Goal: Information Seeking & Learning: Find specific fact

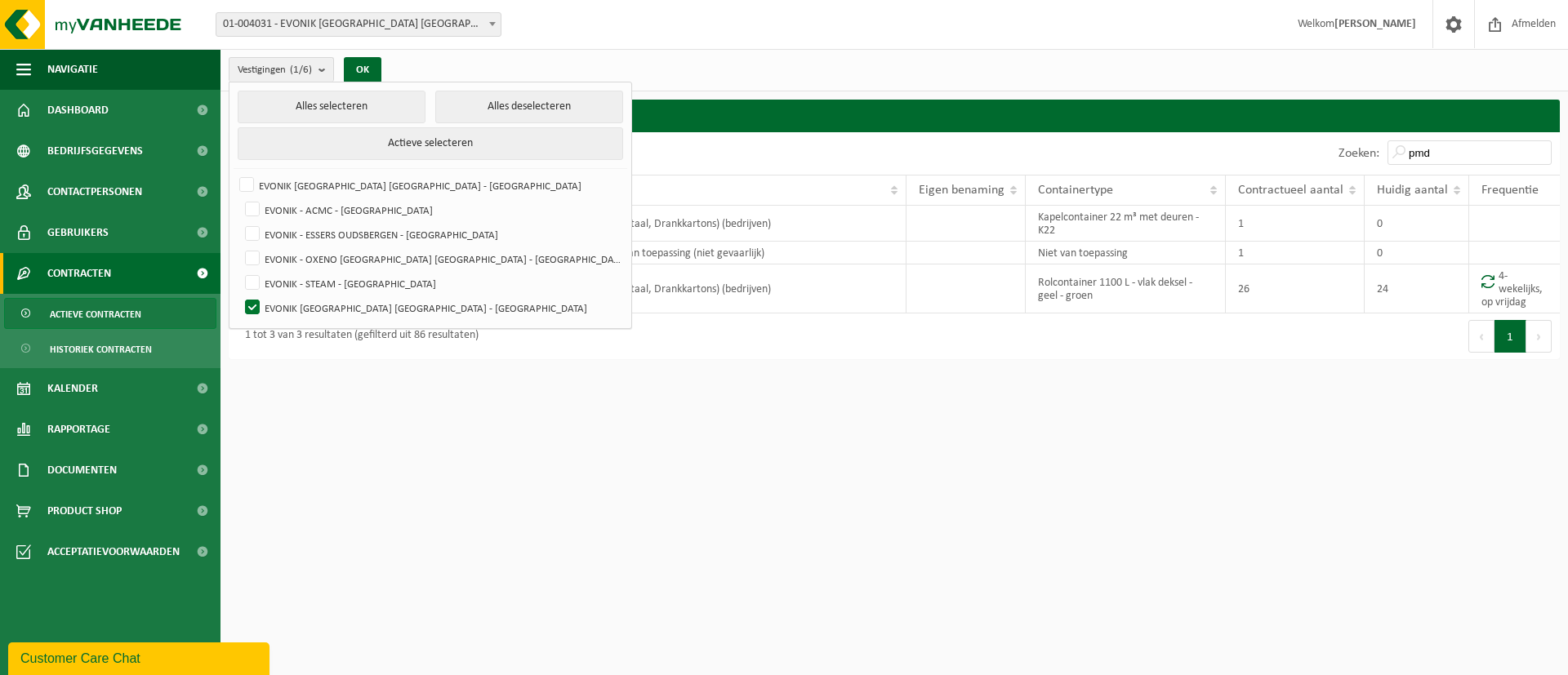
click at [639, 546] on html "Vestiging: 01-004031 - EVONIK [GEOGRAPHIC_DATA] [GEOGRAPHIC_DATA] - [GEOGRAPHIC…" at bounding box center [784, 337] width 1568 height 675
click at [343, 106] on button "Alles selecteren" at bounding box center [331, 107] width 188 height 33
checkbox input "true"
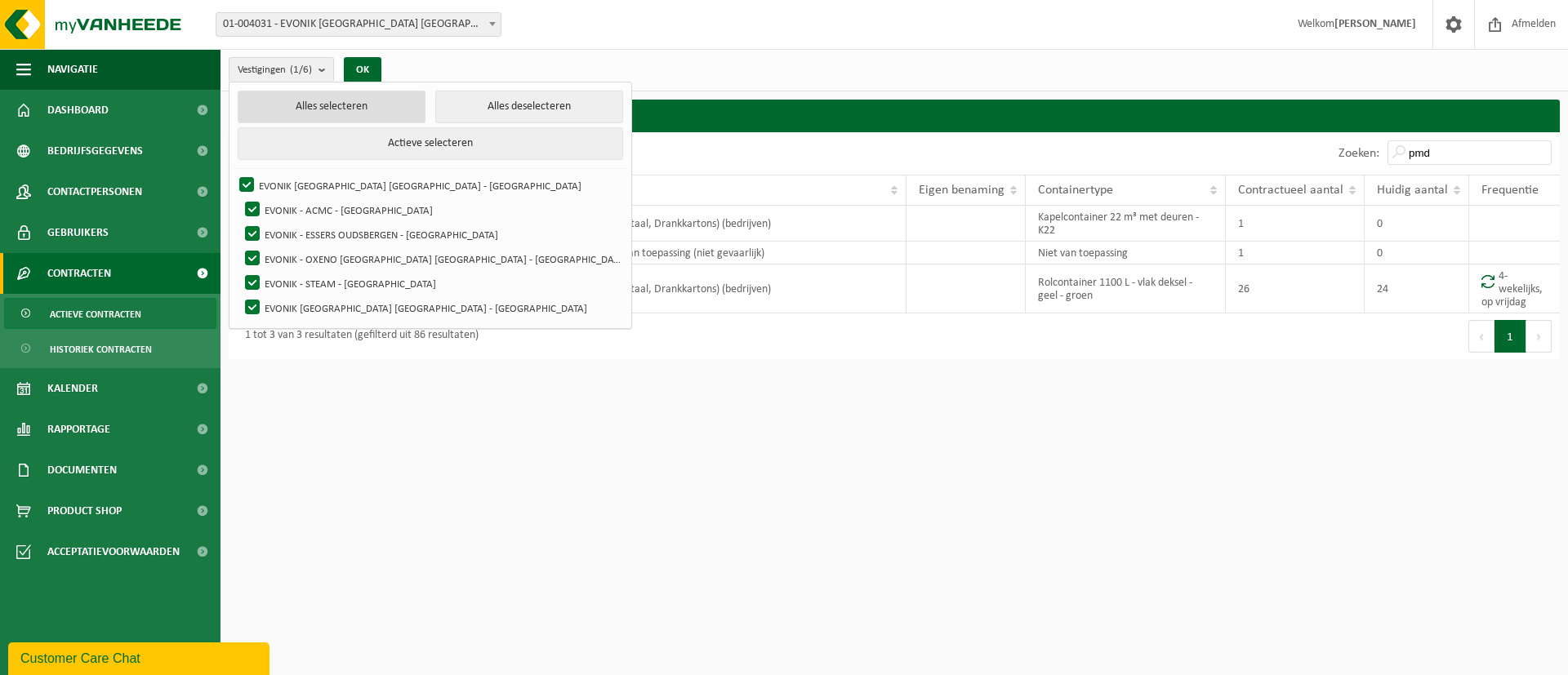
checkbox input "true"
click at [372, 66] on button "OK" at bounding box center [363, 69] width 37 height 26
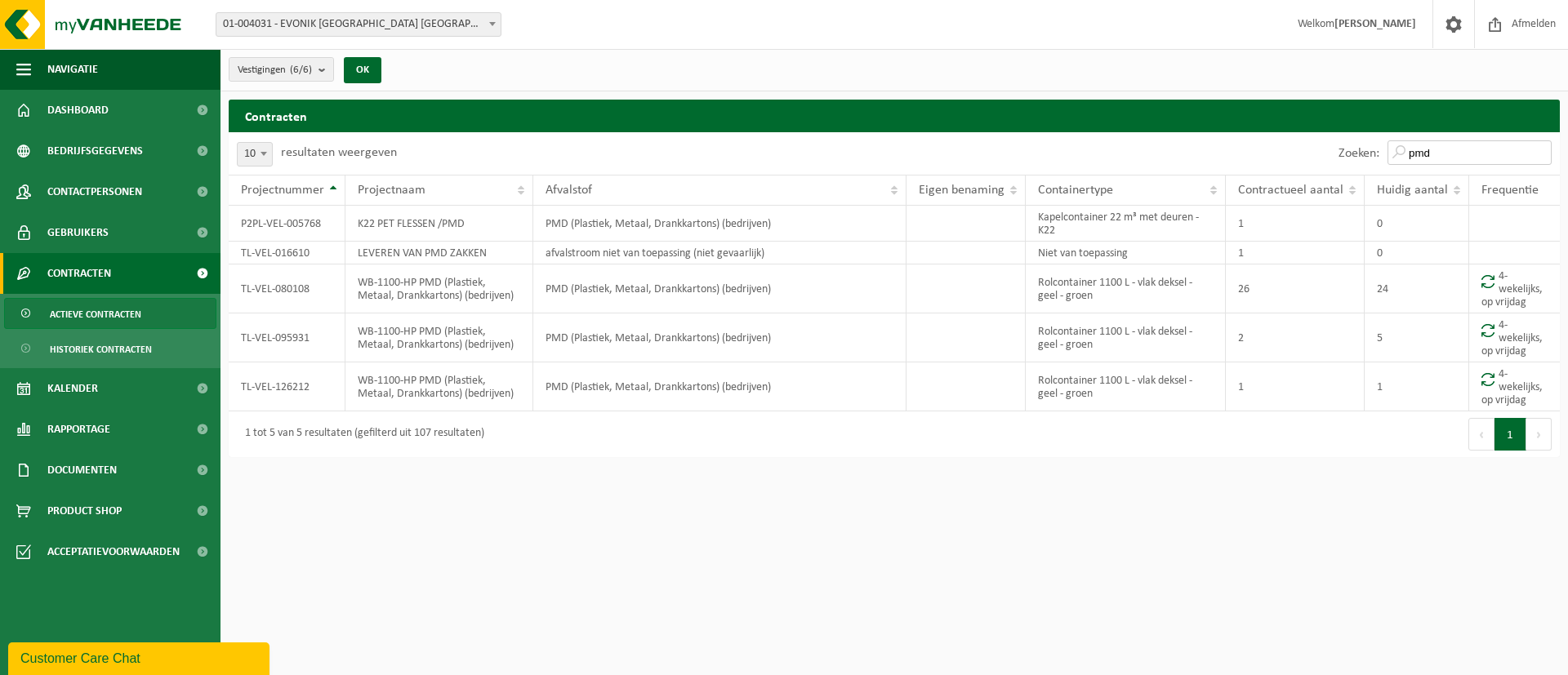
click at [1483, 146] on input "pmd" at bounding box center [1469, 153] width 165 height 25
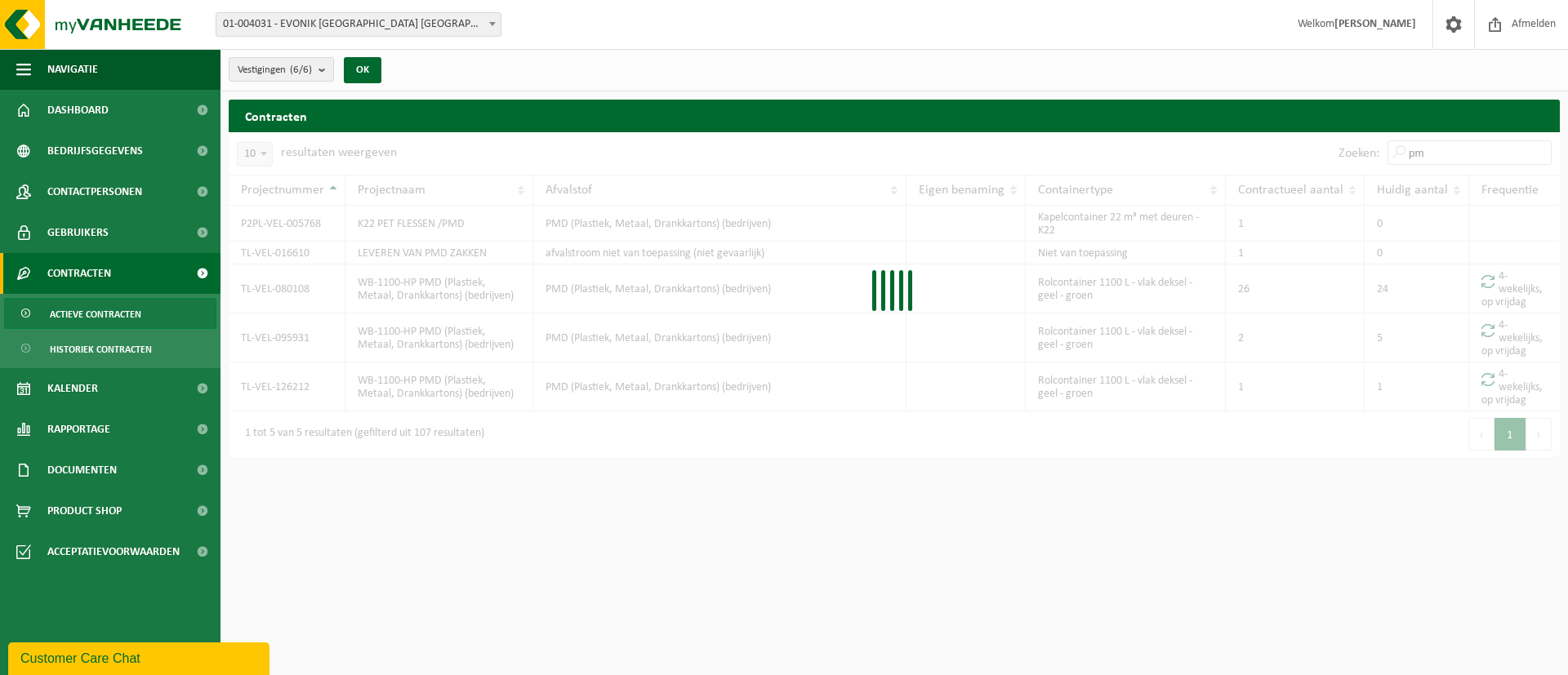
type input "p"
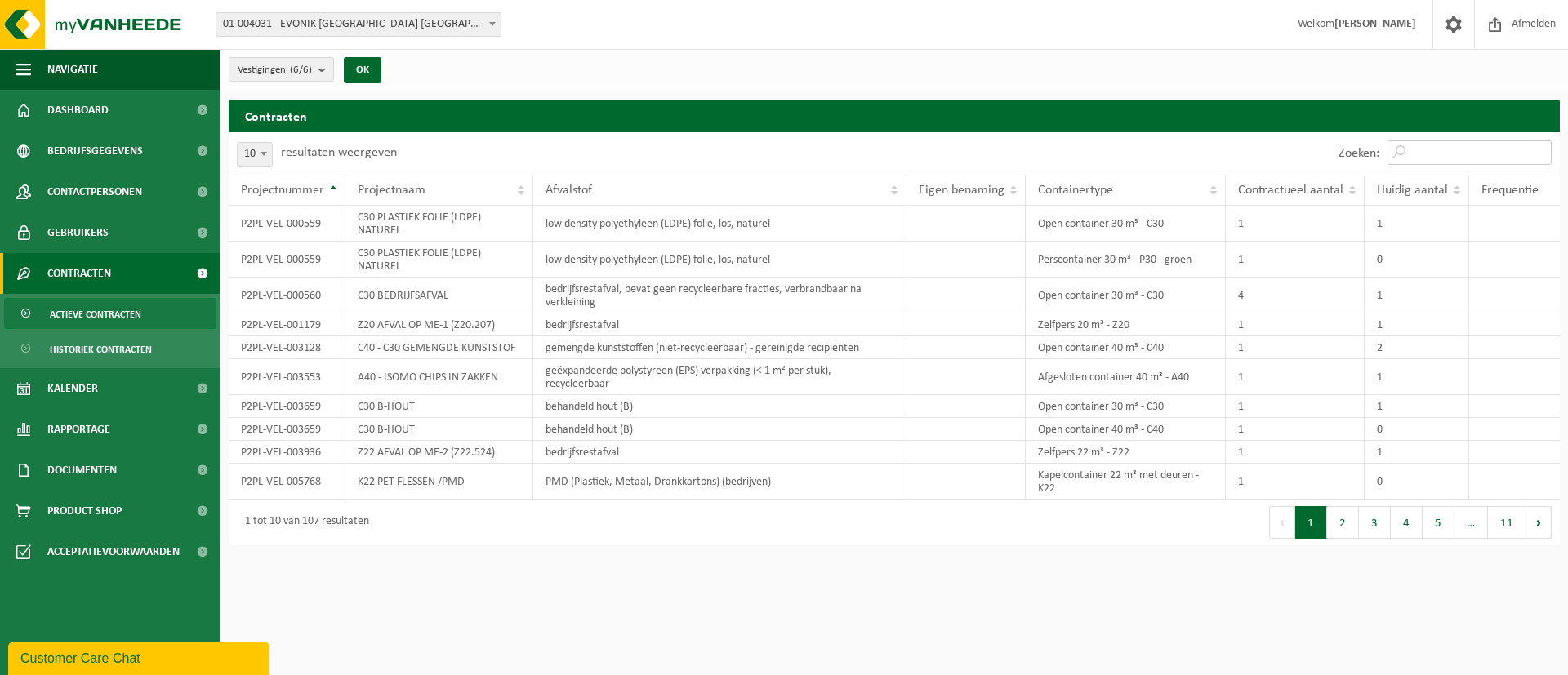
click at [1483, 146] on input "Zoeken:" at bounding box center [1469, 153] width 165 height 25
paste input "Gemengde verpakking - Wissel/afhaling"
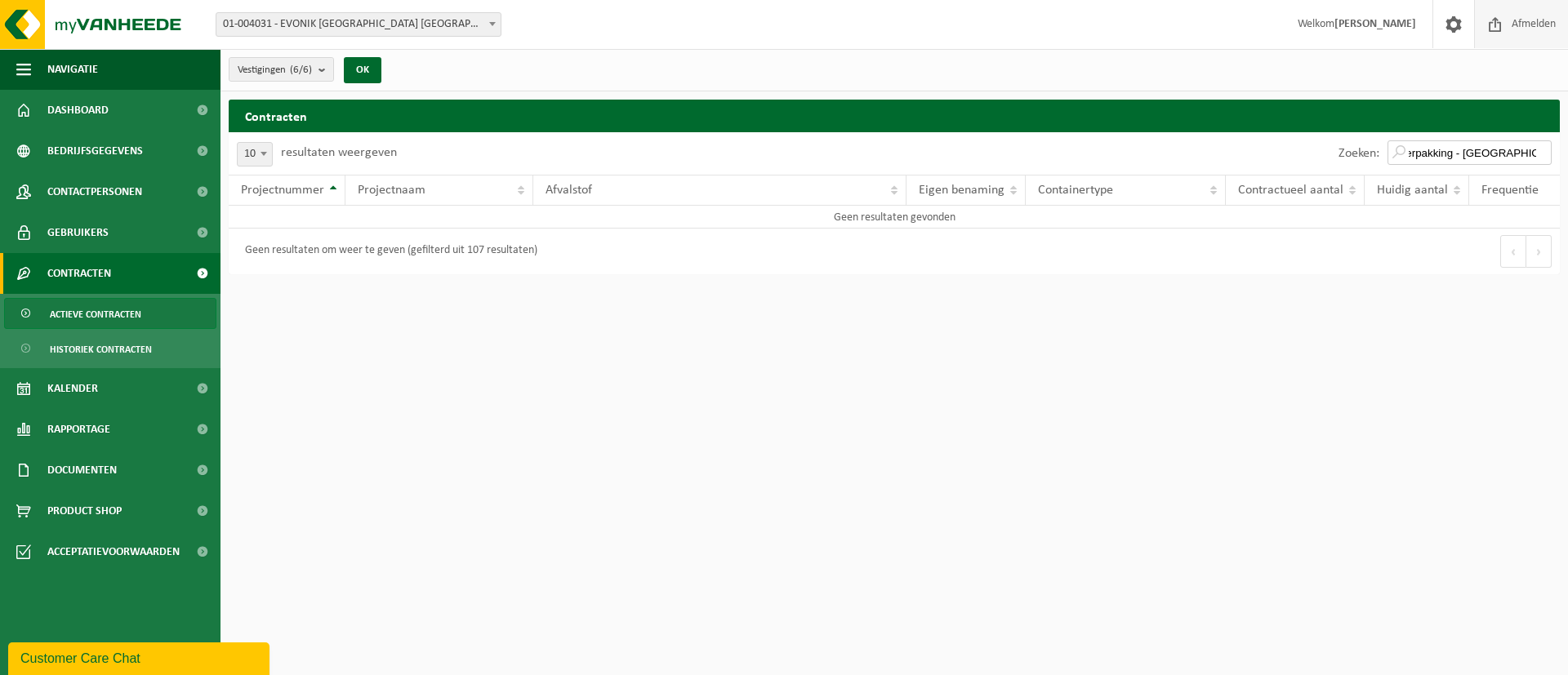
type input "Gemengde verpakking - Wissel/afhaling"
click at [1539, 155] on input "Gemengde verpakking - Wissel/afhaling" at bounding box center [1469, 153] width 165 height 25
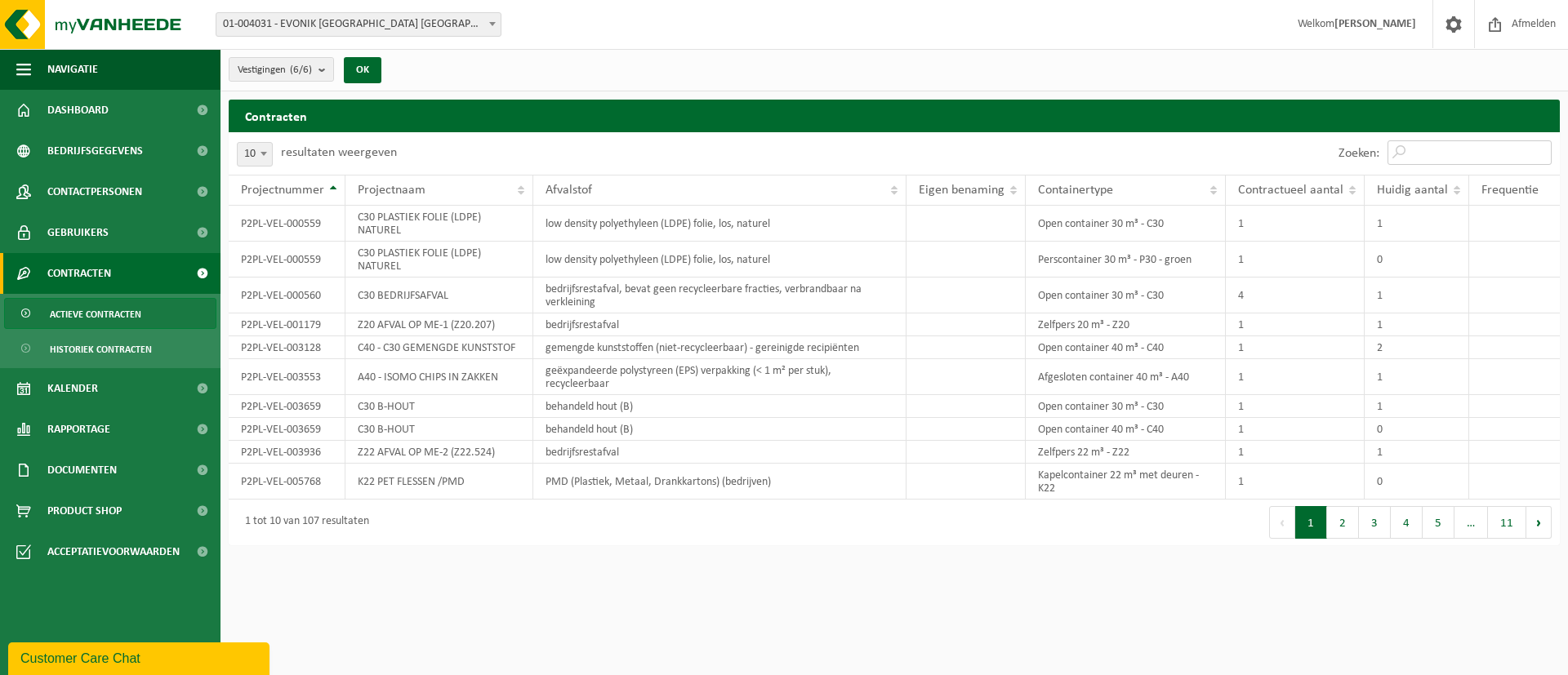
paste input "P2PL-VEL-006782"
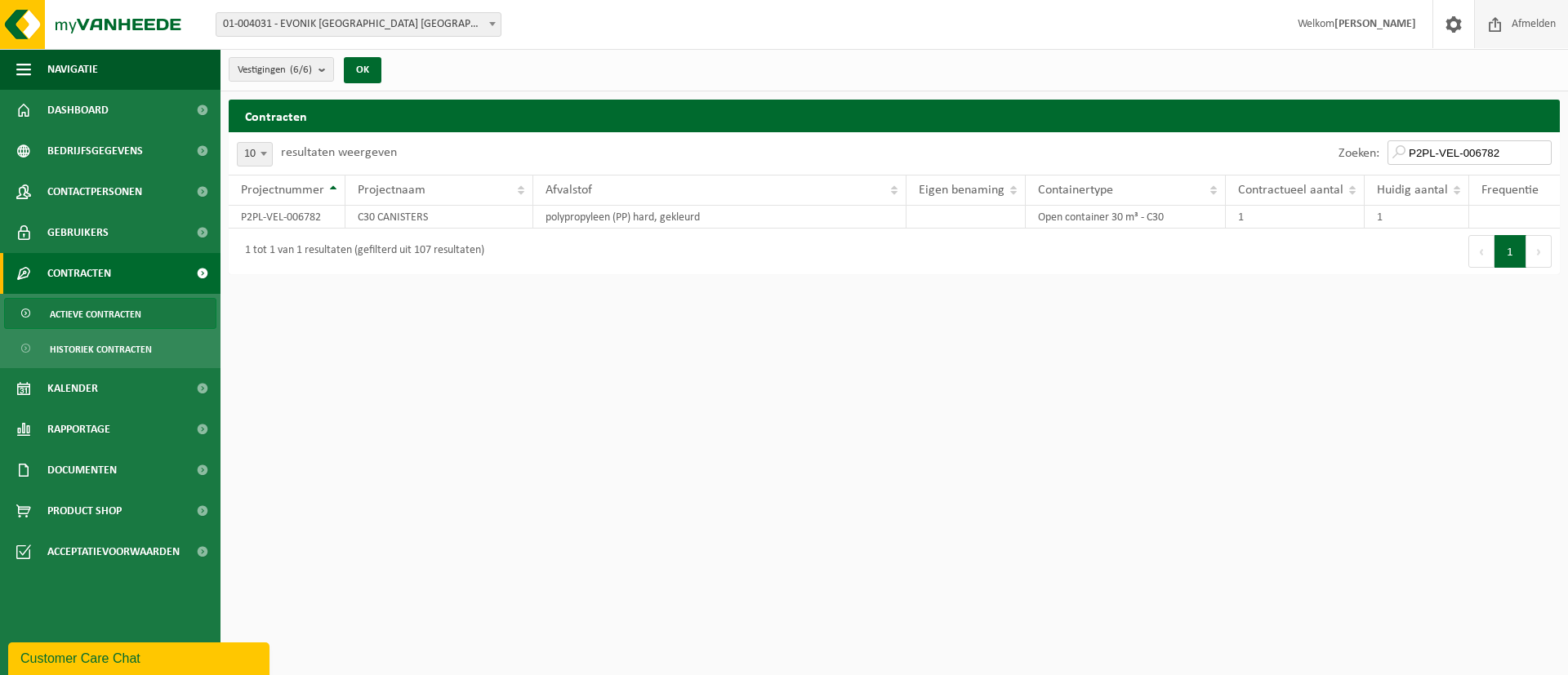
type input "P2PL-VEL-006782"
click at [642, 514] on html "Vestiging: 01-004031 - EVONIK ANTWERPEN NV - ANTWERPEN 10-995870 - EVONIK - ACM…" at bounding box center [784, 337] width 1568 height 675
click at [646, 480] on html "Vestiging: 01-004031 - EVONIK ANTWERPEN NV - ANTWERPEN 10-995870 - EVONIK - ACM…" at bounding box center [784, 337] width 1568 height 675
click at [325, 215] on td "P2PL-VEL-006782" at bounding box center [286, 217] width 117 height 23
click at [1544, 149] on input "P2PL-VEL-006782" at bounding box center [1469, 153] width 165 height 25
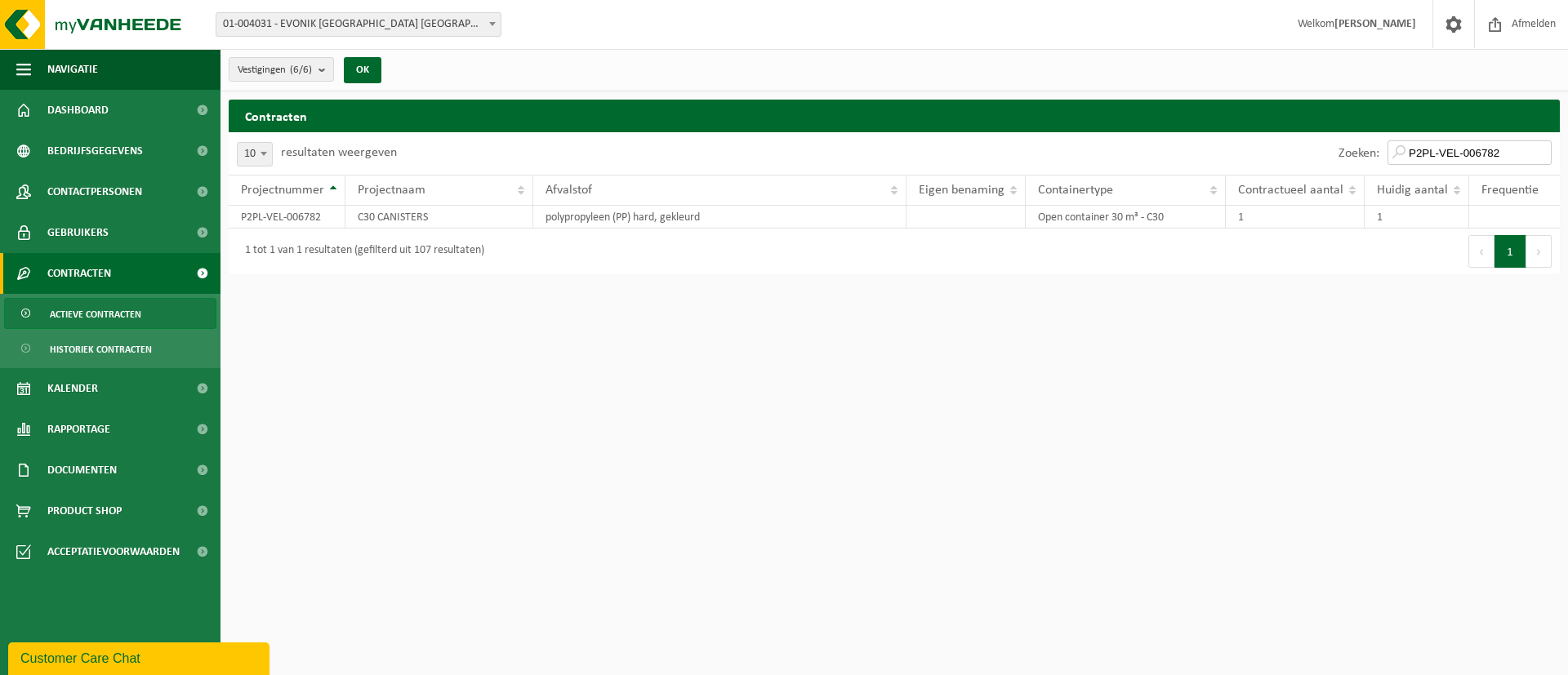
click at [1542, 149] on input "P2PL-VEL-006782" at bounding box center [1469, 153] width 165 height 25
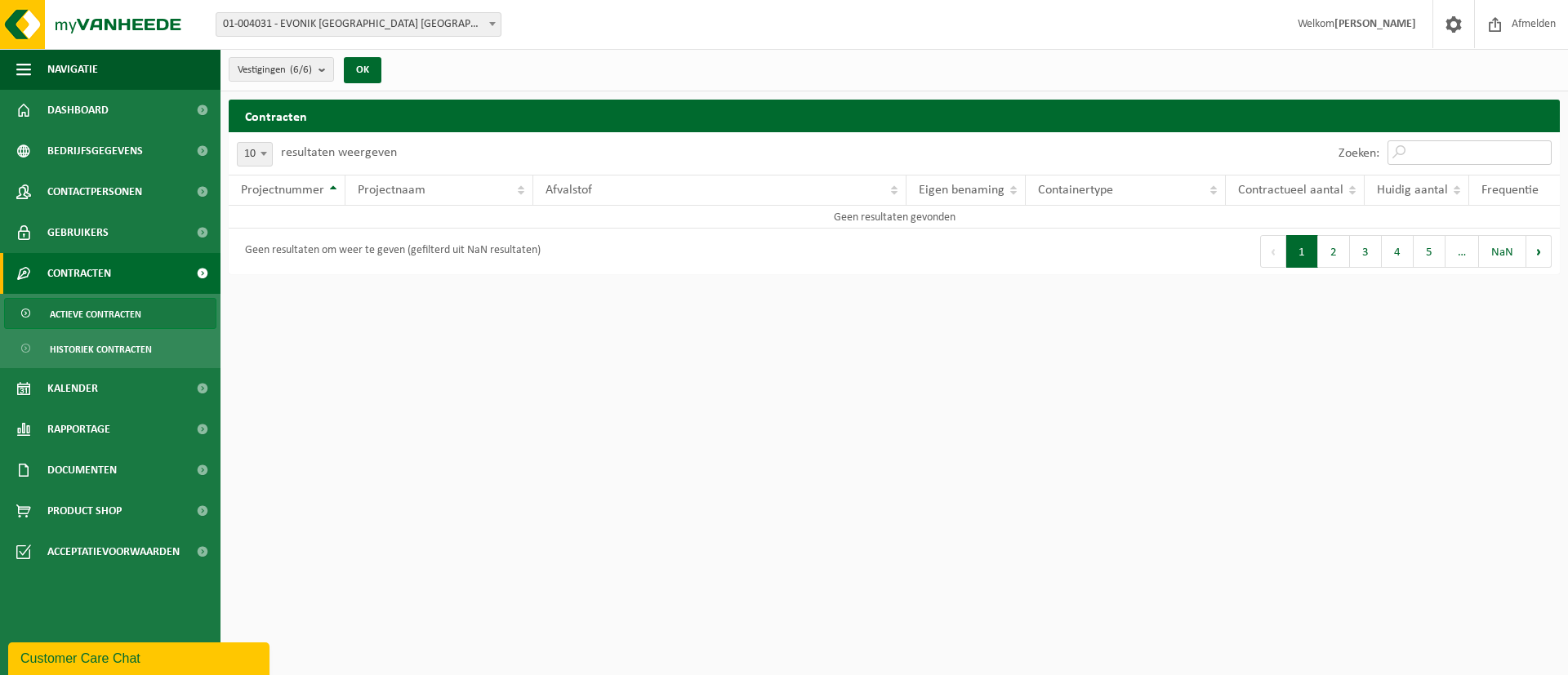
paste input "C10 ZUIVER STEENPUIN"
type input "C10 ZUIVER STEENPUIN"
click at [1542, 149] on input "C10 ZUIVER STEENPUIN" at bounding box center [1469, 153] width 165 height 25
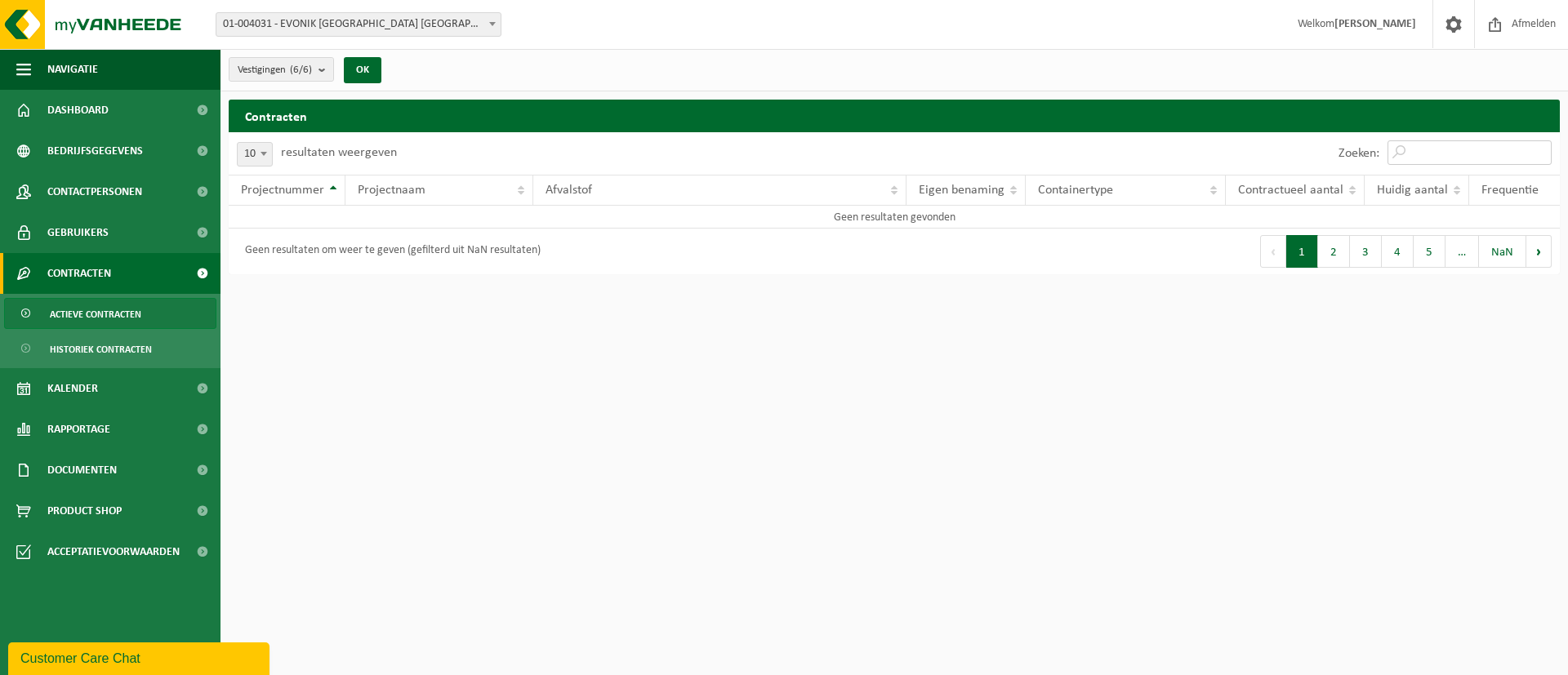
paste input "zuiver steenpuin (HMRP)"
type input "z"
click at [326, 69] on b "submit" at bounding box center [326, 69] width 15 height 23
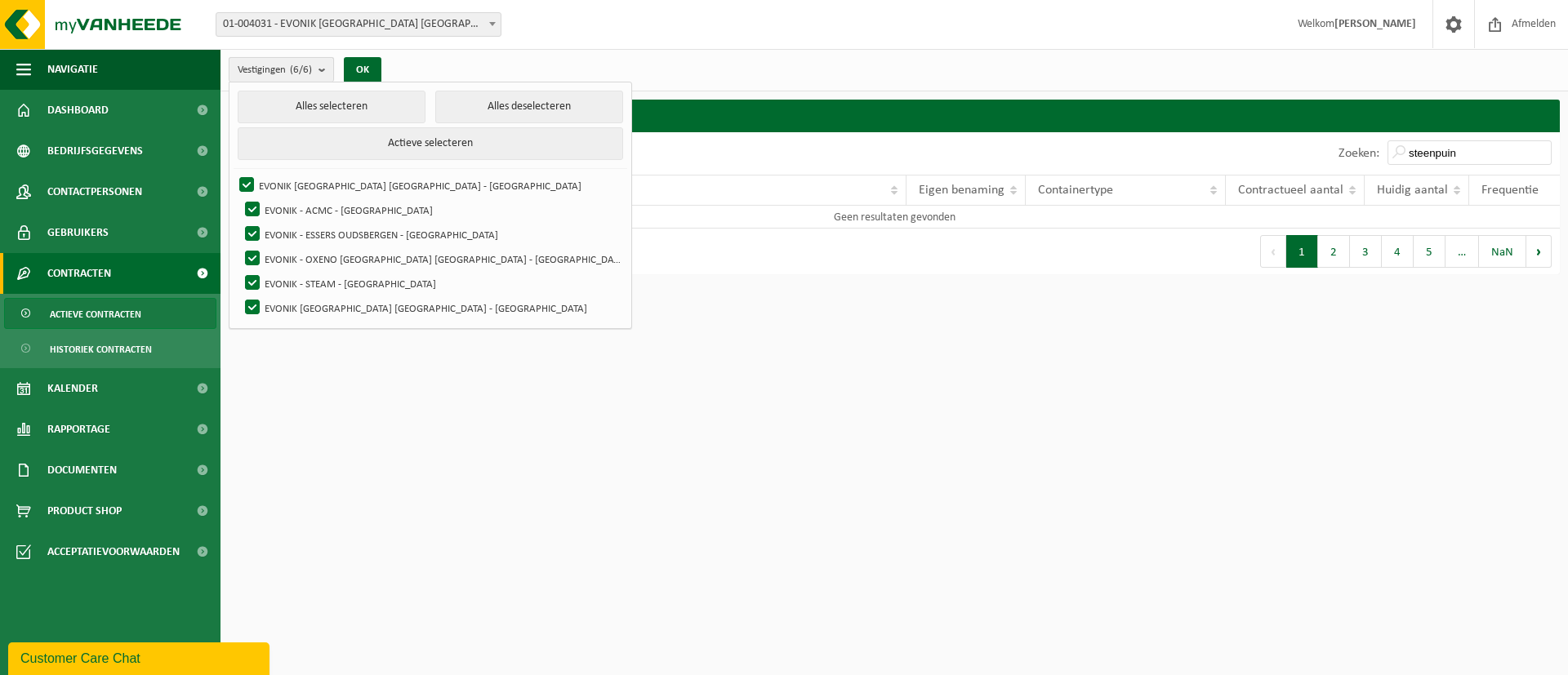
click at [326, 69] on b "submit" at bounding box center [326, 69] width 15 height 24
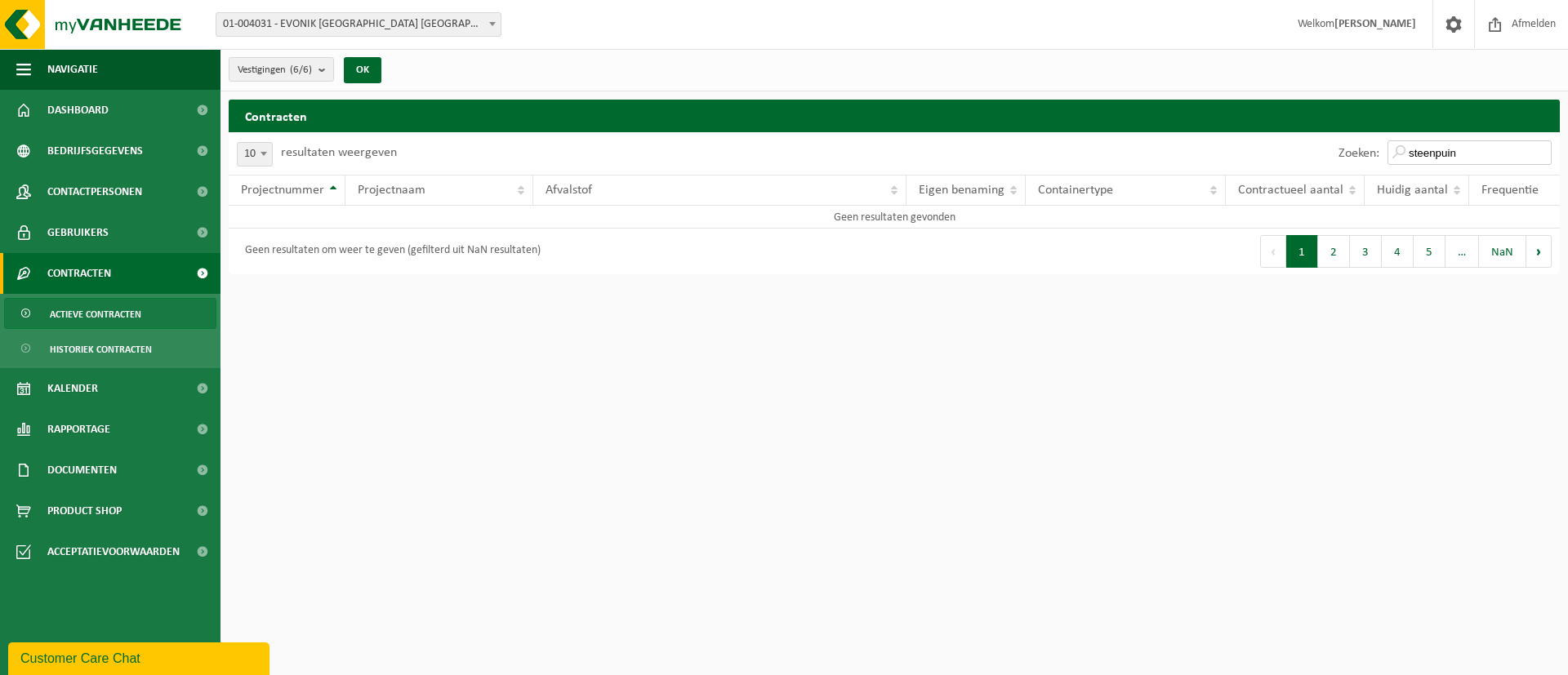
click at [1522, 150] on input "steenpuin" at bounding box center [1469, 153] width 165 height 25
type input "s"
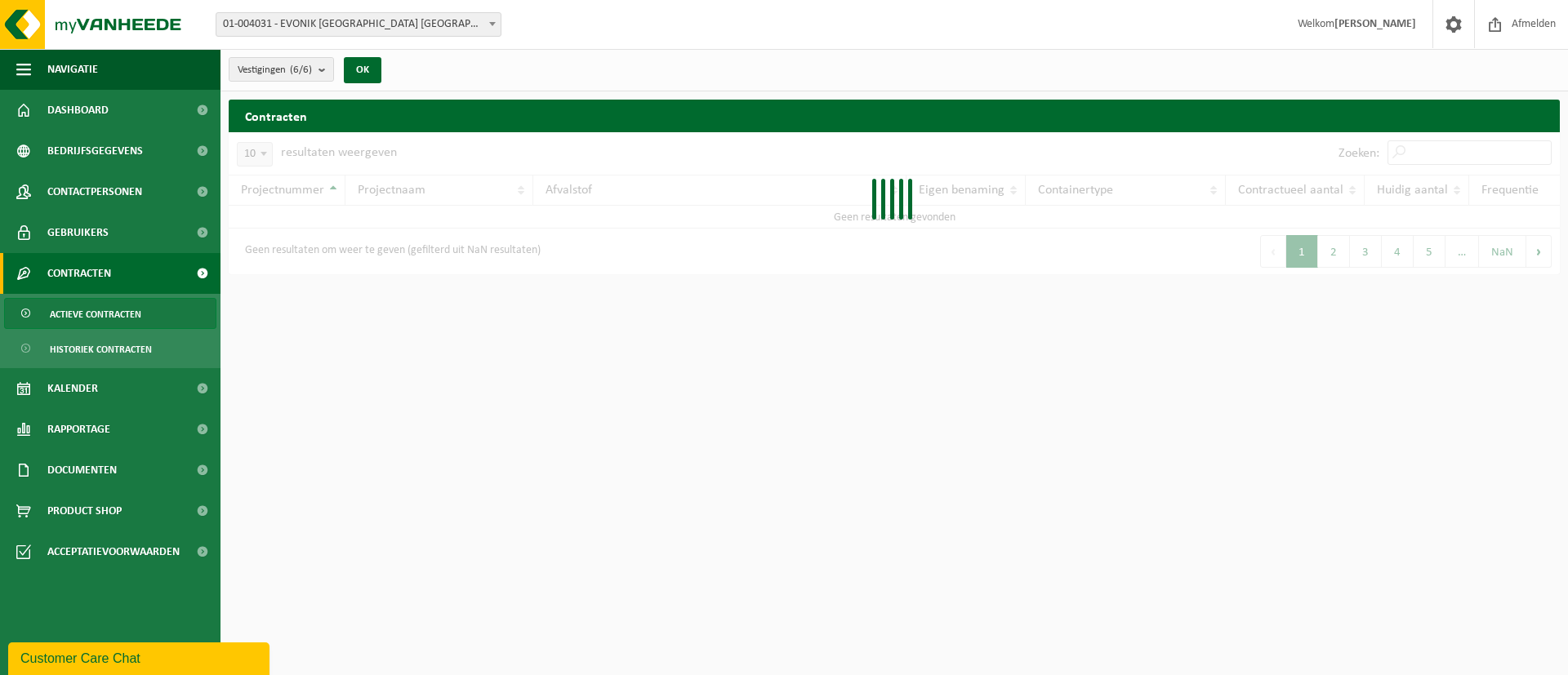
paste input "P2PL-VEL-072140"
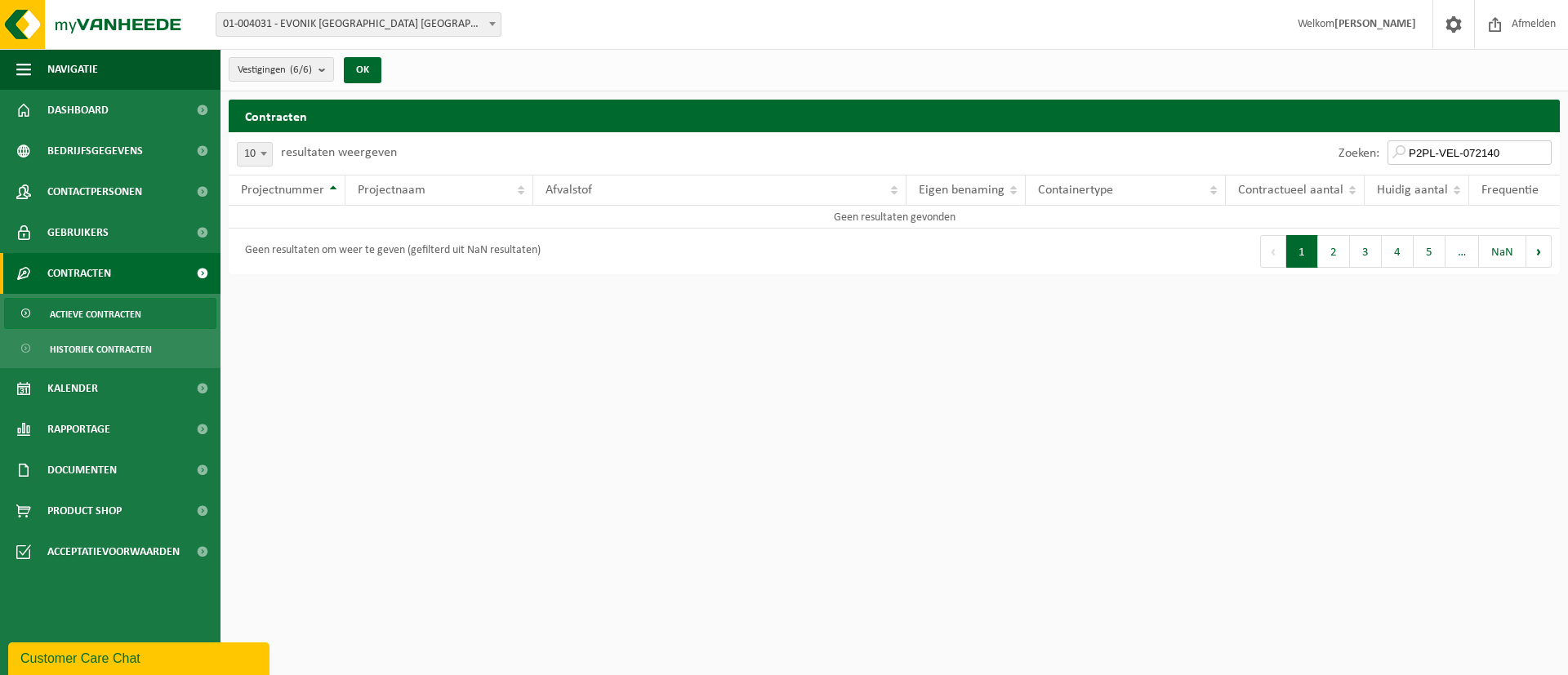
type input "P2PL-VEL-072140"
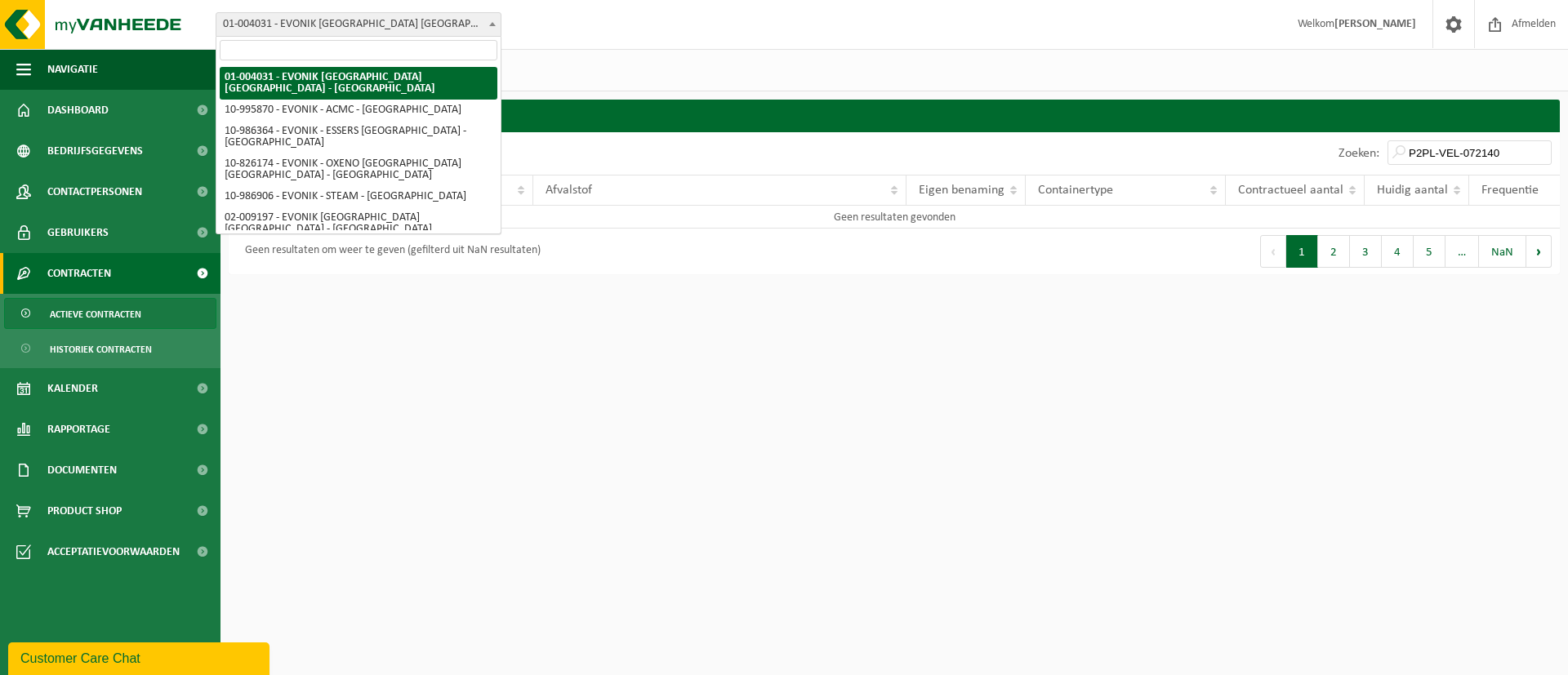
click at [495, 24] on b at bounding box center [492, 24] width 6 height 4
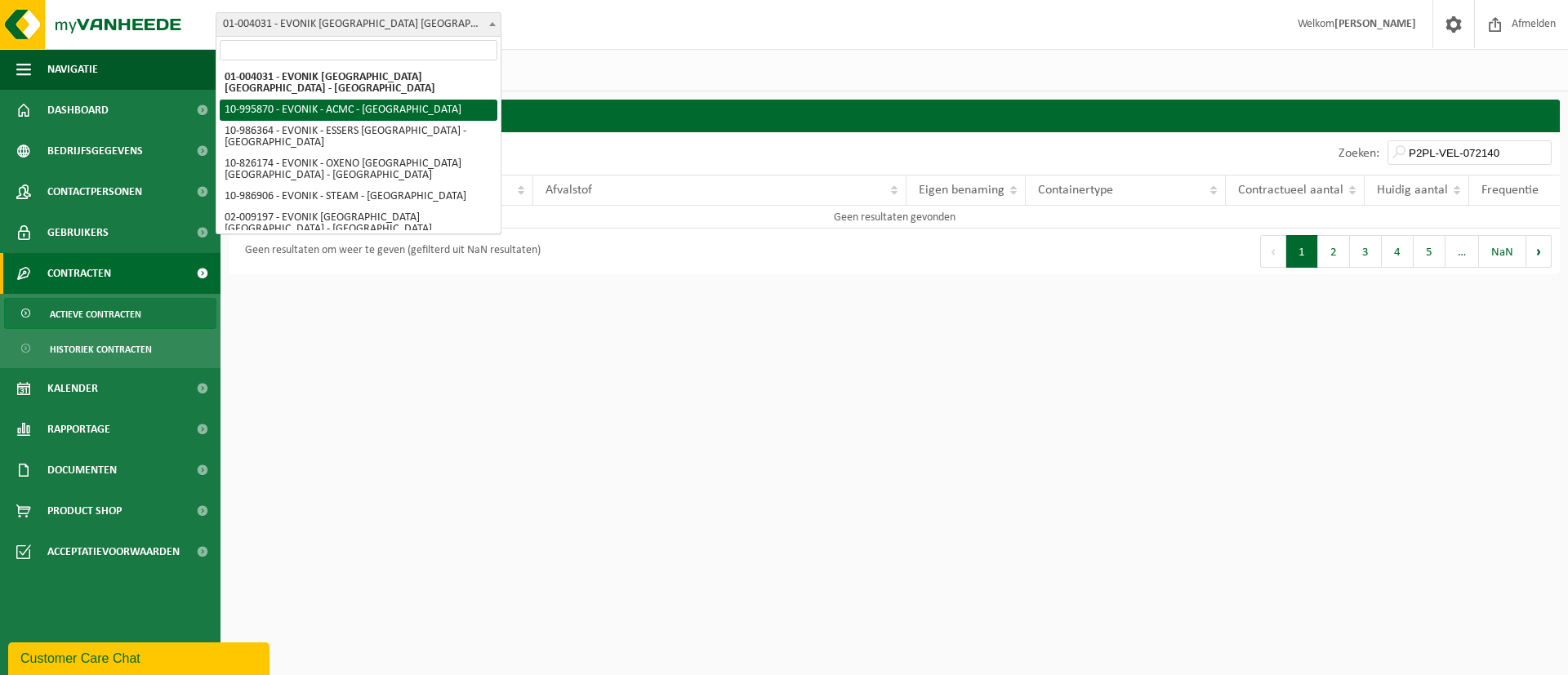
select select "172468"
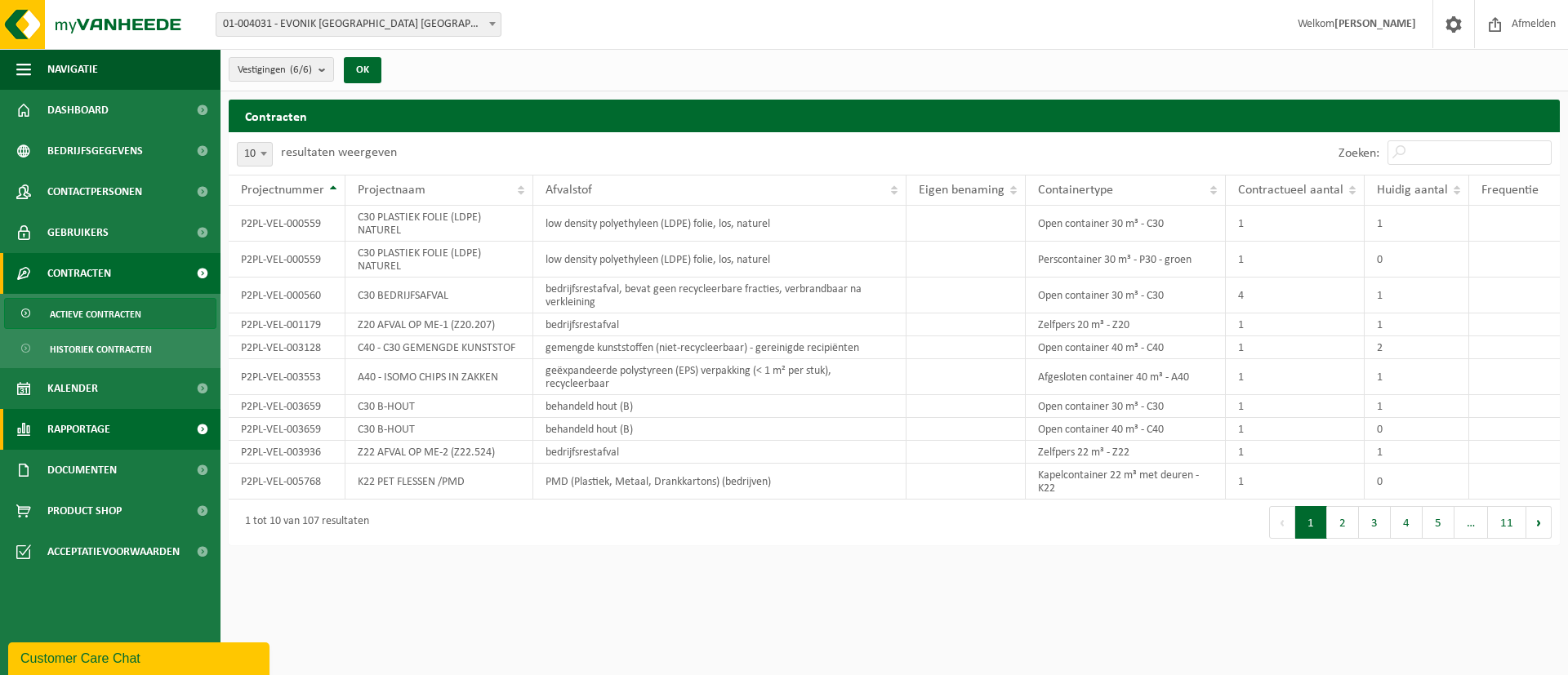
click at [207, 440] on span at bounding box center [202, 430] width 36 height 41
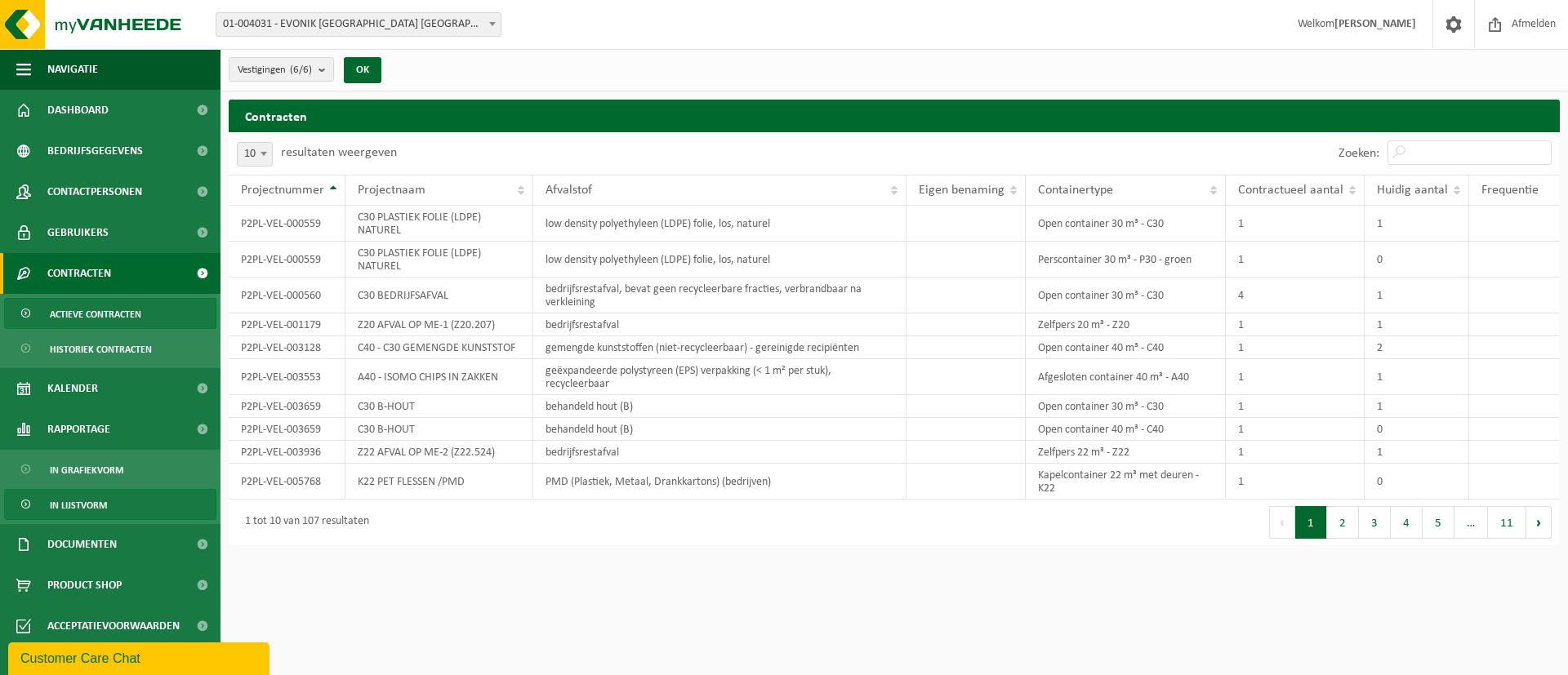
click at [175, 503] on link "In lijstvorm" at bounding box center [110, 504] width 213 height 31
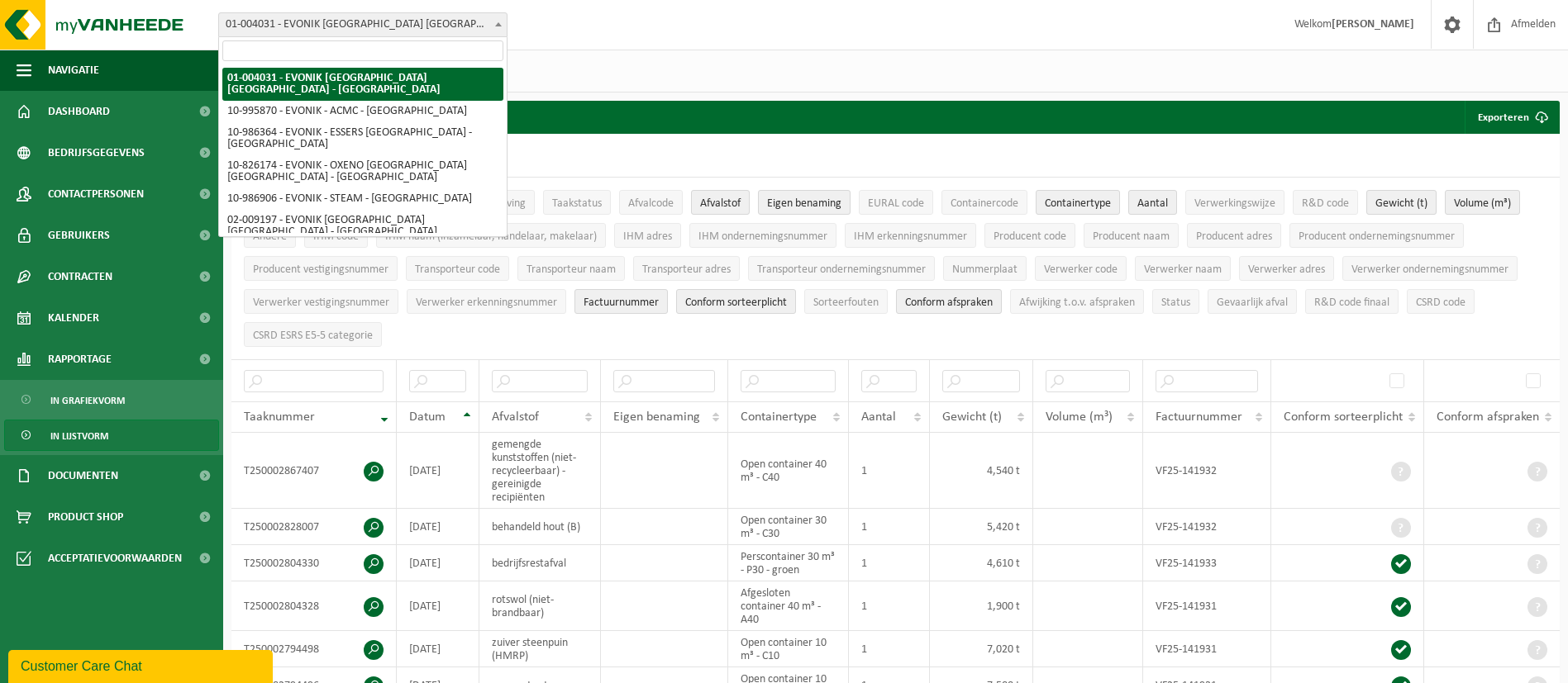
click at [502, 32] on span at bounding box center [499, 24] width 16 height 22
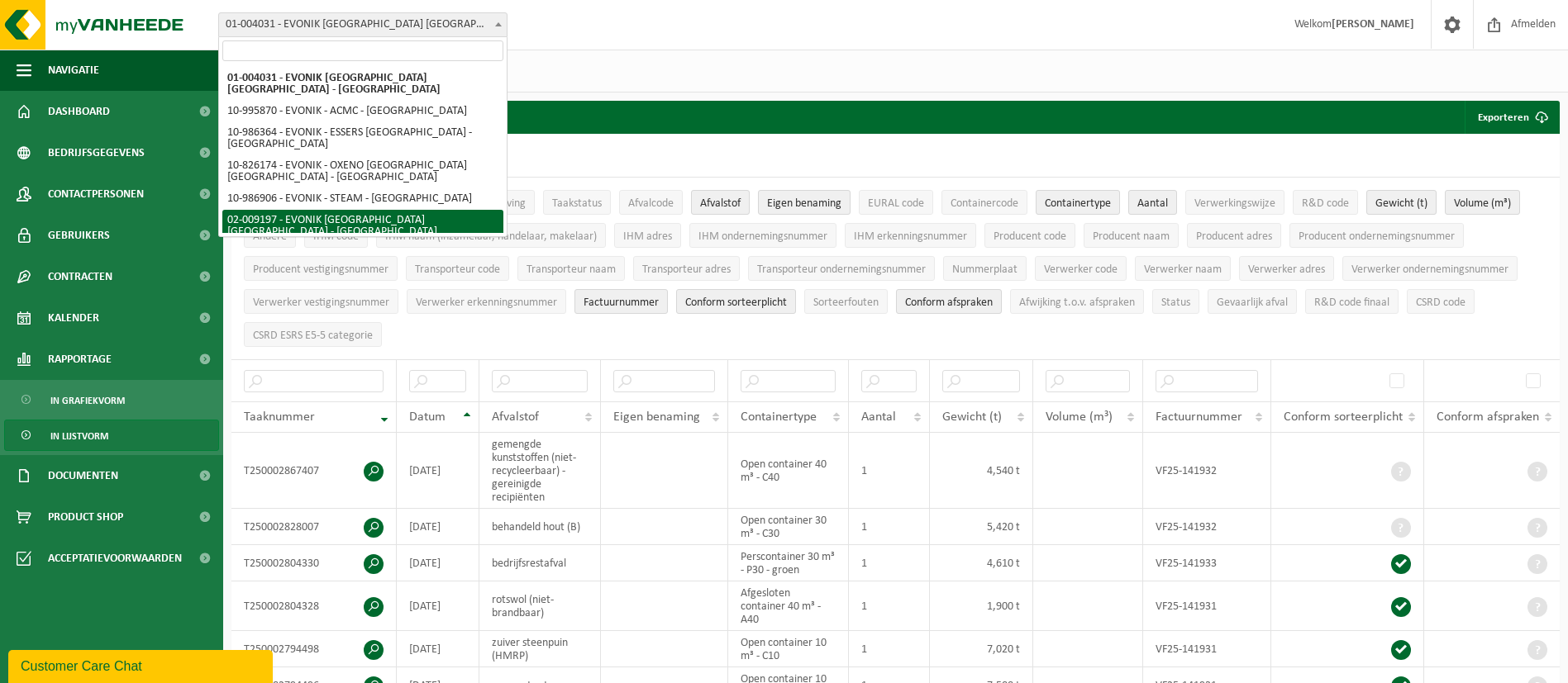
select select "1656"
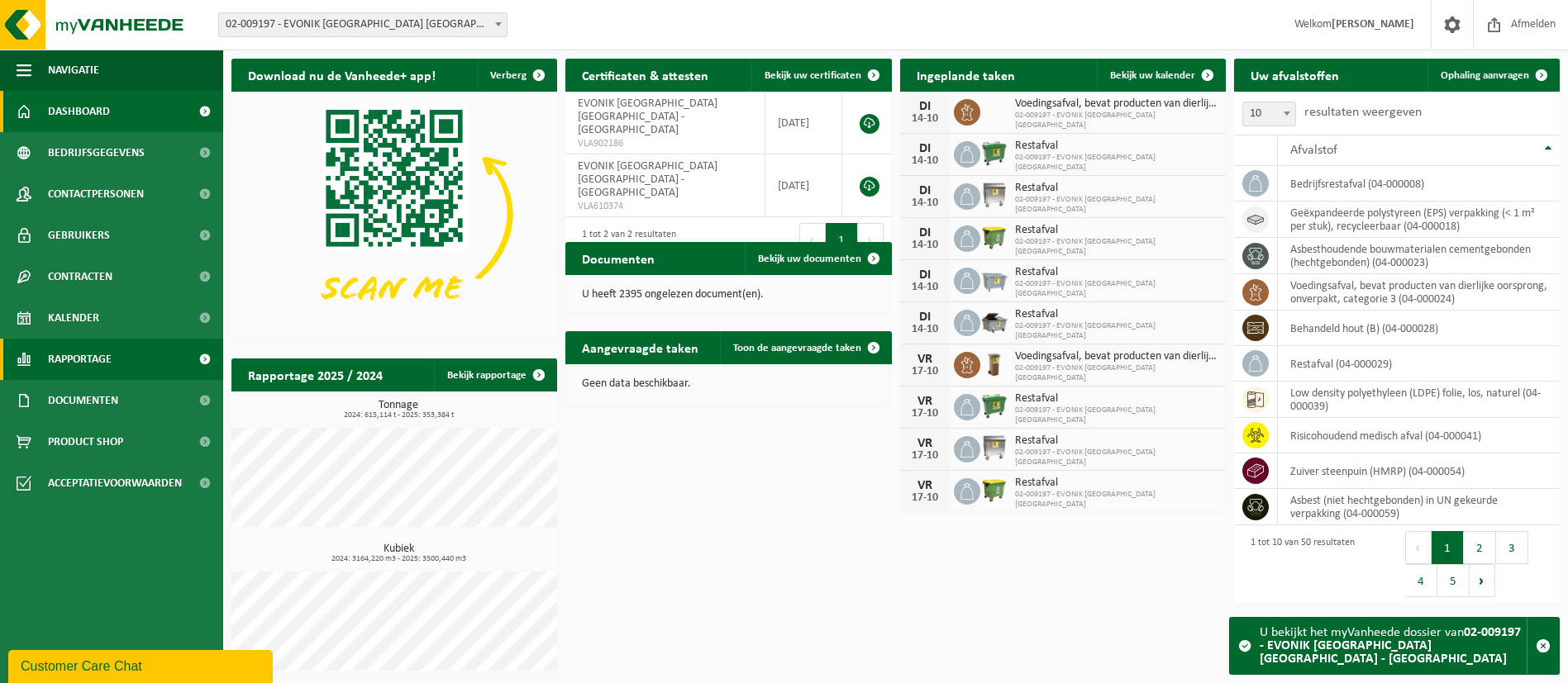
click at [190, 352] on span at bounding box center [204, 359] width 37 height 41
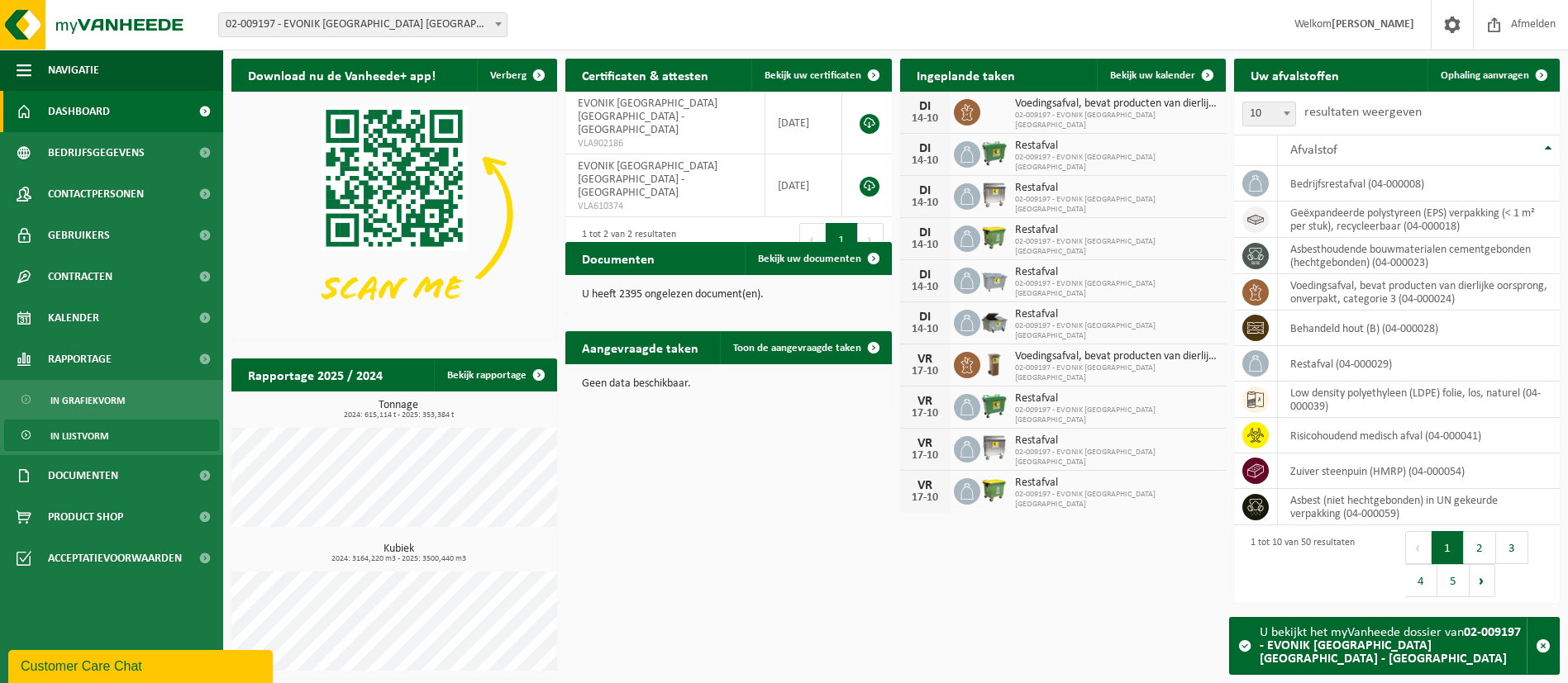
click at [143, 427] on link "In lijstvorm" at bounding box center [112, 435] width 215 height 31
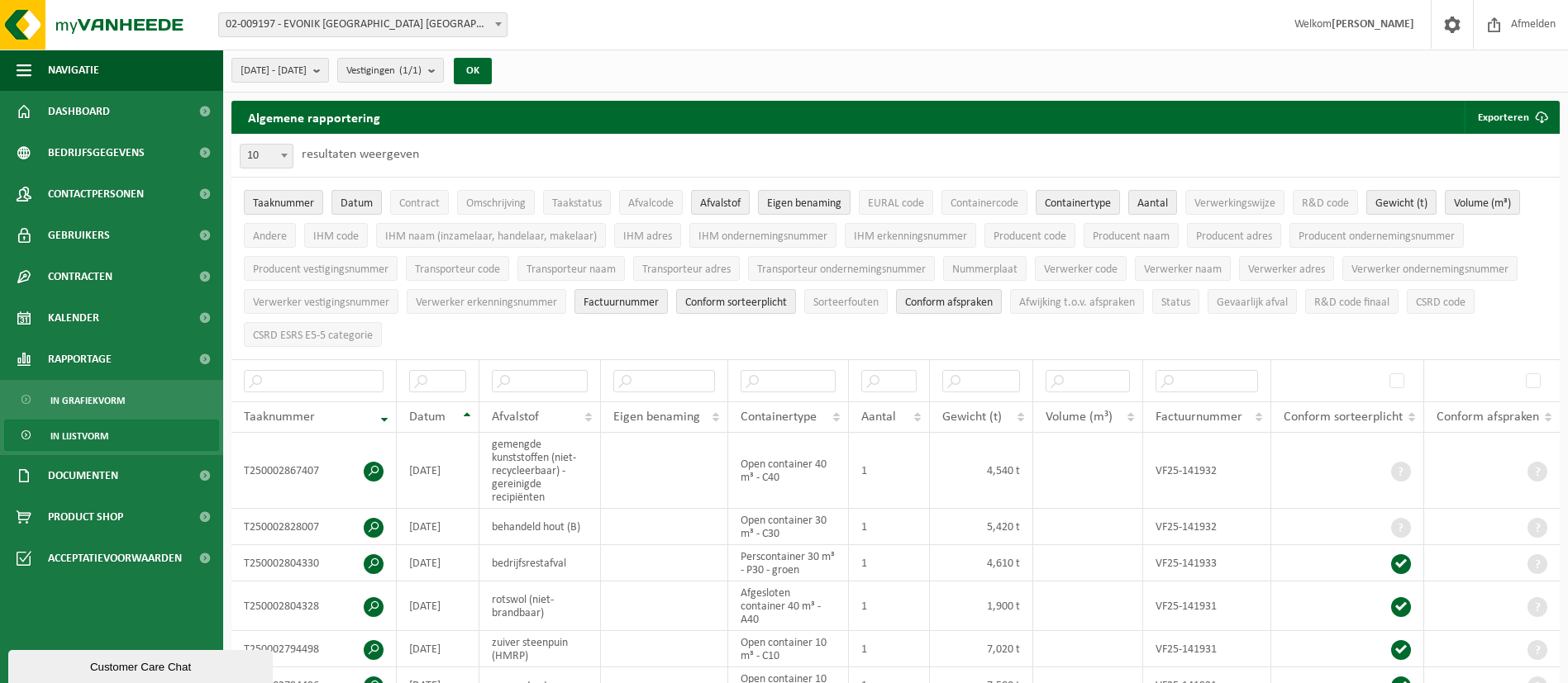
click at [419, 188] on li "Contract" at bounding box center [419, 202] width 67 height 33
click at [419, 198] on span "Contract" at bounding box center [419, 203] width 41 height 13
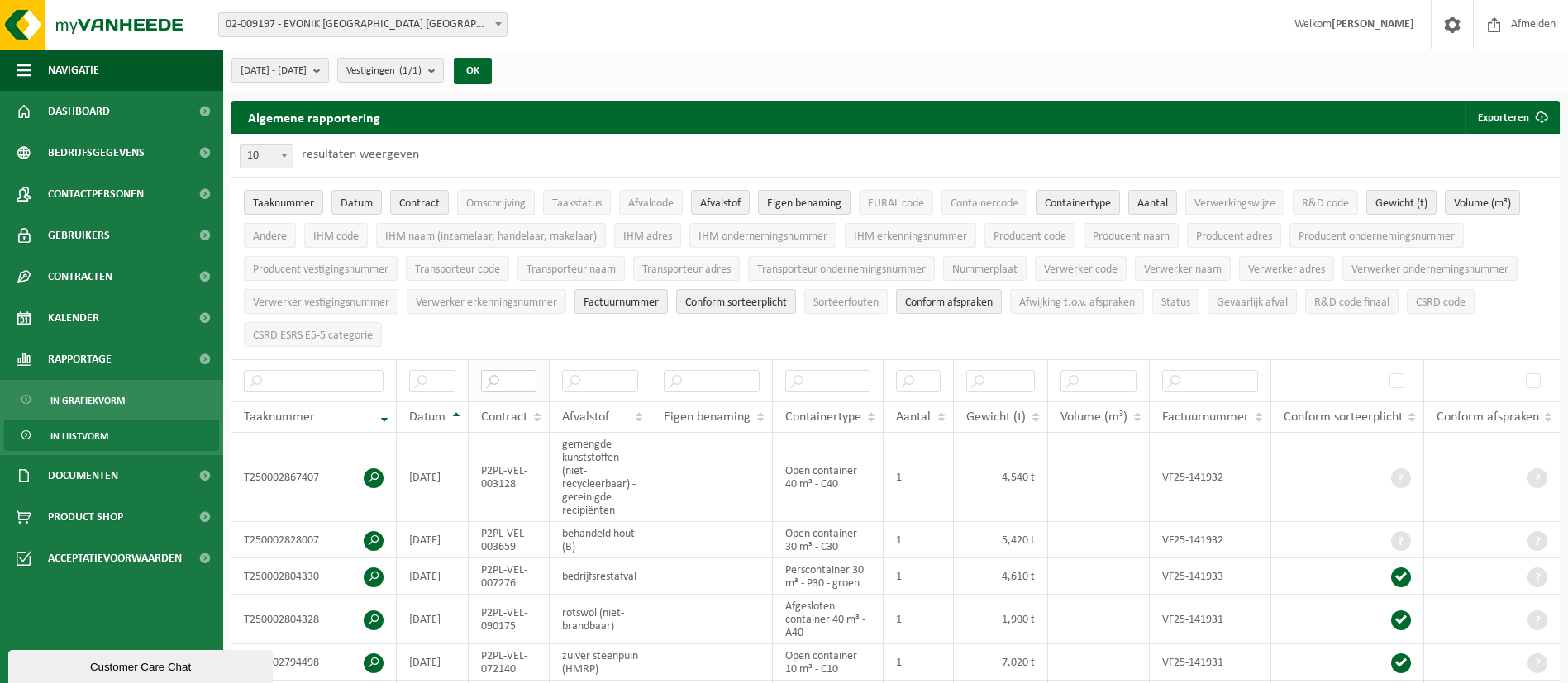
click at [511, 382] on input "text" at bounding box center [509, 381] width 56 height 22
paste input "P2PL-VEL-006782"
type input "P2PL-VEL-006782"
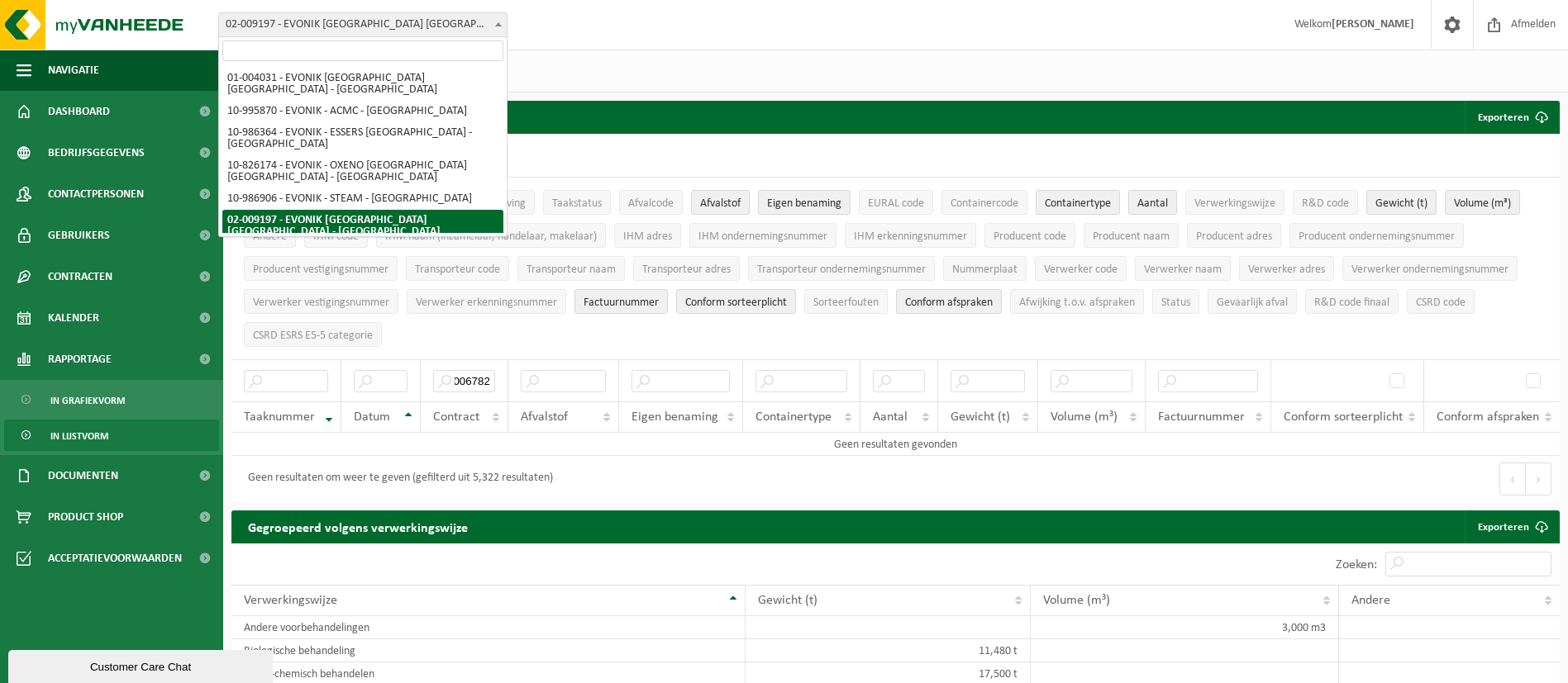
scroll to position [0, 0]
click at [493, 19] on span at bounding box center [499, 24] width 16 height 22
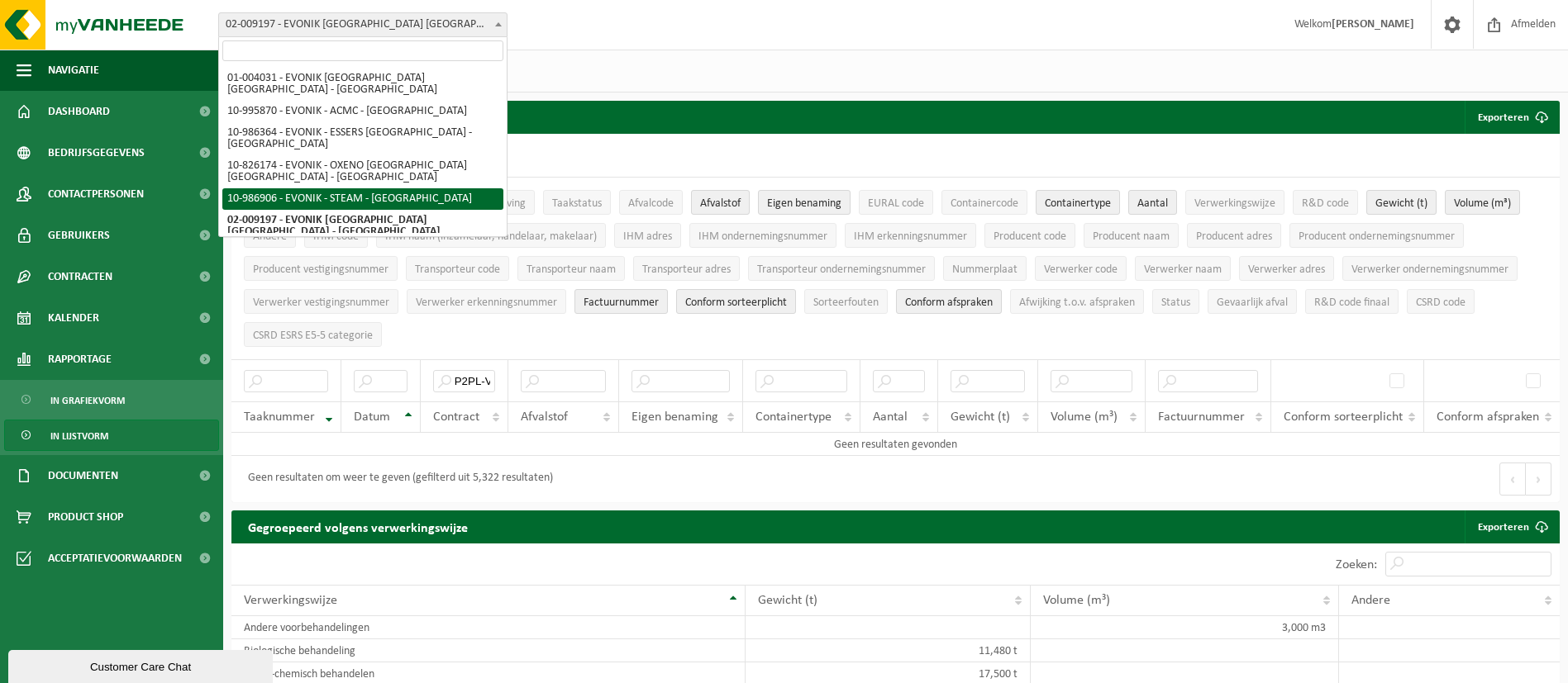
select select "166823"
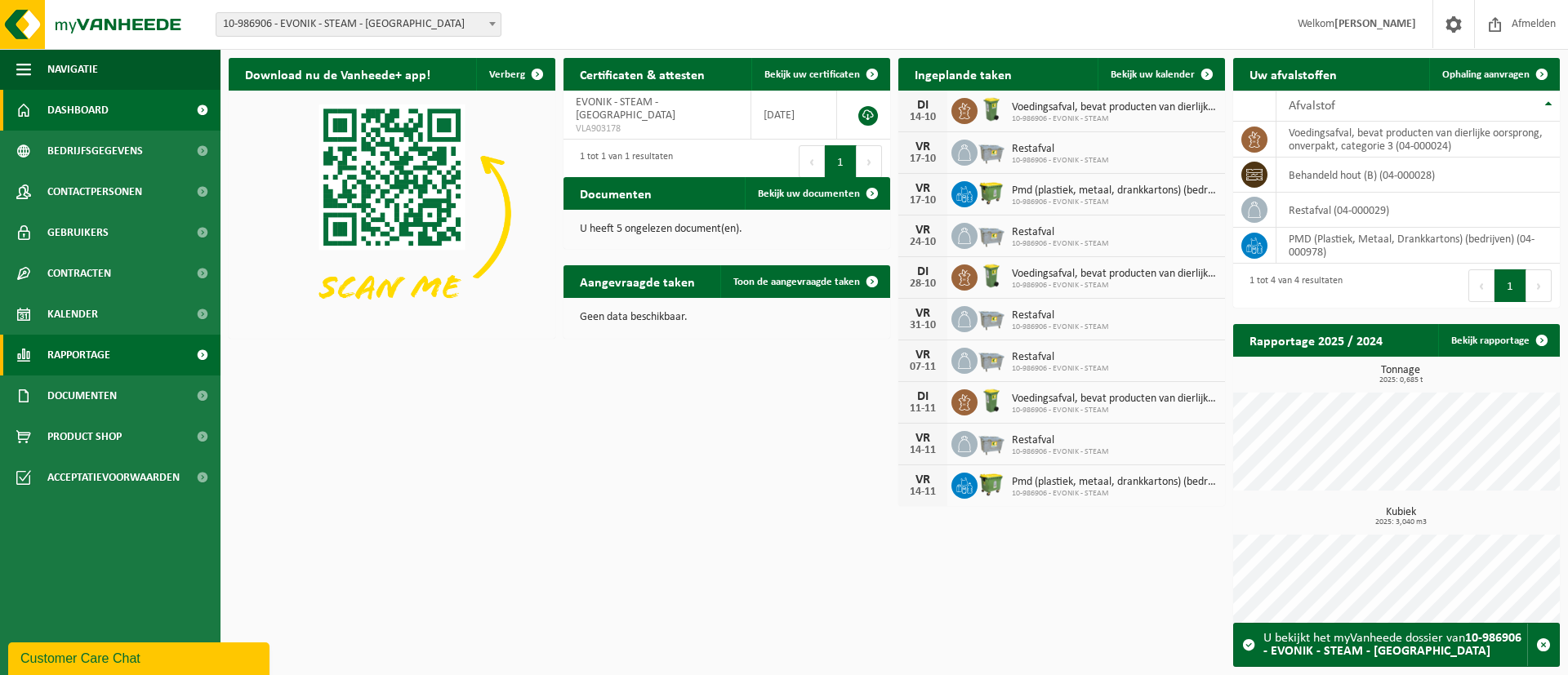
click at [192, 355] on span at bounding box center [202, 355] width 36 height 41
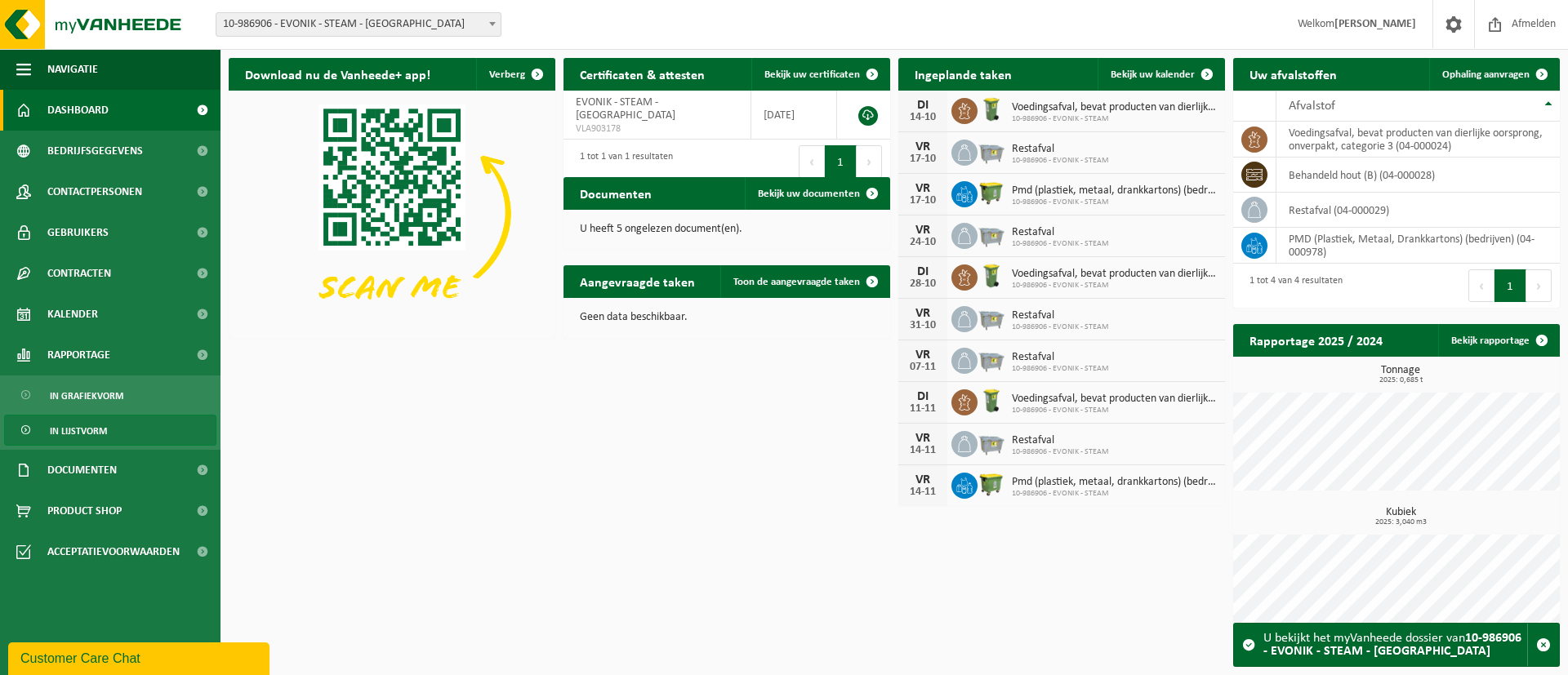
click at [185, 415] on link "In lijstvorm" at bounding box center [110, 430] width 213 height 31
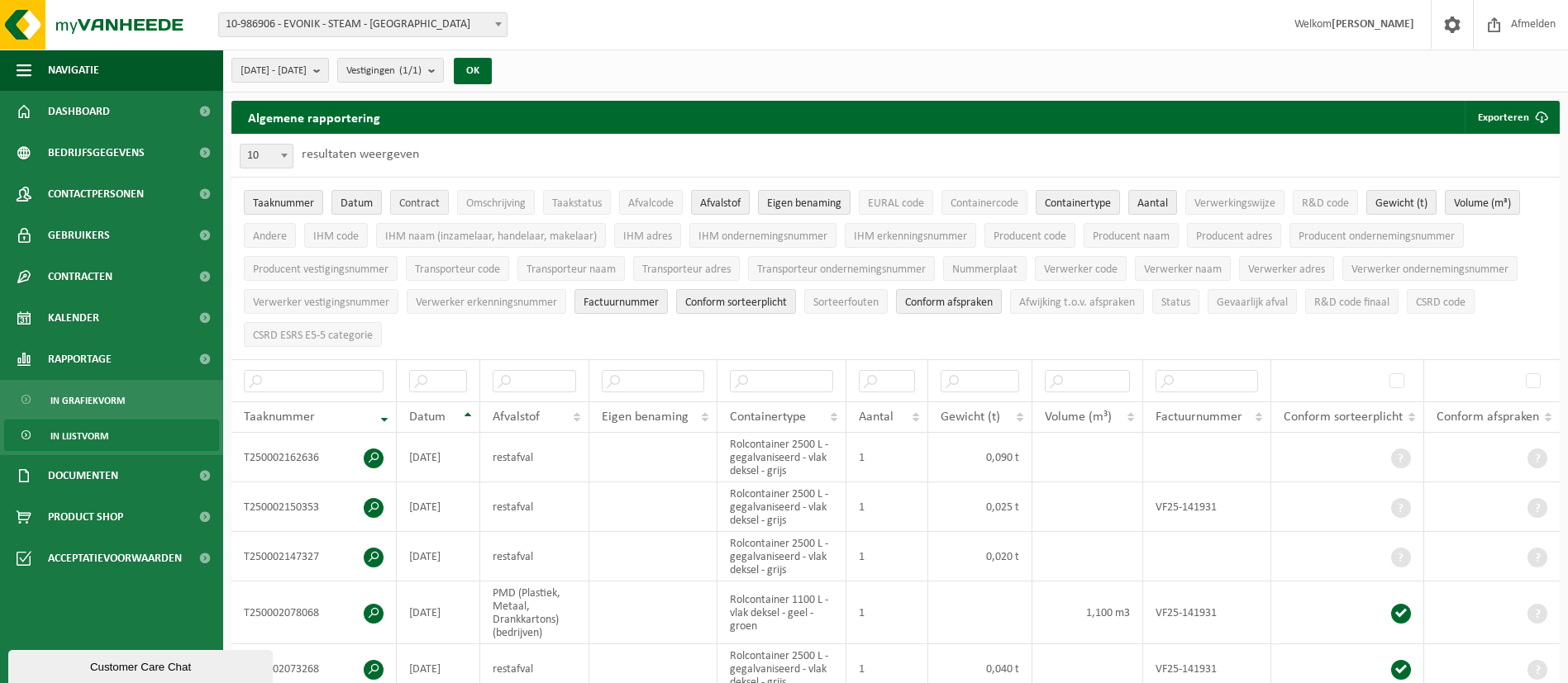
click at [423, 210] on span "Contract" at bounding box center [419, 203] width 41 height 13
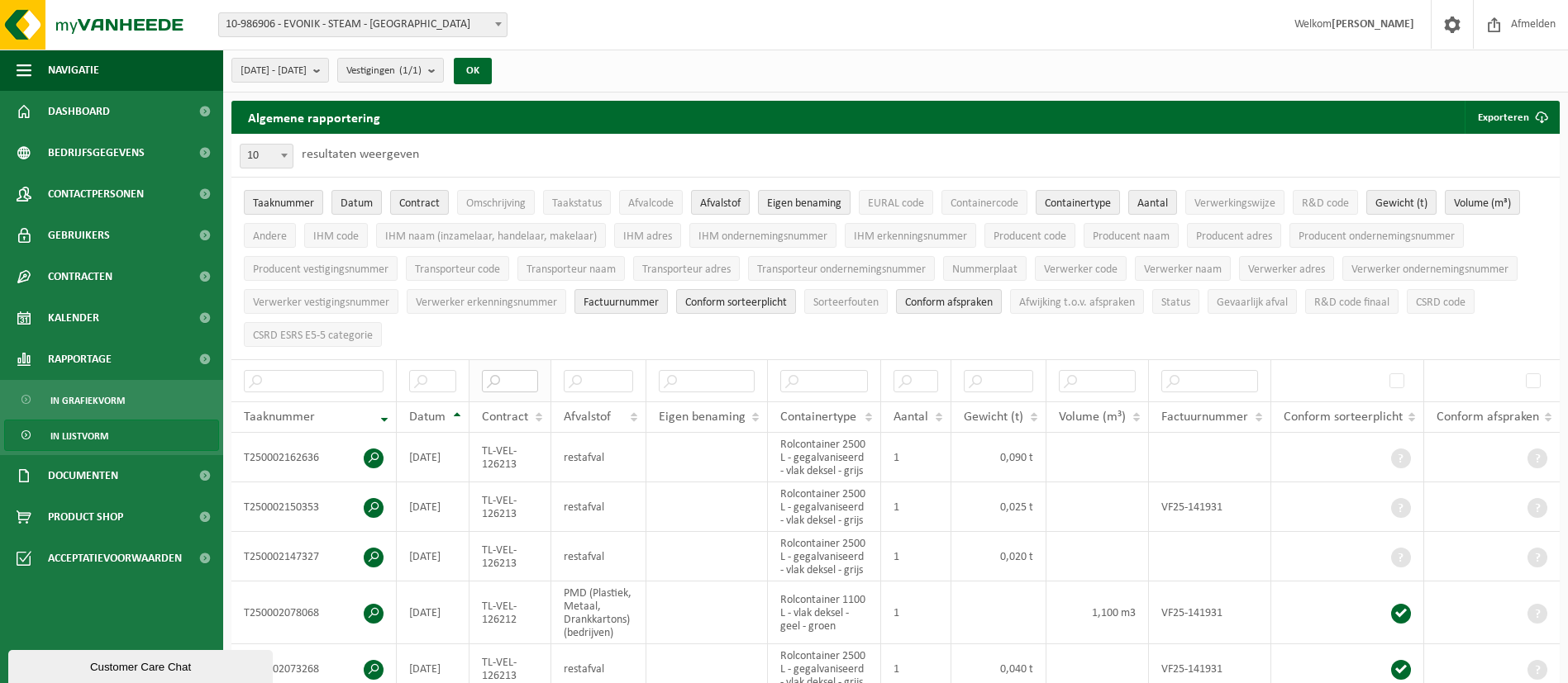
click at [516, 381] on input "text" at bounding box center [509, 381] width 56 height 22
paste input "P2PL-VEL-006782"
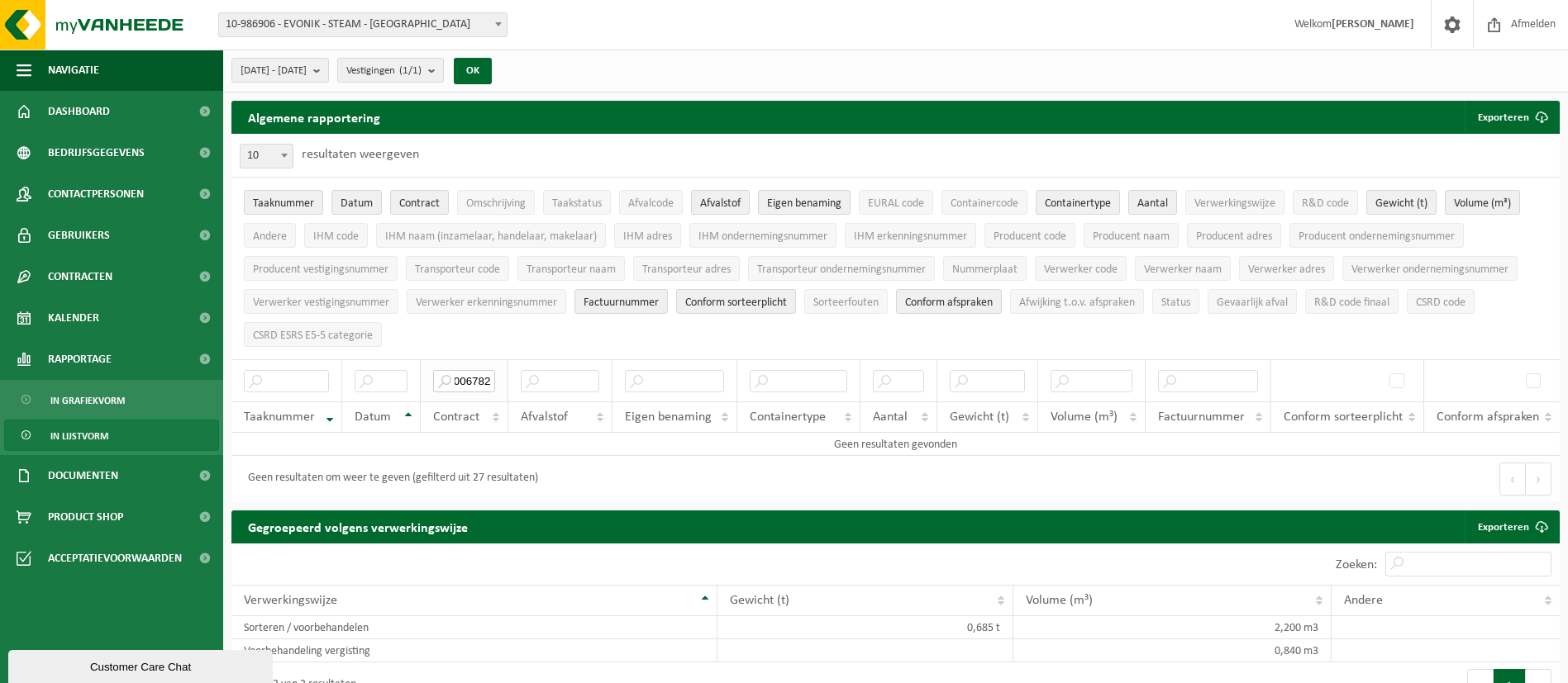
scroll to position [0, 56]
type input "P2PL-VEL-006782"
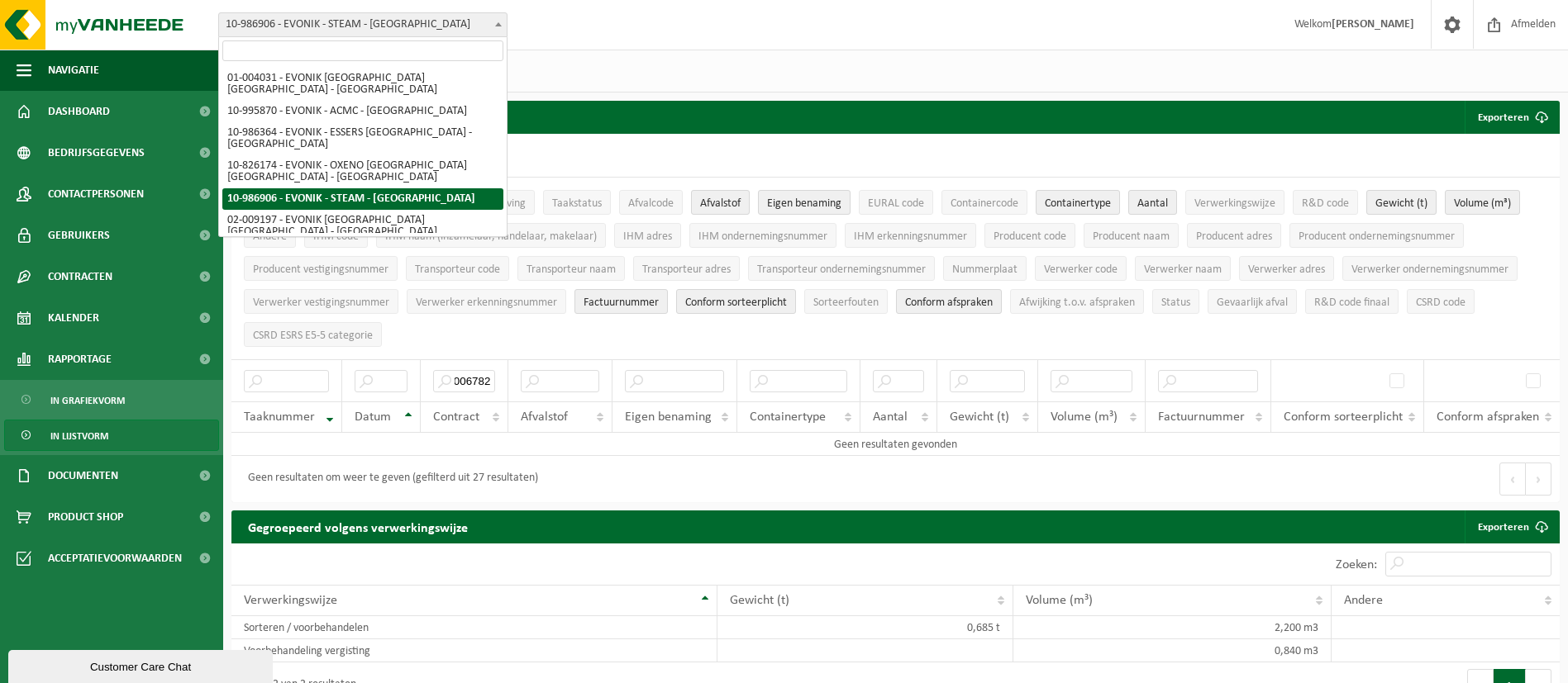
scroll to position [0, 0]
click at [500, 18] on span at bounding box center [499, 24] width 16 height 22
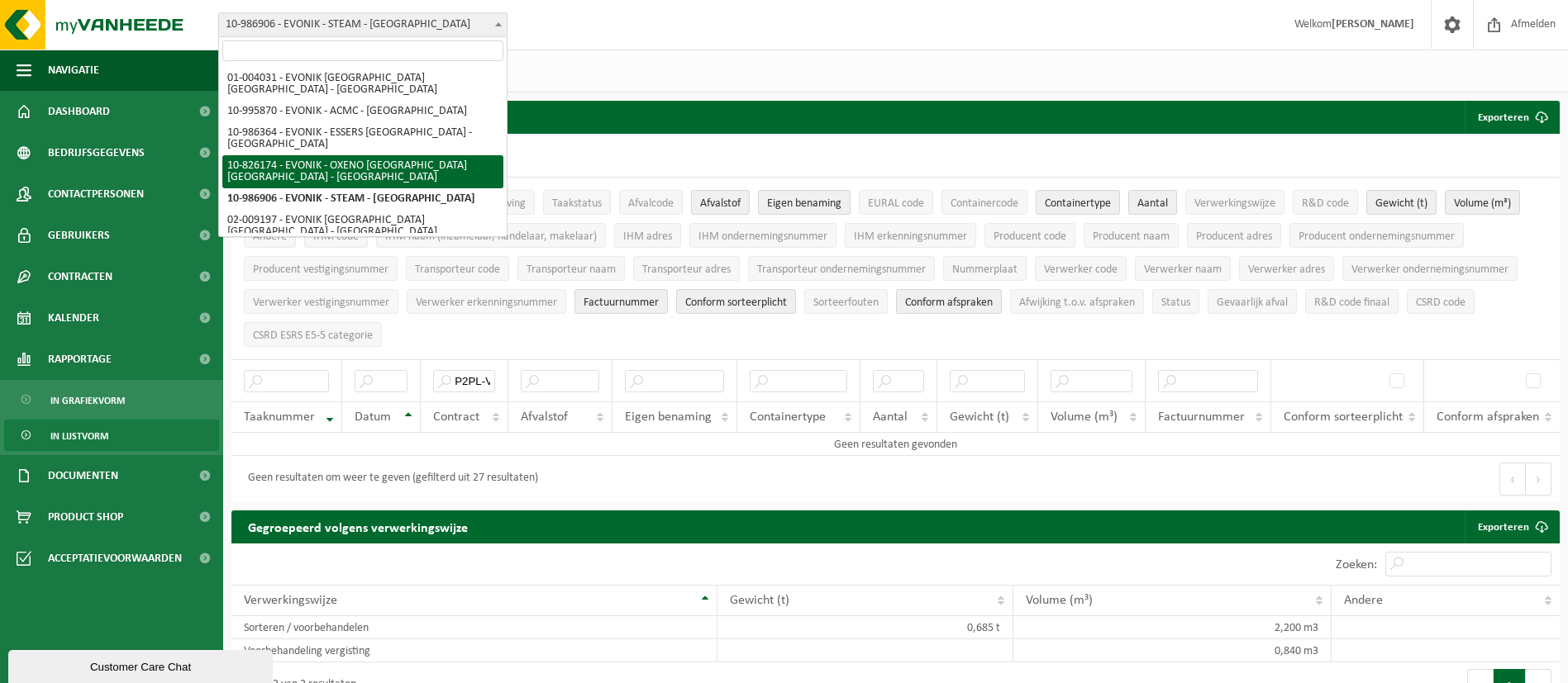
select select "85576"
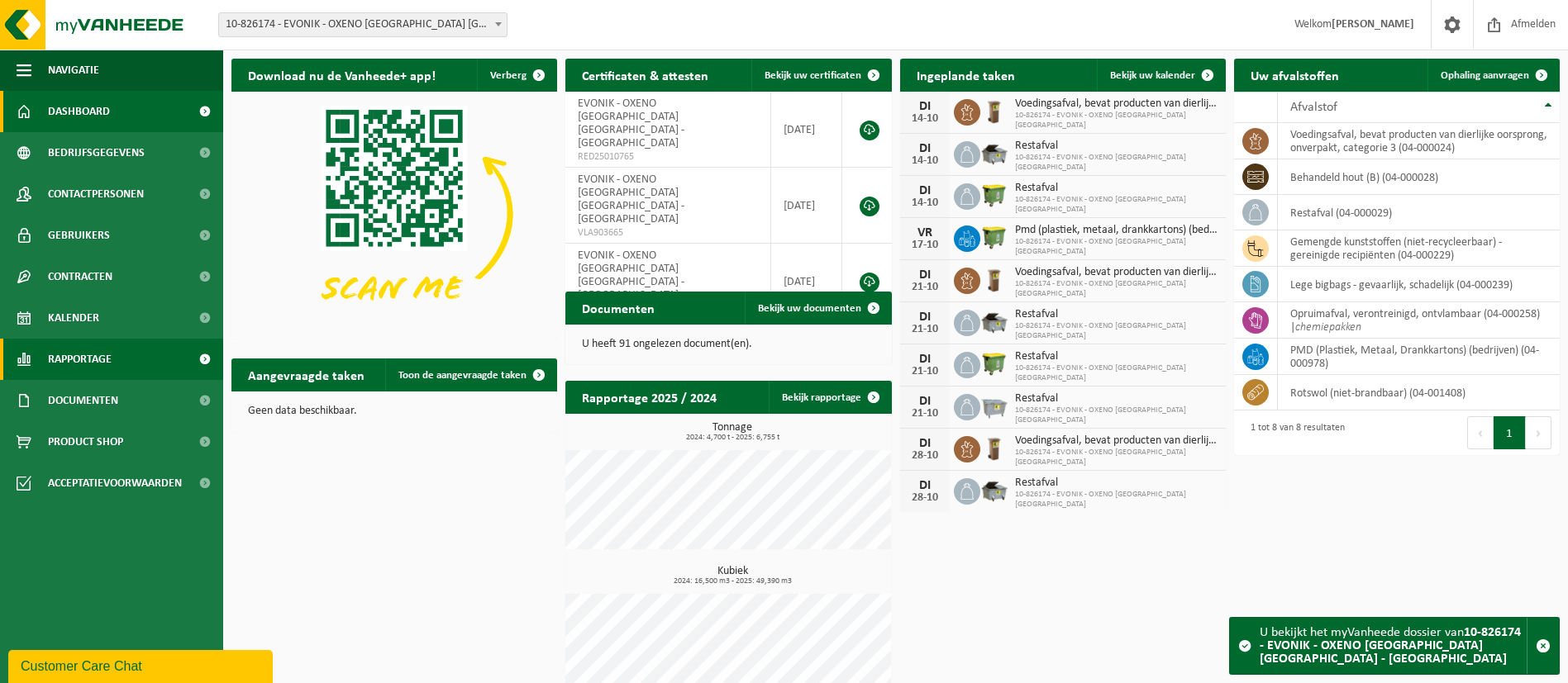
click at [212, 364] on span at bounding box center [204, 359] width 37 height 41
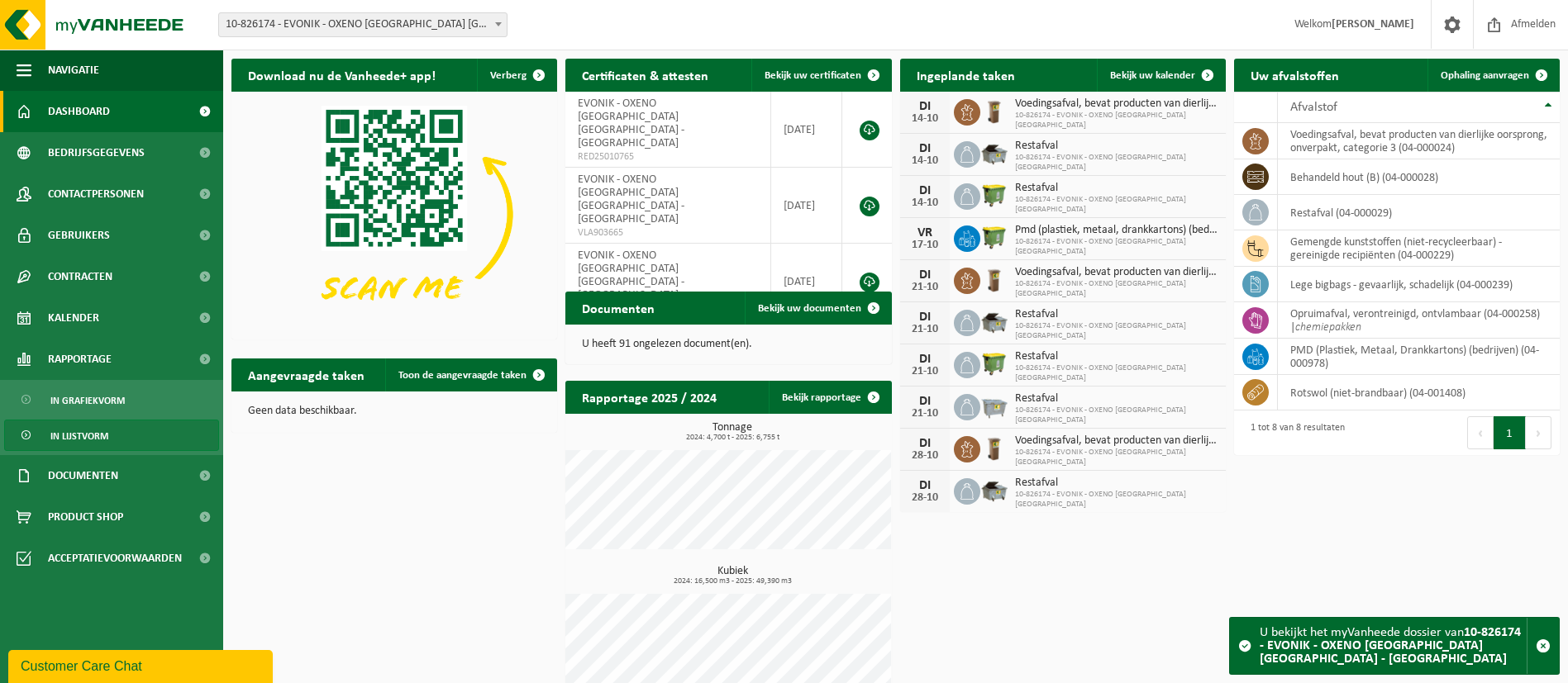
click at [201, 431] on link "In lijstvorm" at bounding box center [112, 435] width 215 height 31
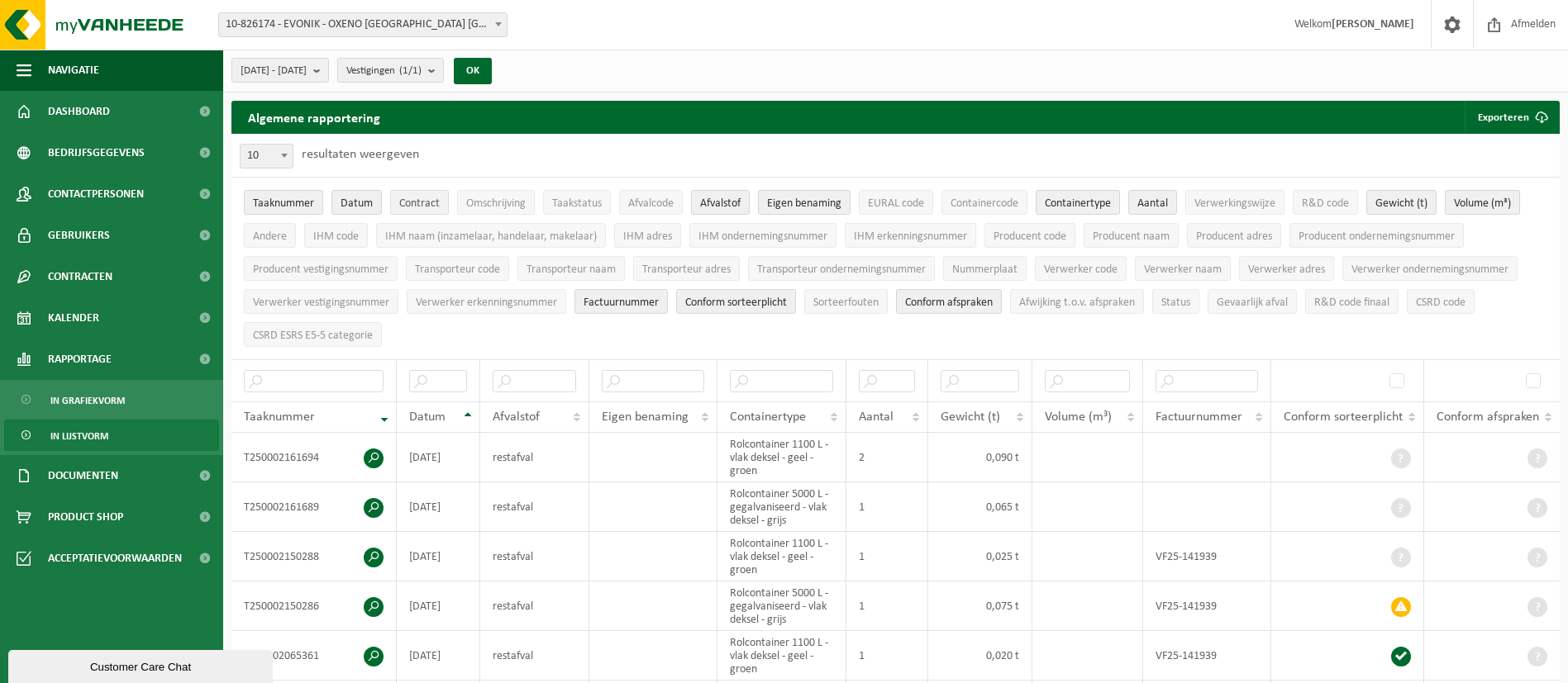
click at [428, 204] on span "Contract" at bounding box center [419, 203] width 41 height 13
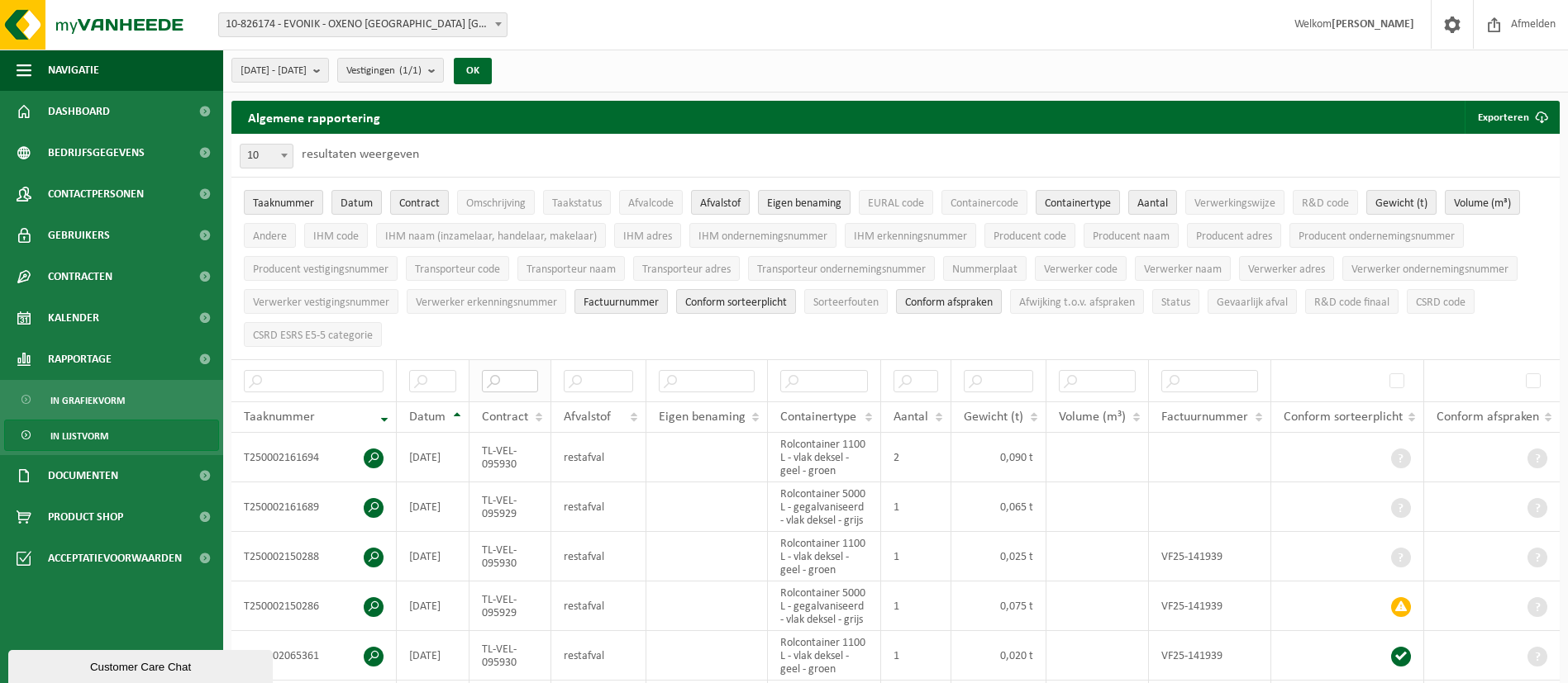
click at [523, 382] on input "text" at bounding box center [509, 381] width 56 height 22
paste input "P2PL-VEL-006782"
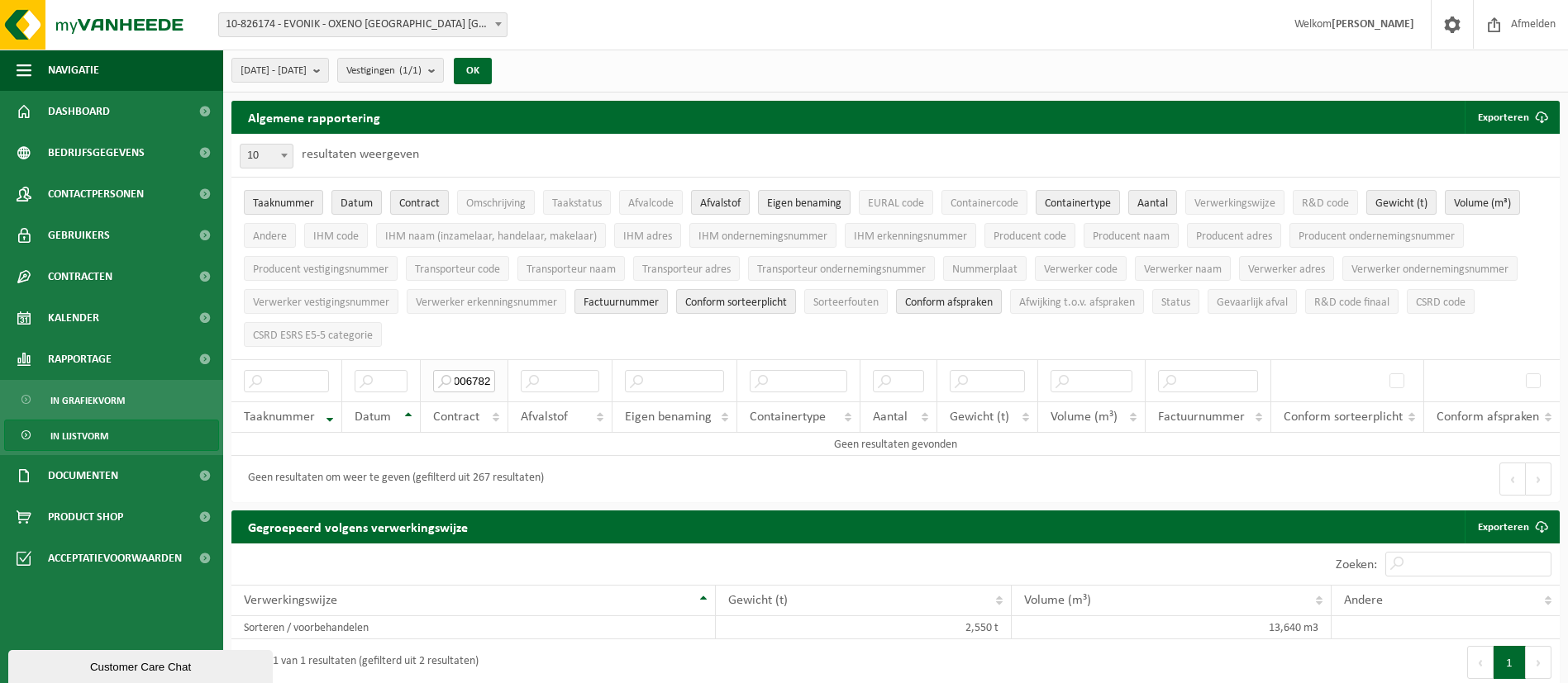
scroll to position [0, 56]
type input "P2PL-VEL-006782"
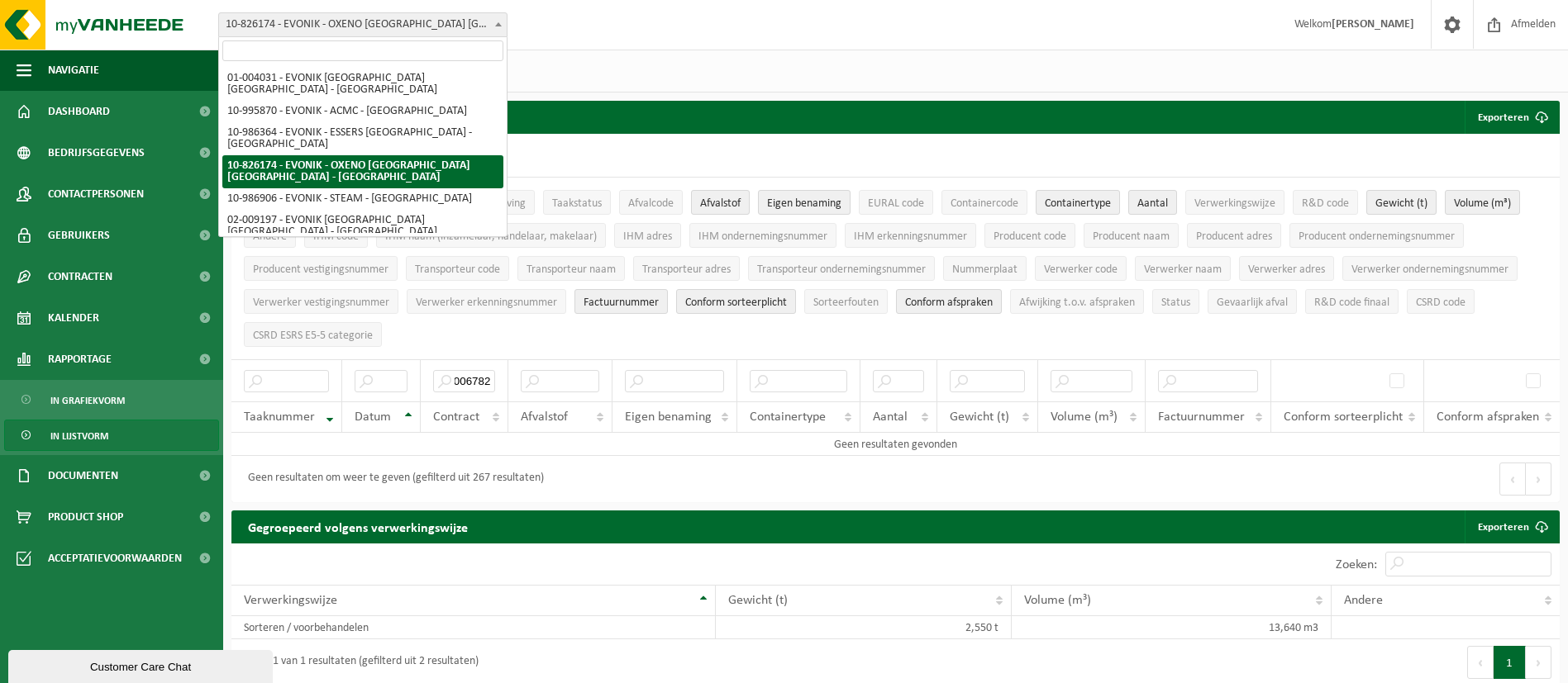
scroll to position [0, 0]
click at [500, 26] on span at bounding box center [499, 24] width 16 height 22
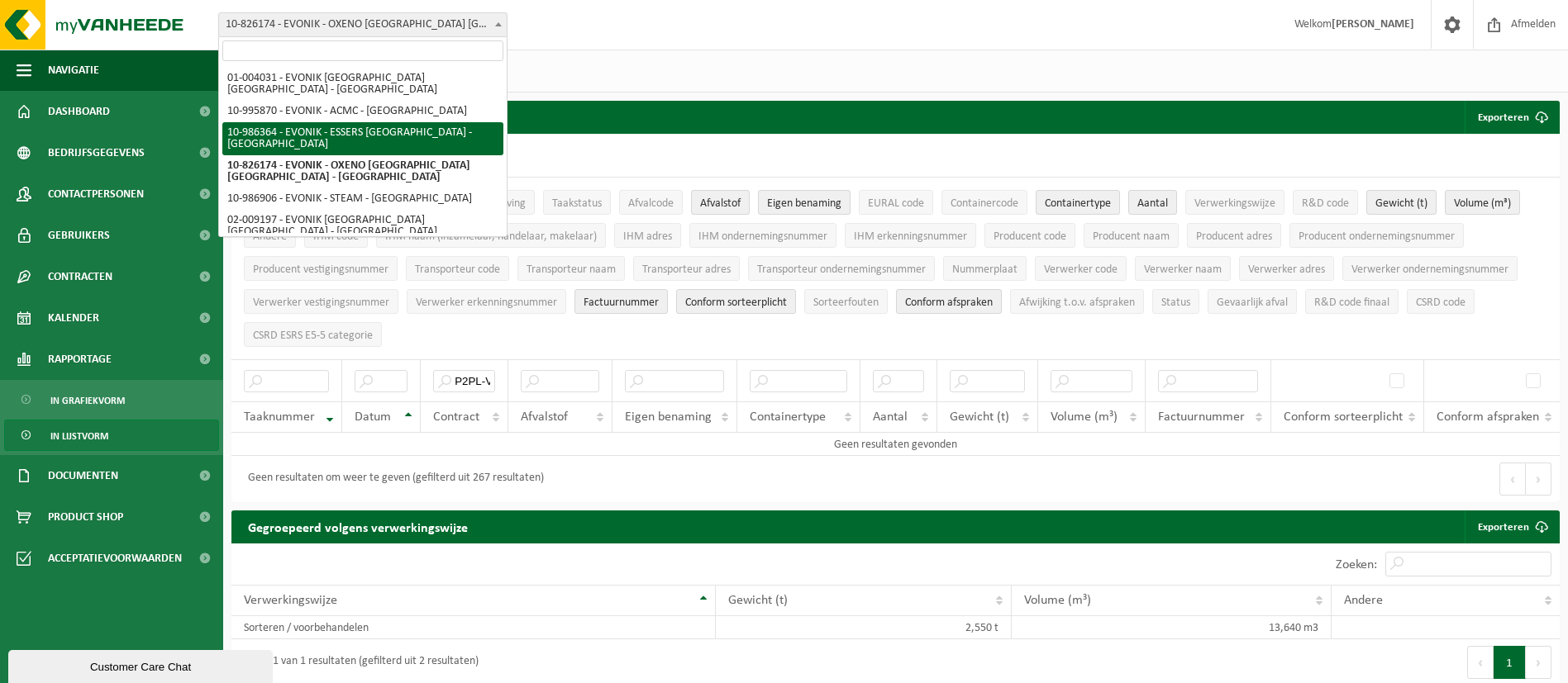
select select "165685"
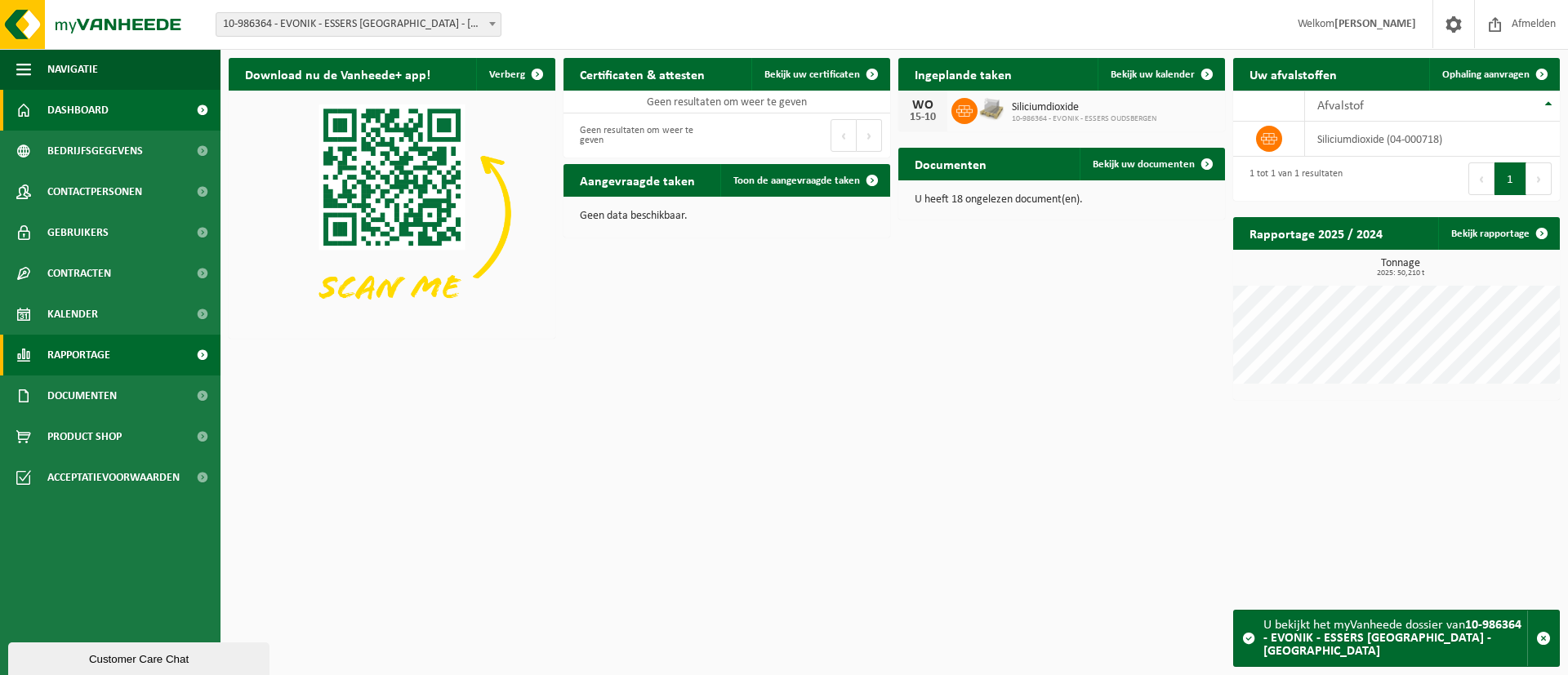
click at [205, 354] on span at bounding box center [202, 355] width 36 height 41
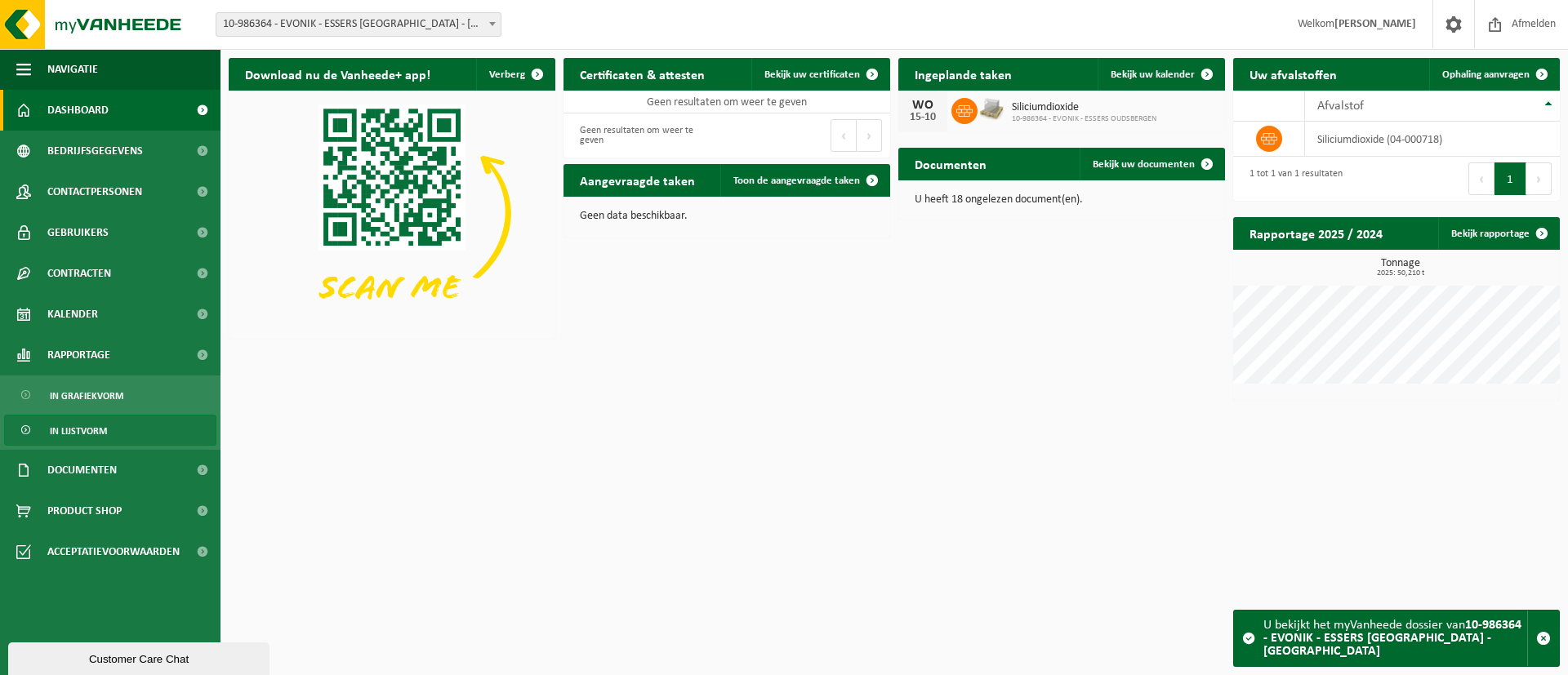
click at [178, 434] on link "In lijstvorm" at bounding box center [110, 430] width 213 height 31
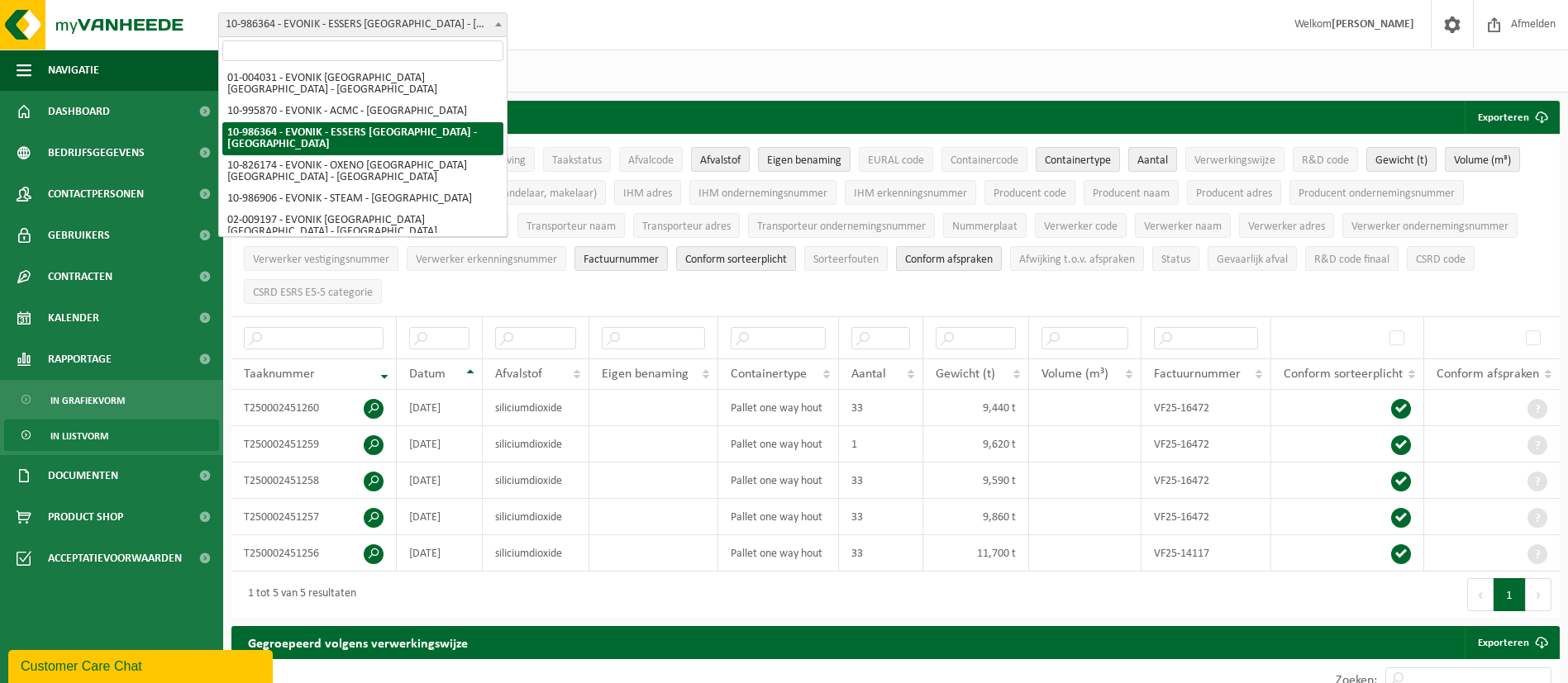
click at [492, 22] on span at bounding box center [499, 24] width 16 height 22
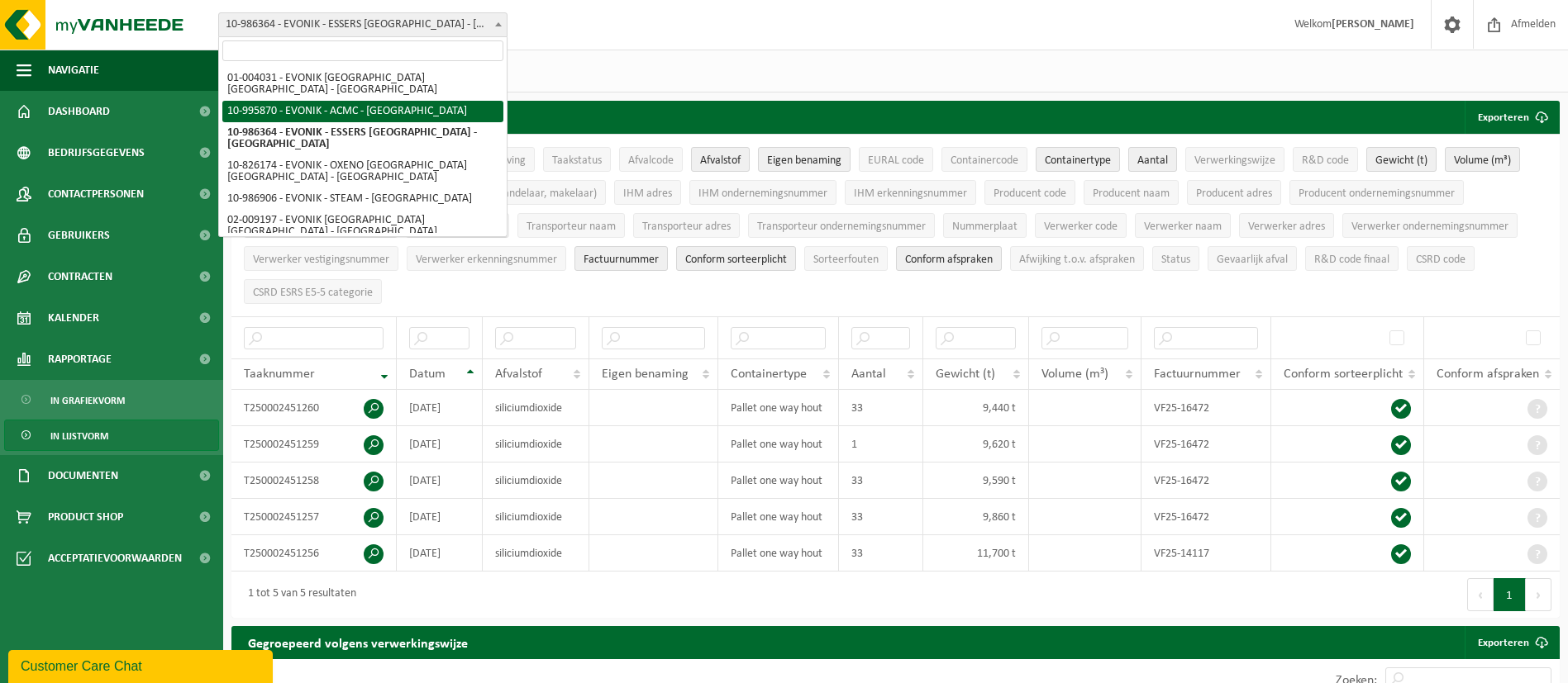
select select "172468"
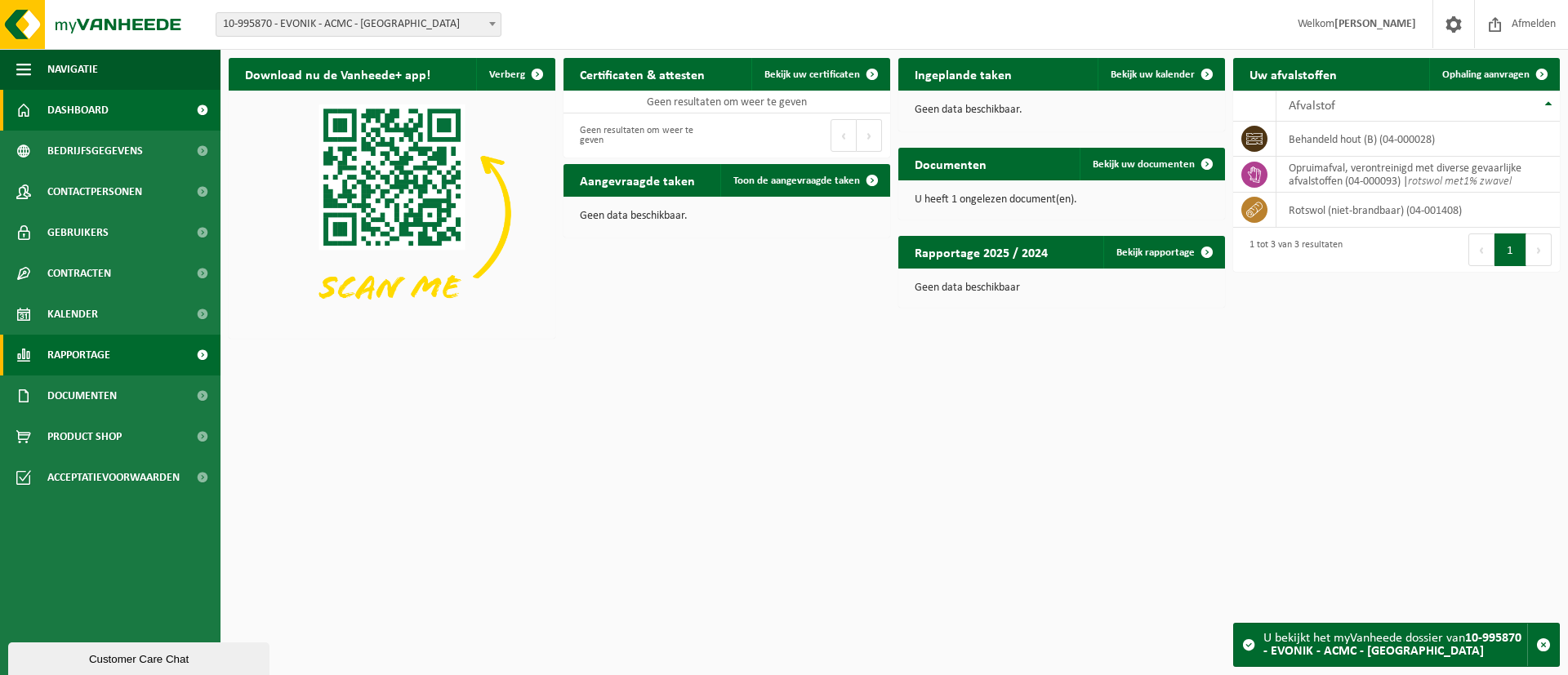
click at [197, 361] on span at bounding box center [202, 355] width 36 height 41
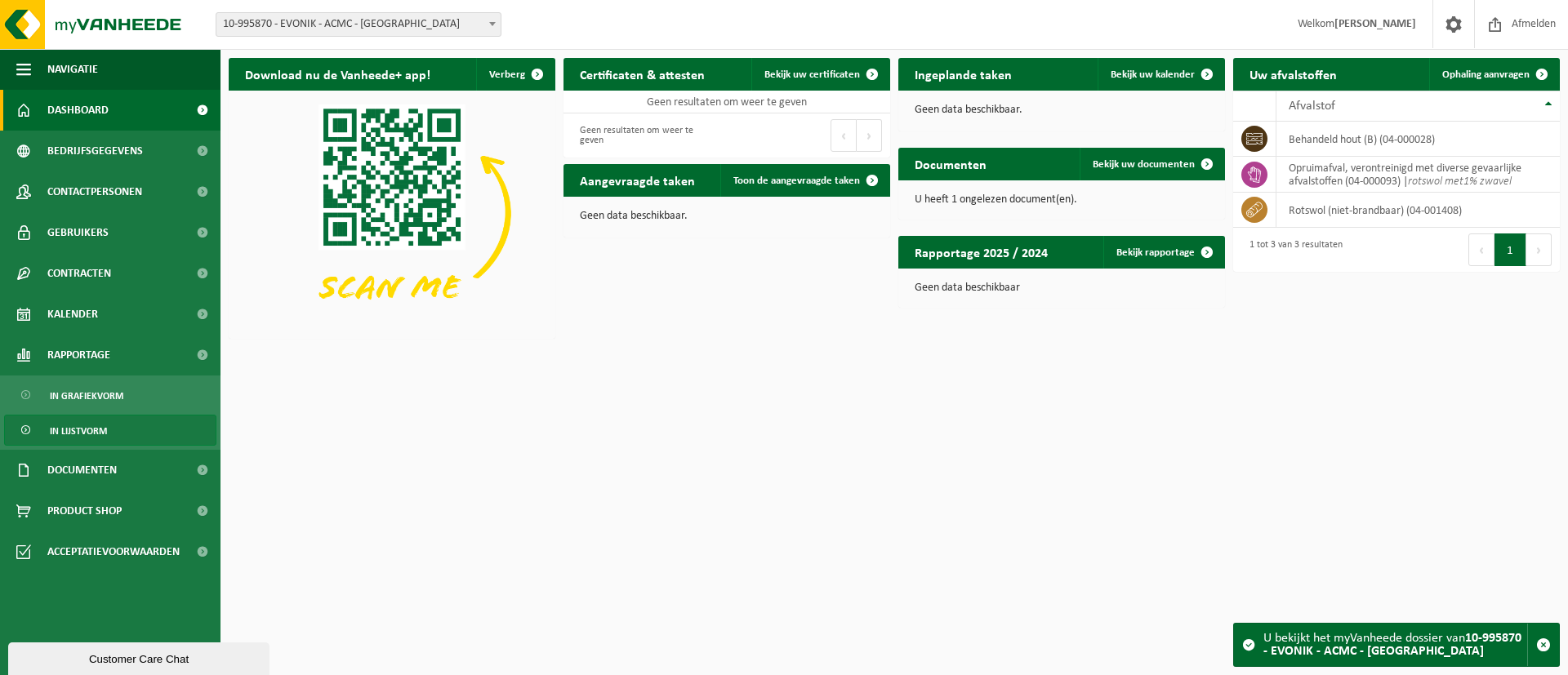
click at [170, 430] on link "In lijstvorm" at bounding box center [110, 430] width 213 height 31
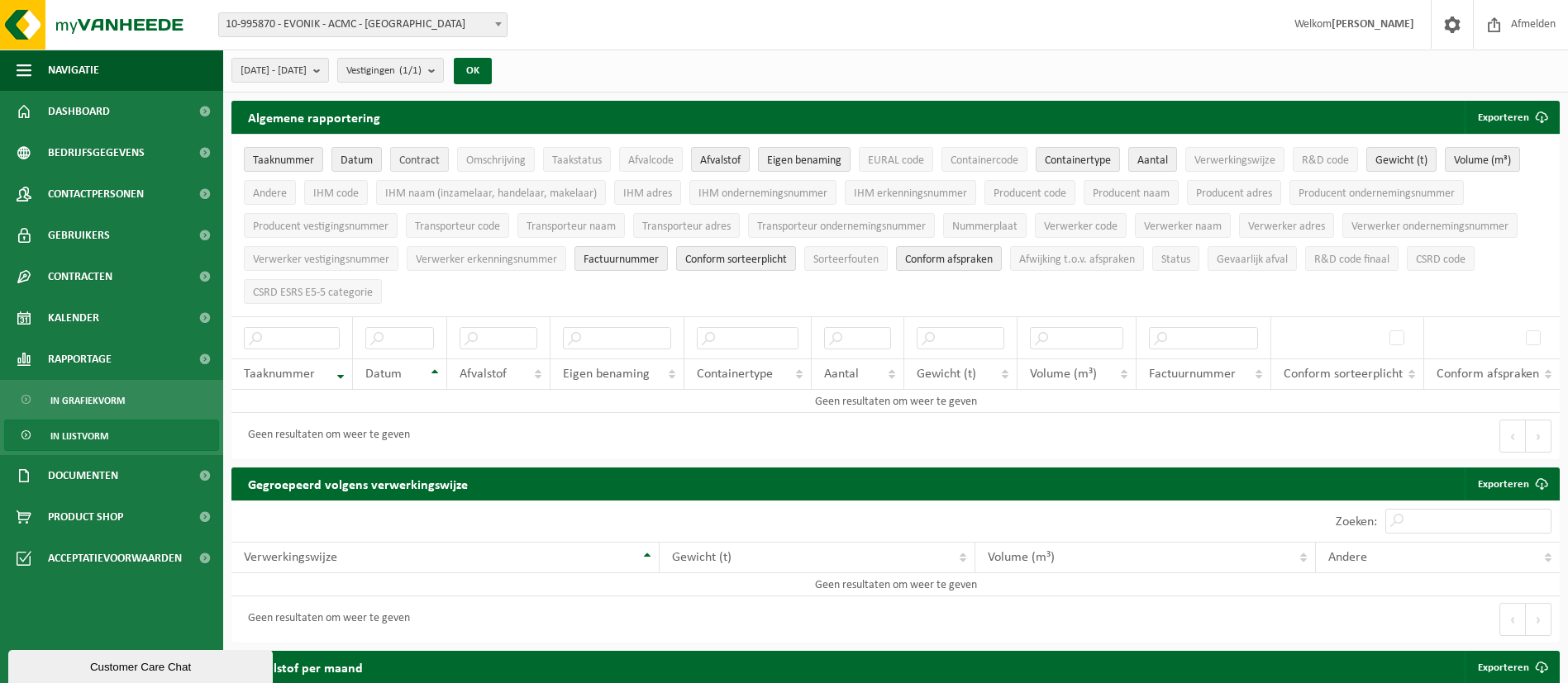
drag, startPoint x: 430, startPoint y: 142, endPoint x: 429, endPoint y: 156, distance: 14.0
click at [429, 156] on li "Contract" at bounding box center [419, 159] width 67 height 33
click at [429, 156] on span "Contract" at bounding box center [419, 161] width 41 height 13
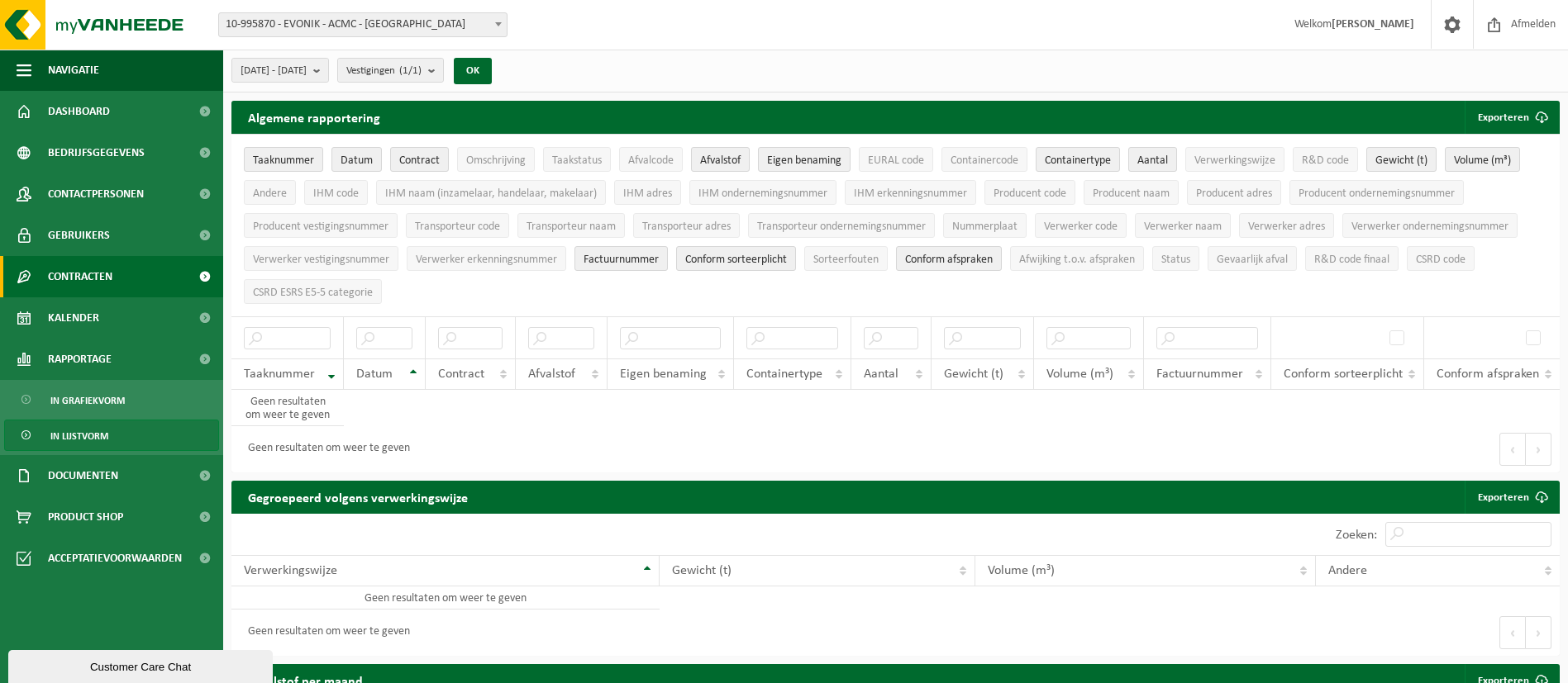
click at [138, 278] on link "Contracten" at bounding box center [112, 277] width 223 height 41
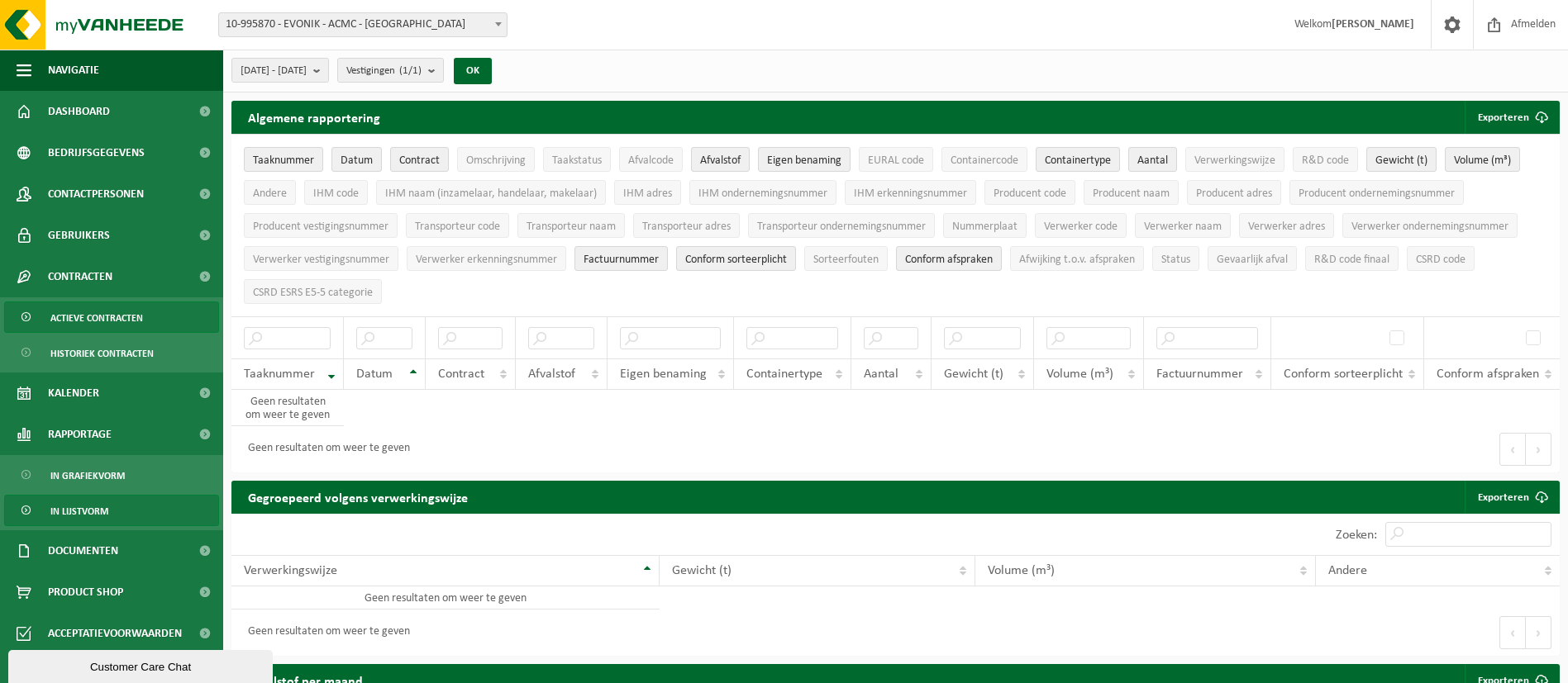
click at [135, 315] on span "Actieve contracten" at bounding box center [96, 318] width 93 height 31
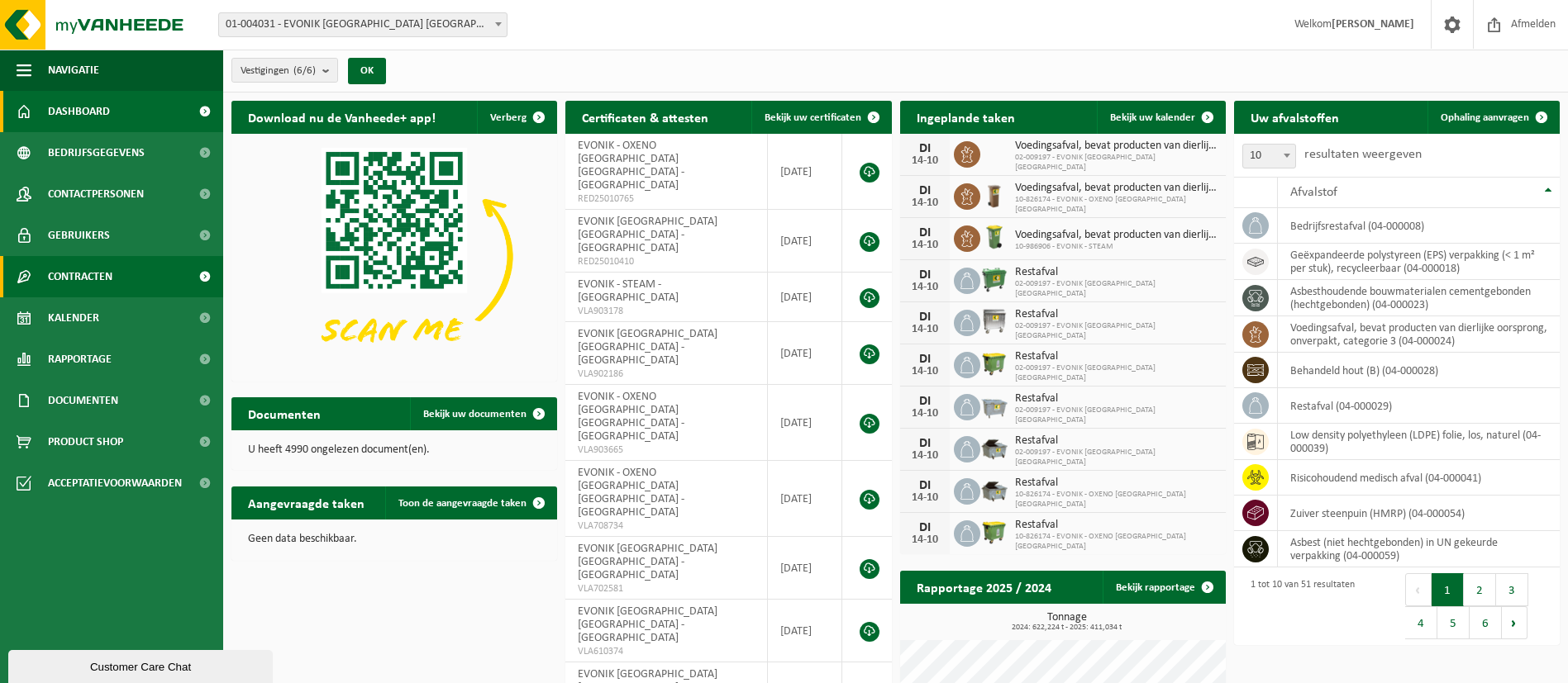
click at [185, 274] on link "Contracten" at bounding box center [112, 277] width 223 height 41
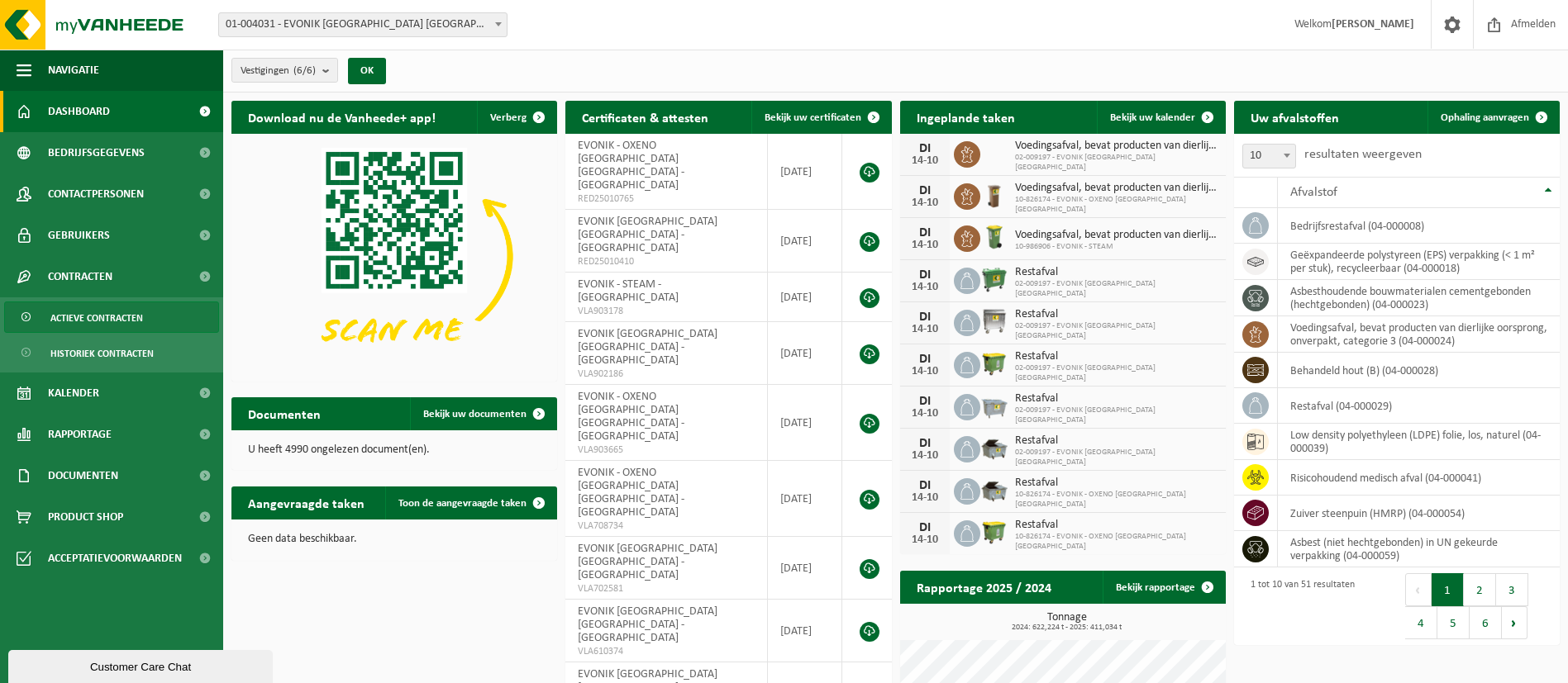
click at [166, 322] on link "Actieve contracten" at bounding box center [112, 317] width 215 height 31
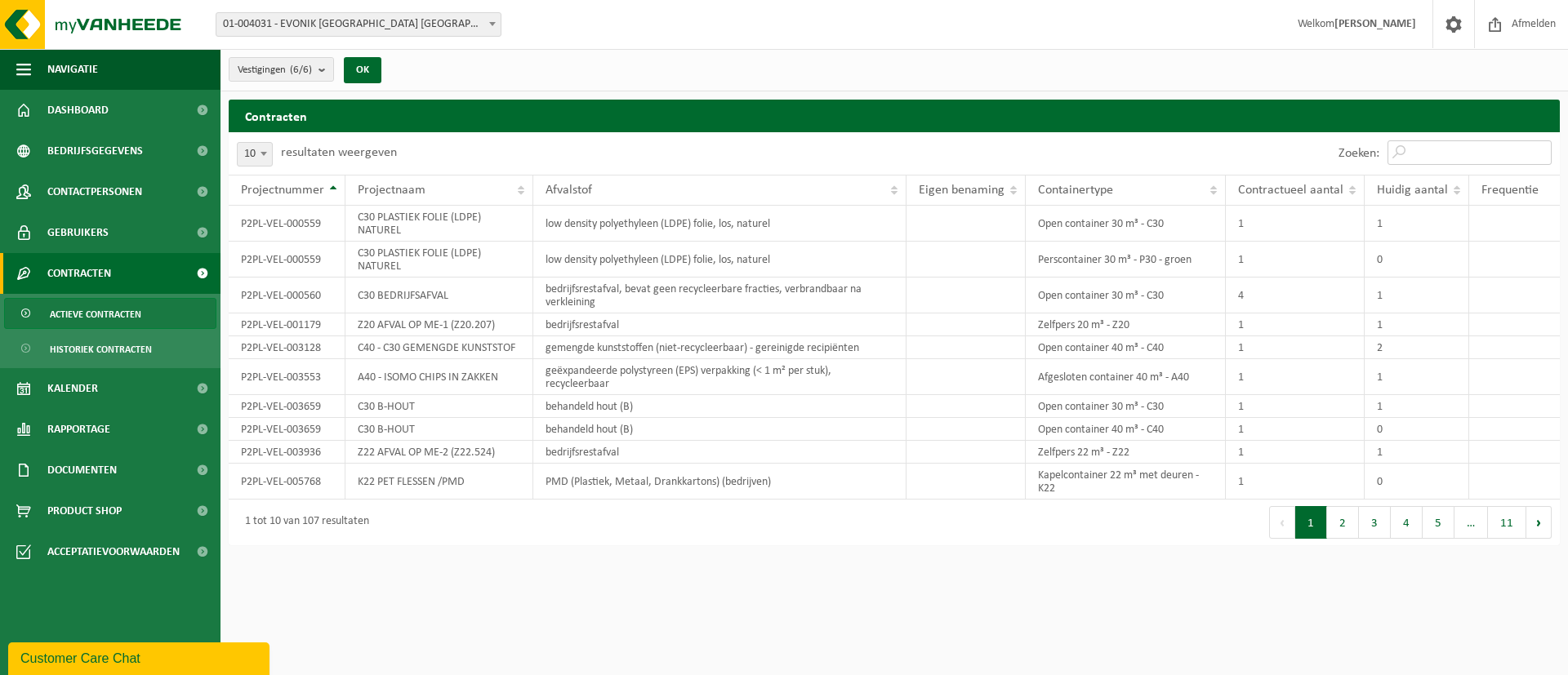
click at [1449, 152] on input "Zoeken:" at bounding box center [1469, 153] width 165 height 25
paste input "P2PL-VEL-072140"
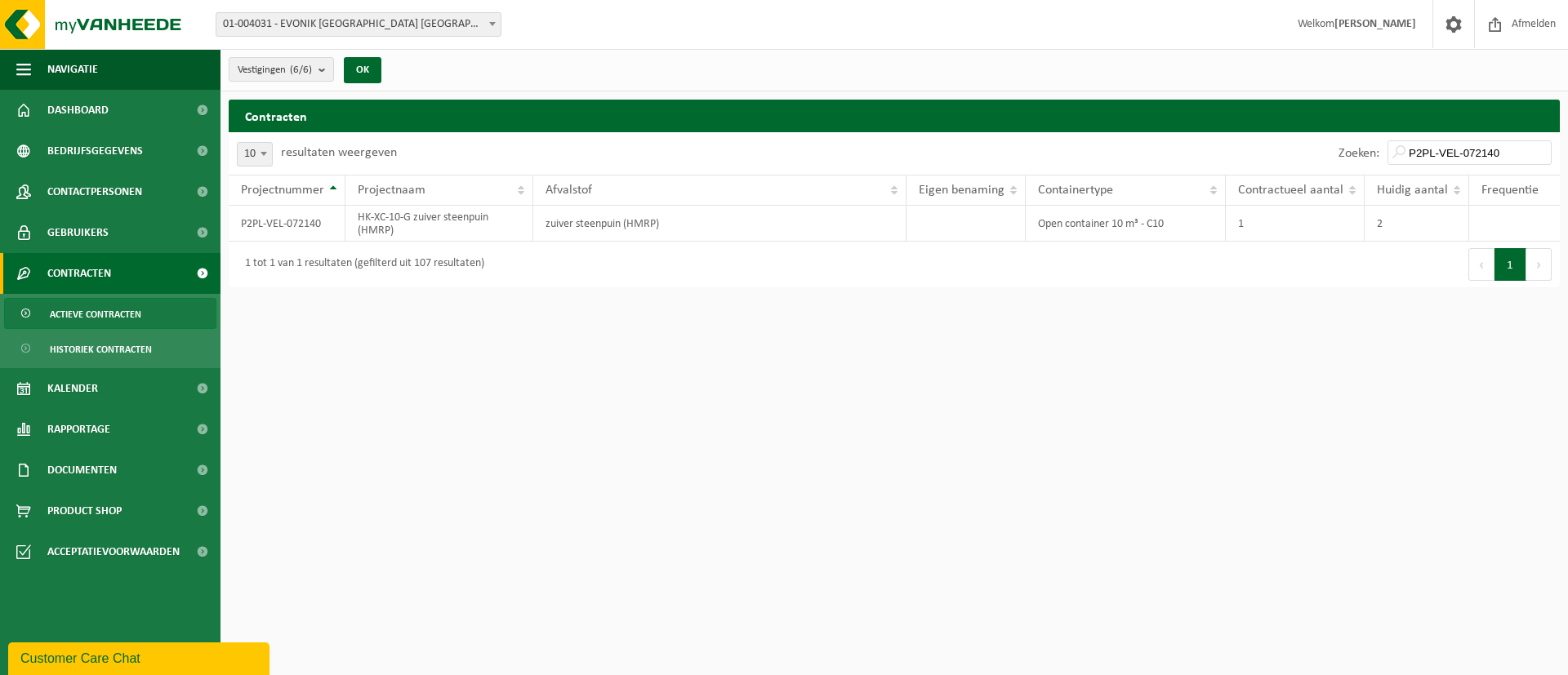
click at [529, 333] on html "Vestiging: 01-004031 - EVONIK [GEOGRAPHIC_DATA] [GEOGRAPHIC_DATA] - [GEOGRAPHIC…" at bounding box center [784, 337] width 1568 height 675
drag, startPoint x: 1504, startPoint y: 145, endPoint x: 1409, endPoint y: 162, distance: 96.5
click at [1409, 162] on input "P2PL-VEL-072140" at bounding box center [1469, 153] width 165 height 25
drag, startPoint x: 420, startPoint y: 237, endPoint x: 353, endPoint y: 221, distance: 68.9
click at [353, 221] on td "HK-XC-10-G zuiver steenpuin (HMRP)" at bounding box center [438, 223] width 188 height 36
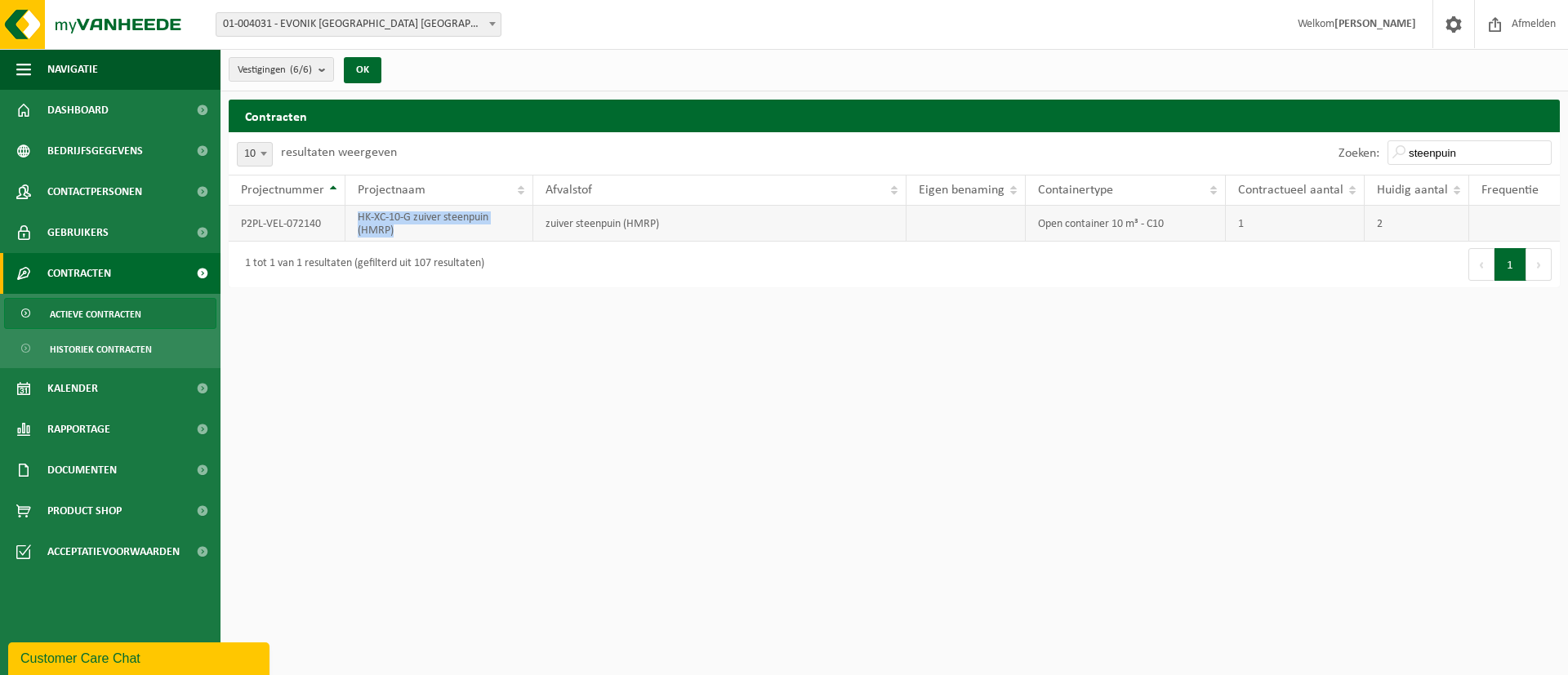
copy td "HK-XC-10-G zuiver steenpuin (HMRP)"
click at [331, 222] on td "P2PL-VEL-072140" at bounding box center [286, 223] width 117 height 36
drag, startPoint x: 322, startPoint y: 224, endPoint x: 240, endPoint y: 223, distance: 82.0
click at [240, 223] on td "P2PL-VEL-072140" at bounding box center [286, 223] width 117 height 36
copy td "P2PL-VEL-072140"
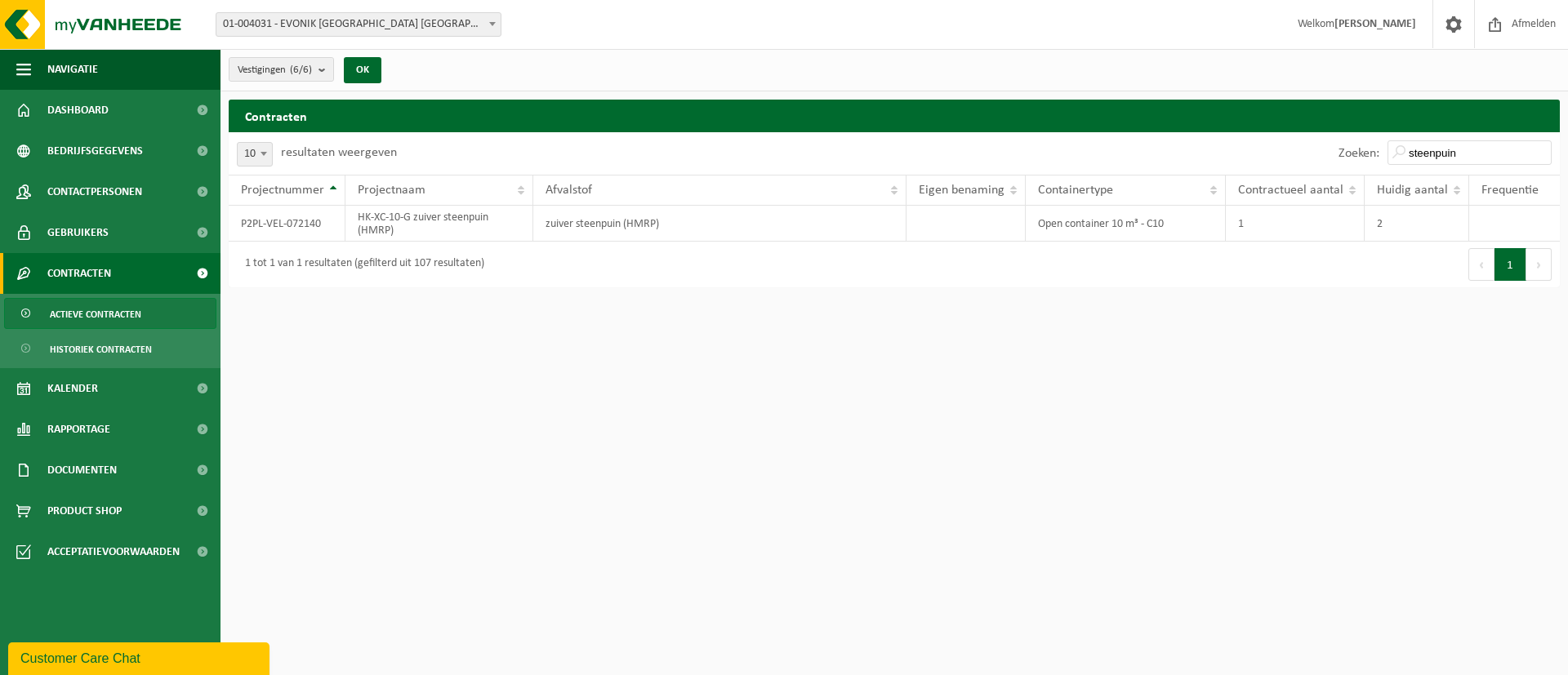
click at [677, 450] on html "Vestiging: 01-004031 - EVONIK [GEOGRAPHIC_DATA] [GEOGRAPHIC_DATA] - [GEOGRAPHIC…" at bounding box center [784, 337] width 1568 height 675
click at [272, 225] on td "P2PL-VEL-072140" at bounding box center [286, 223] width 117 height 36
drag, startPoint x: 324, startPoint y: 222, endPoint x: 240, endPoint y: 219, distance: 84.1
click at [240, 219] on td "P2PL-VEL-072140" at bounding box center [286, 223] width 117 height 36
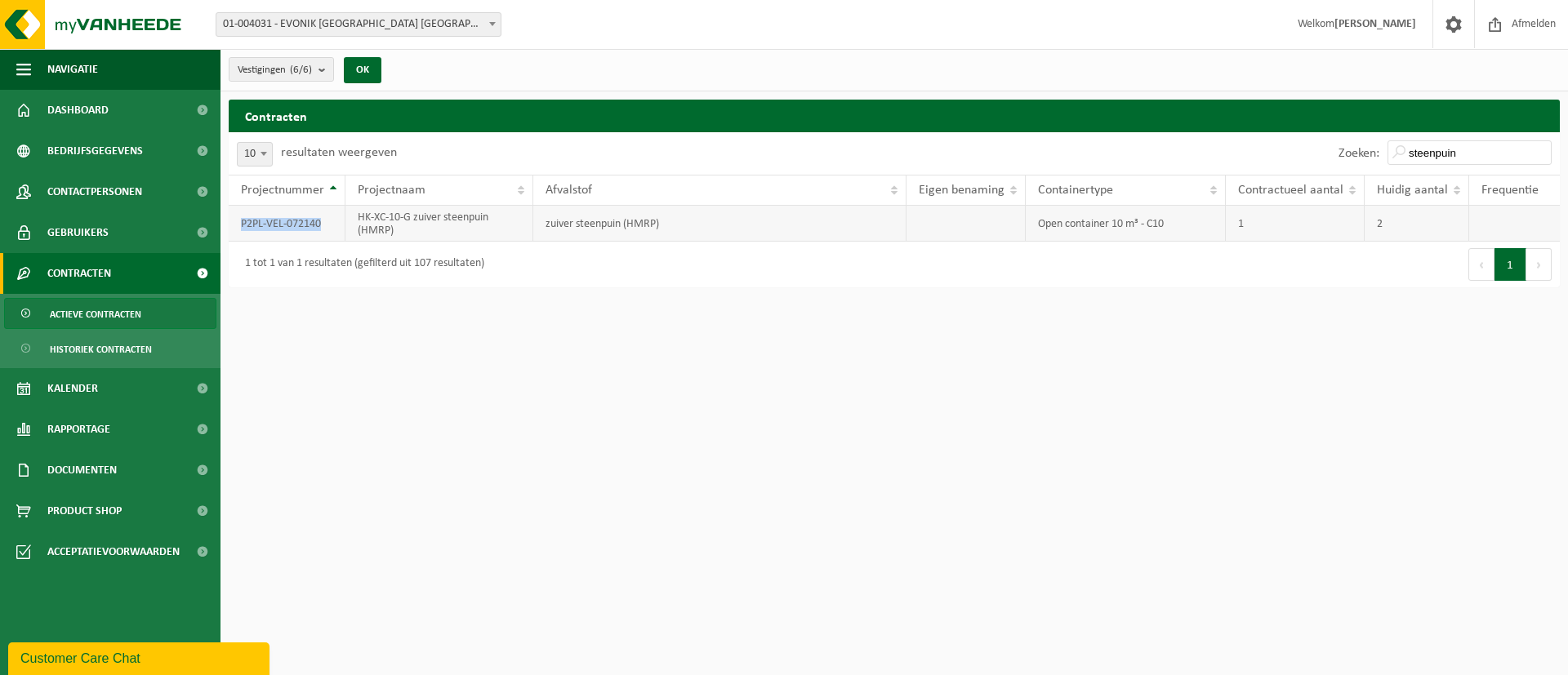
copy td "P2PL-VEL-072140"
click at [1493, 146] on input "steenpuin" at bounding box center [1469, 153] width 165 height 25
type input "s"
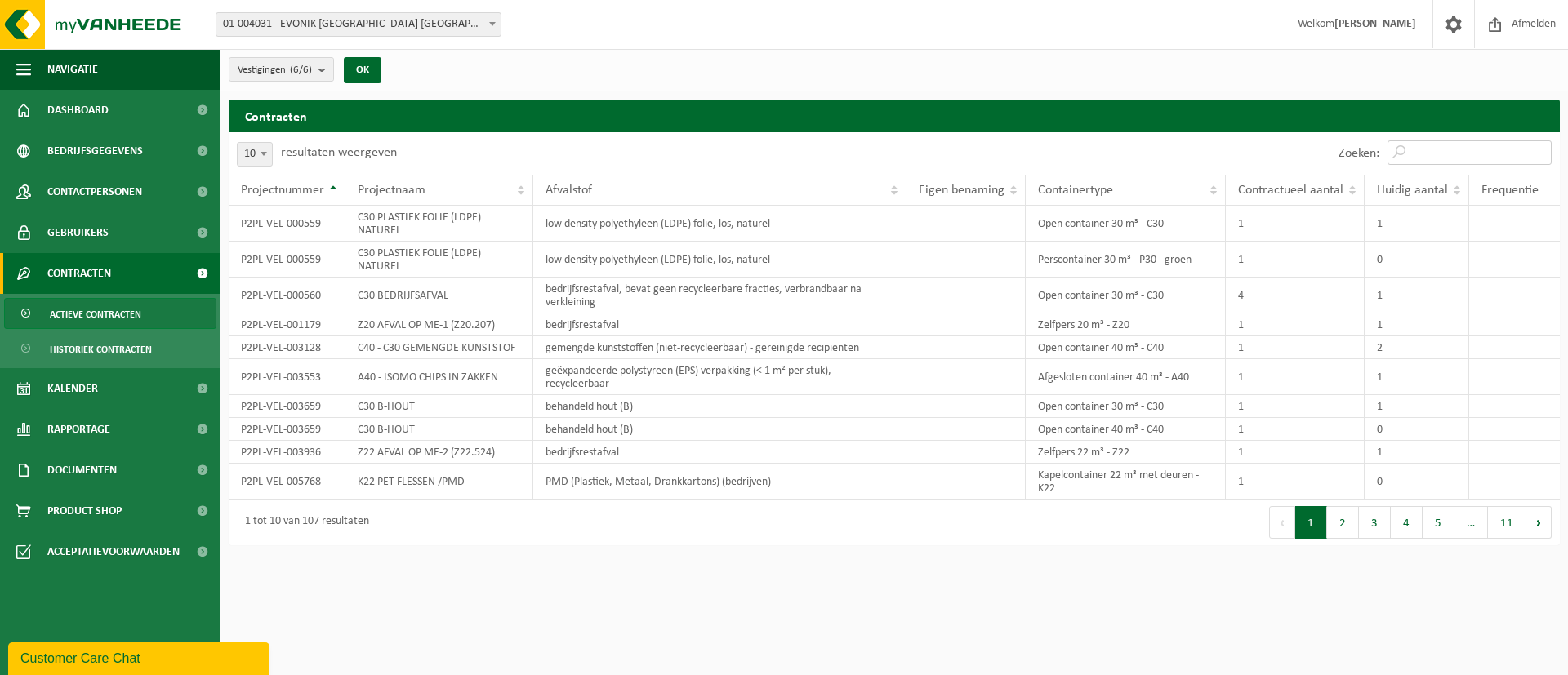
paste input "gemengde kunststoffen (niet-recycleerbaar) - gereinigde recipiënten"
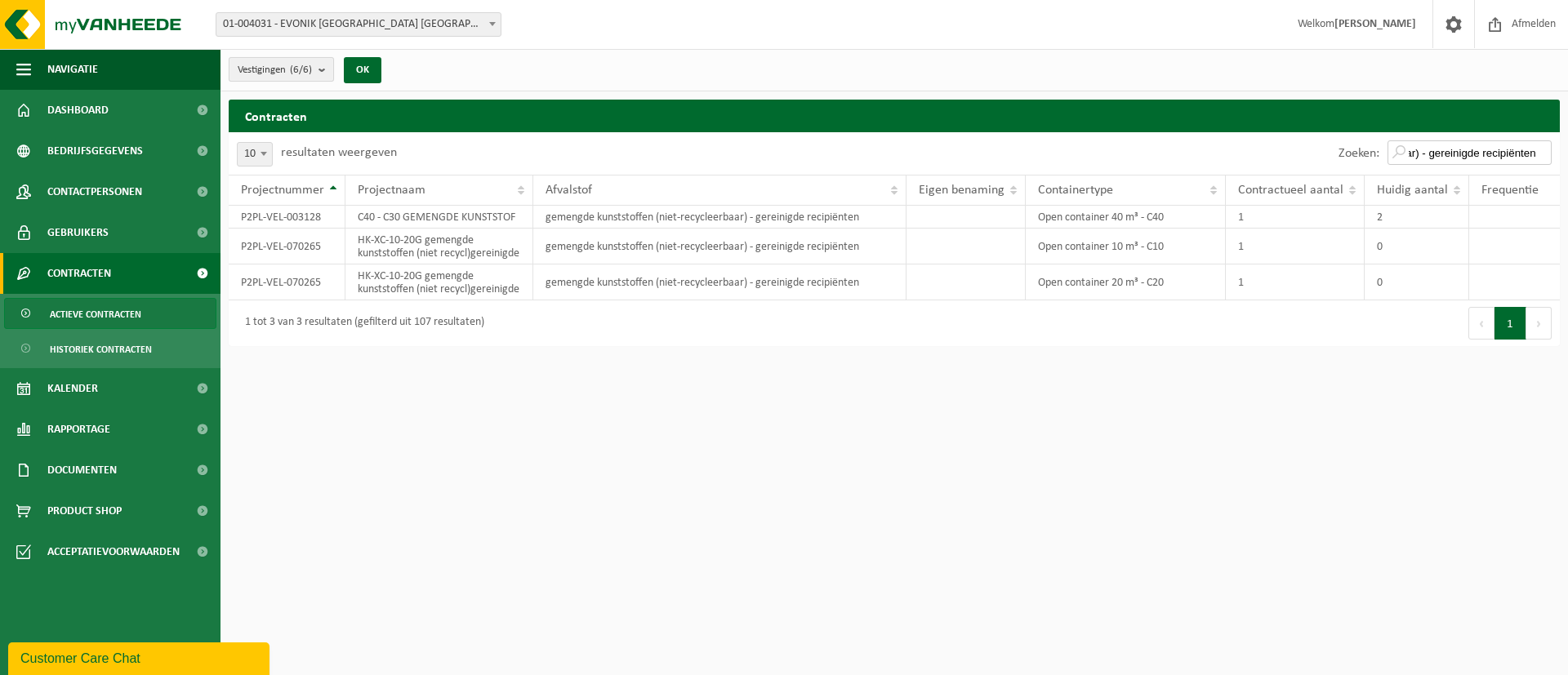
type input "gemengde kunststoffen (niet-recycleerbaar) - gereinigde recipiënten"
click at [326, 64] on b "submit" at bounding box center [326, 69] width 15 height 23
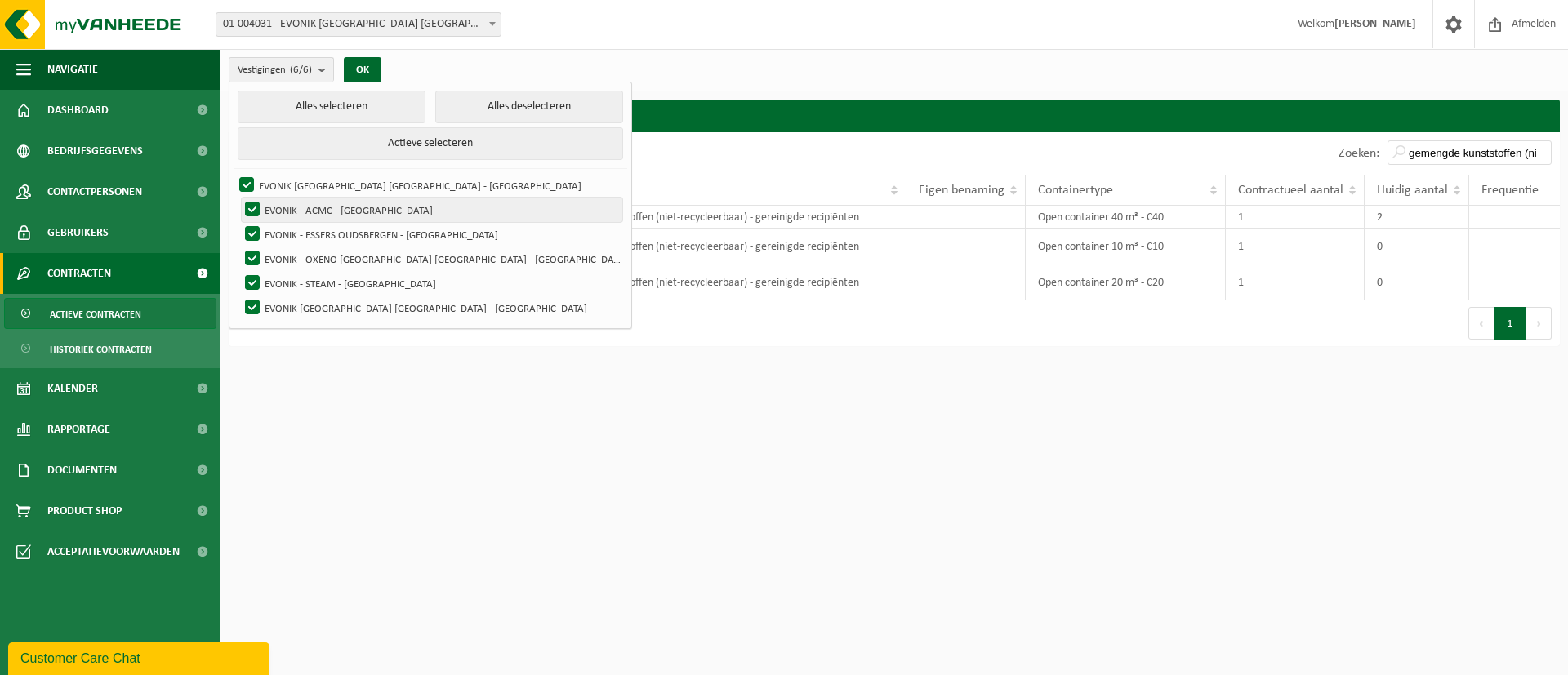
click at [260, 199] on label "EVONIK - ACMC - [GEOGRAPHIC_DATA]" at bounding box center [432, 210] width 381 height 25
click at [239, 197] on input "EVONIK - ACMC - [GEOGRAPHIC_DATA]" at bounding box center [238, 197] width 1 height 1
checkbox input "false"
click at [255, 225] on label "EVONIK - ESSERS OUDSBERGEN - [GEOGRAPHIC_DATA]" at bounding box center [432, 235] width 381 height 25
click at [239, 222] on input "EVONIK - ESSERS OUDSBERGEN - [GEOGRAPHIC_DATA]" at bounding box center [238, 221] width 1 height 1
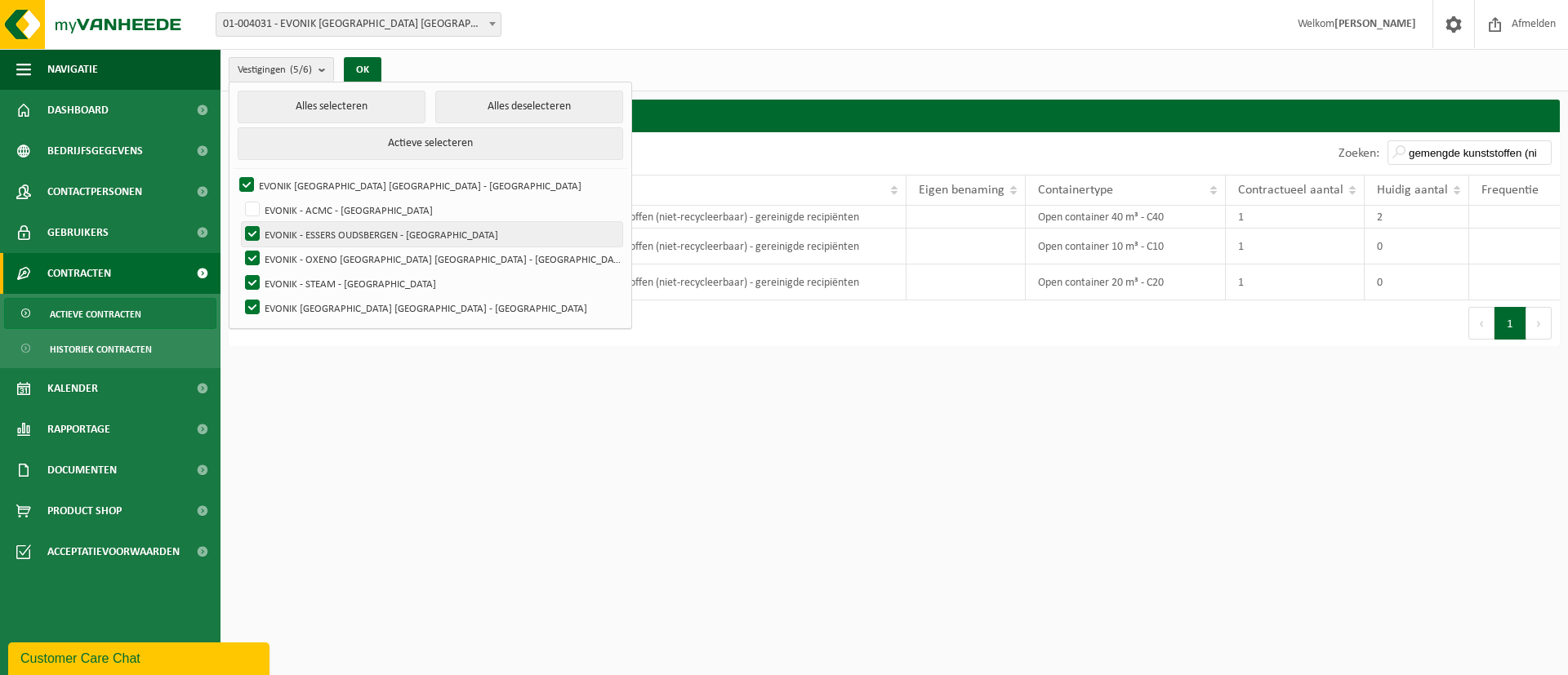
checkbox input "false"
click at [254, 246] on label "EVONIK - OXENO [GEOGRAPHIC_DATA] [GEOGRAPHIC_DATA] - [GEOGRAPHIC_DATA]" at bounding box center [432, 259] width 381 height 25
click at [239, 245] on input "EVONIK - OXENO [GEOGRAPHIC_DATA] [GEOGRAPHIC_DATA] - [GEOGRAPHIC_DATA]" at bounding box center [238, 245] width 1 height 1
checkbox input "false"
click at [253, 277] on label "EVONIK - STEAM - [GEOGRAPHIC_DATA]" at bounding box center [432, 284] width 381 height 25
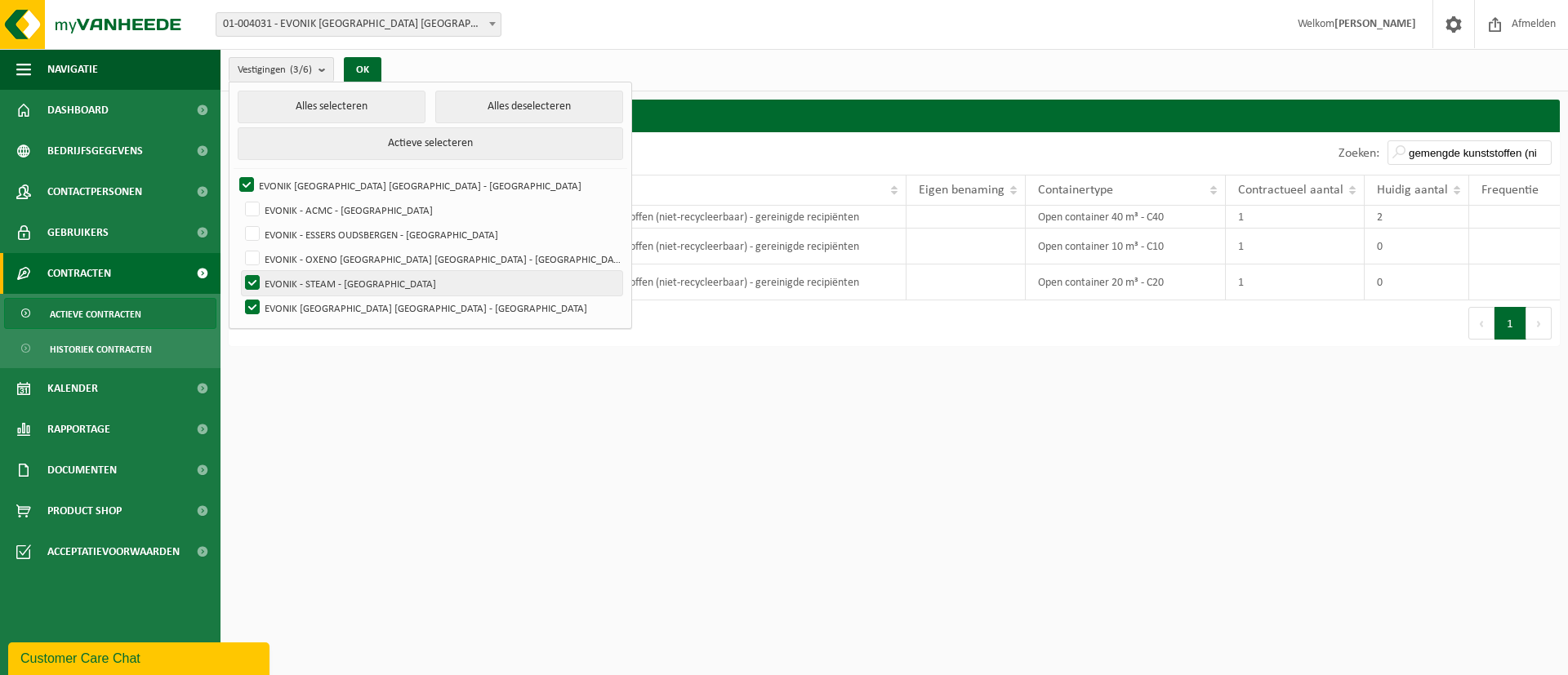
click at [239, 271] on input "EVONIK - STEAM - [GEOGRAPHIC_DATA]" at bounding box center [238, 270] width 1 height 1
checkbox input "false"
click at [369, 73] on button "OK" at bounding box center [363, 69] width 37 height 26
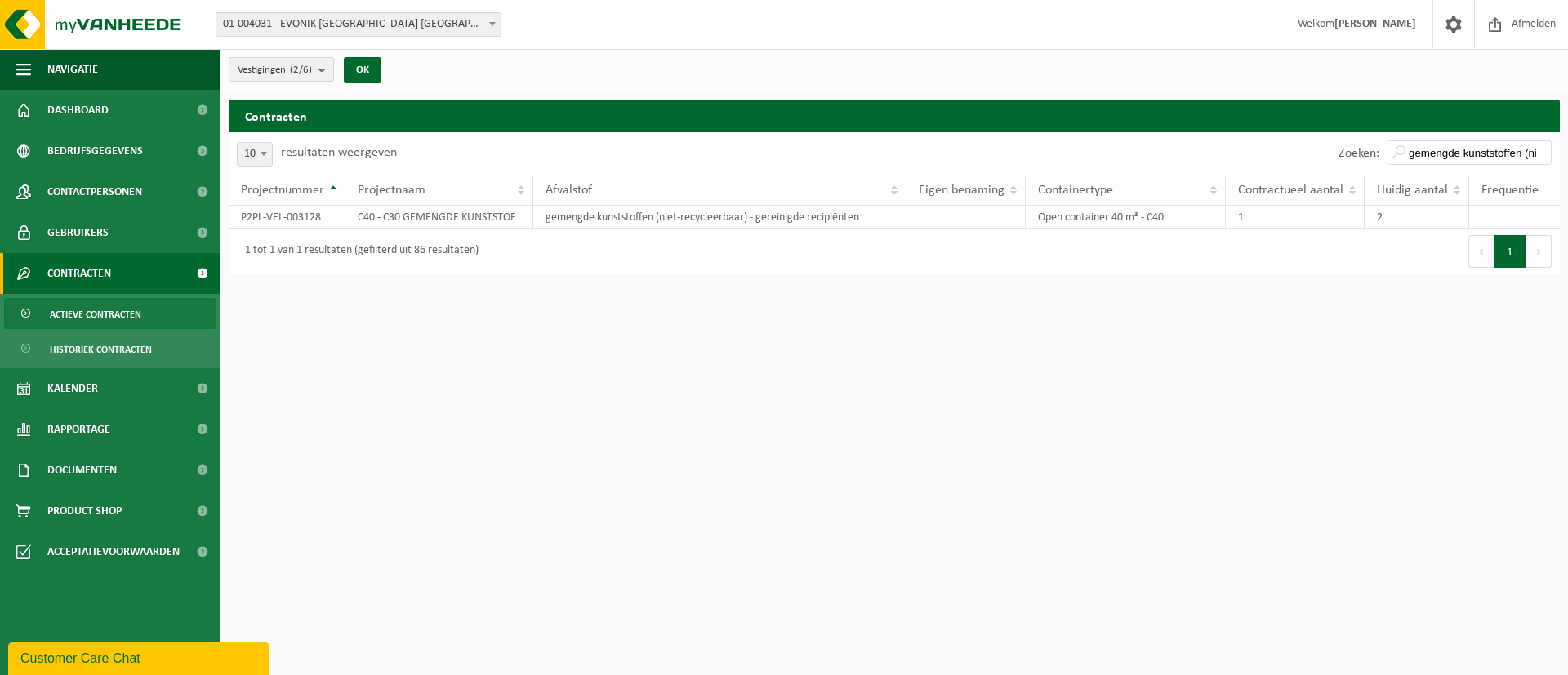
click at [319, 72] on button "Vestigingen (2/6)" at bounding box center [281, 69] width 105 height 25
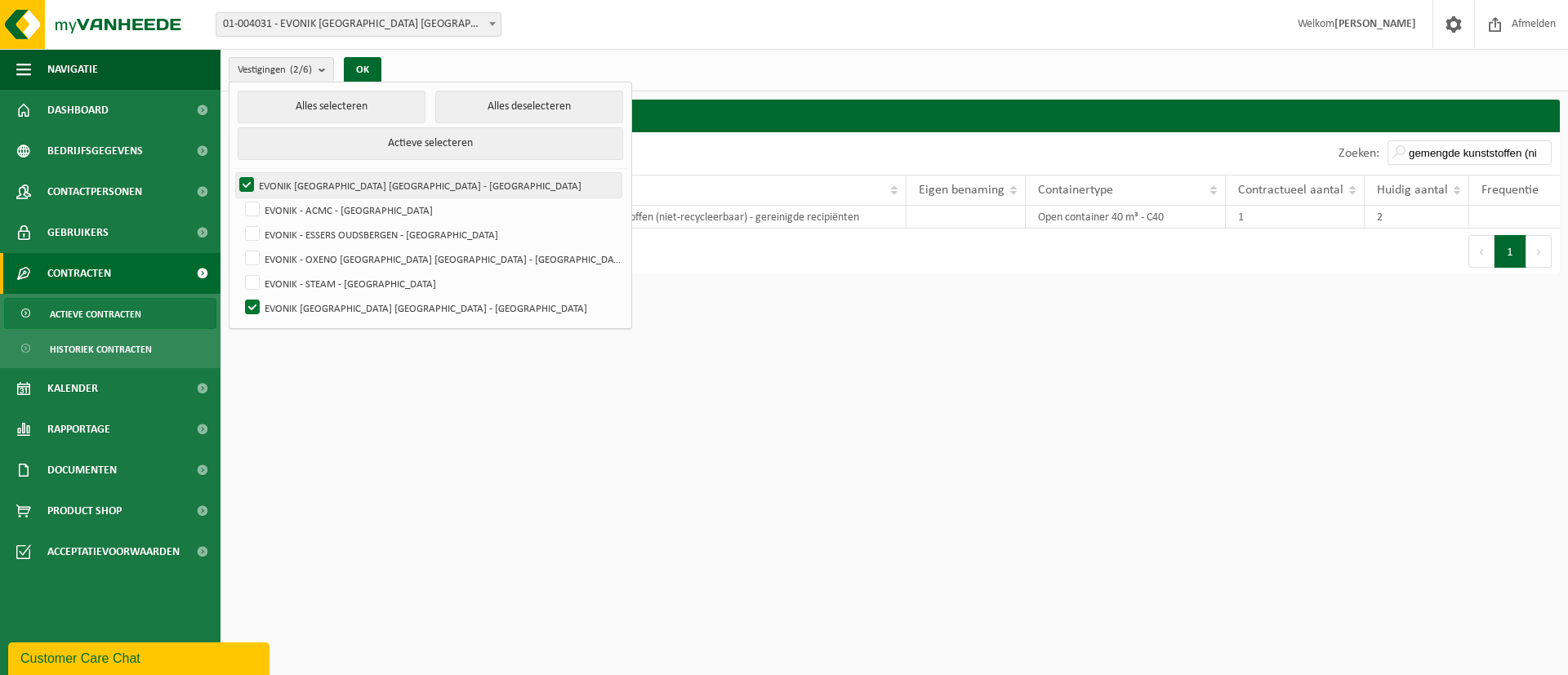
click at [245, 180] on label "EVONIK [GEOGRAPHIC_DATA] [GEOGRAPHIC_DATA] - [GEOGRAPHIC_DATA]" at bounding box center [428, 186] width 385 height 25
click at [234, 173] on input "EVONIK [GEOGRAPHIC_DATA] [GEOGRAPHIC_DATA] - [GEOGRAPHIC_DATA]" at bounding box center [233, 173] width 1 height 1
click at [365, 73] on button "OK" at bounding box center [363, 69] width 37 height 26
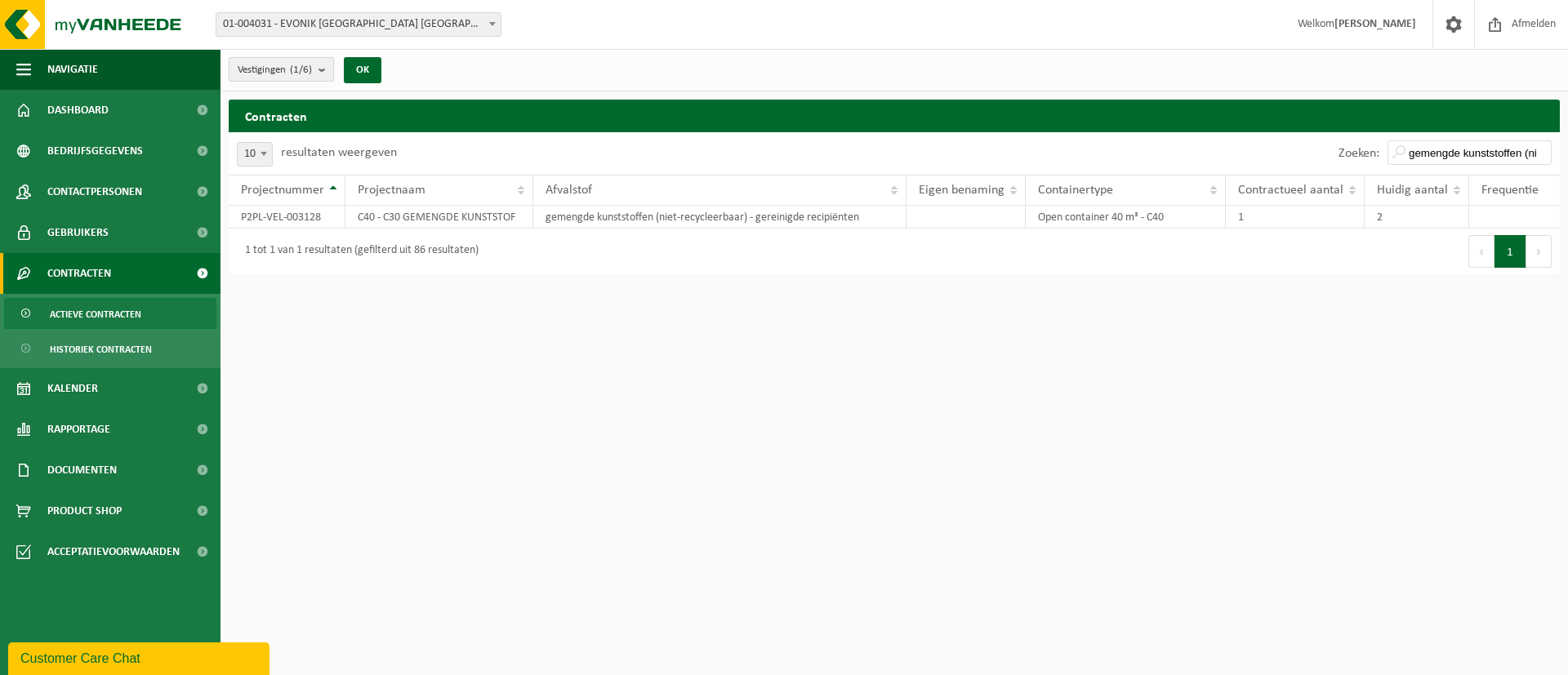
click at [327, 65] on b "submit" at bounding box center [326, 69] width 15 height 23
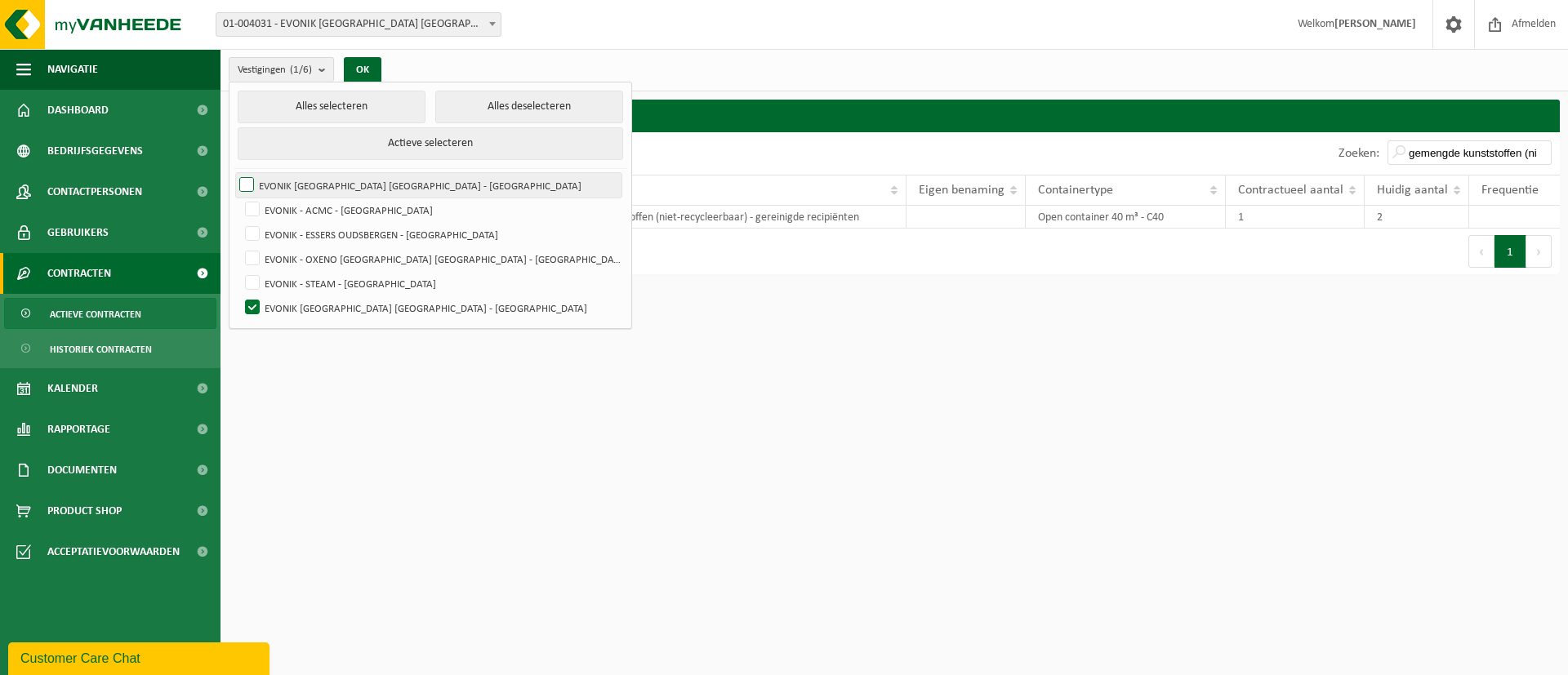
click at [252, 179] on label "EVONIK [GEOGRAPHIC_DATA] [GEOGRAPHIC_DATA] - [GEOGRAPHIC_DATA]" at bounding box center [428, 186] width 385 height 25
click at [234, 173] on input "EVONIK [GEOGRAPHIC_DATA] [GEOGRAPHIC_DATA] - [GEOGRAPHIC_DATA]" at bounding box center [233, 173] width 1 height 1
checkbox input "true"
click at [254, 302] on label "EVONIK [GEOGRAPHIC_DATA] [GEOGRAPHIC_DATA] - [GEOGRAPHIC_DATA]" at bounding box center [432, 308] width 381 height 25
click at [239, 295] on input "EVONIK [GEOGRAPHIC_DATA] [GEOGRAPHIC_DATA] - [GEOGRAPHIC_DATA]" at bounding box center [238, 294] width 1 height 1
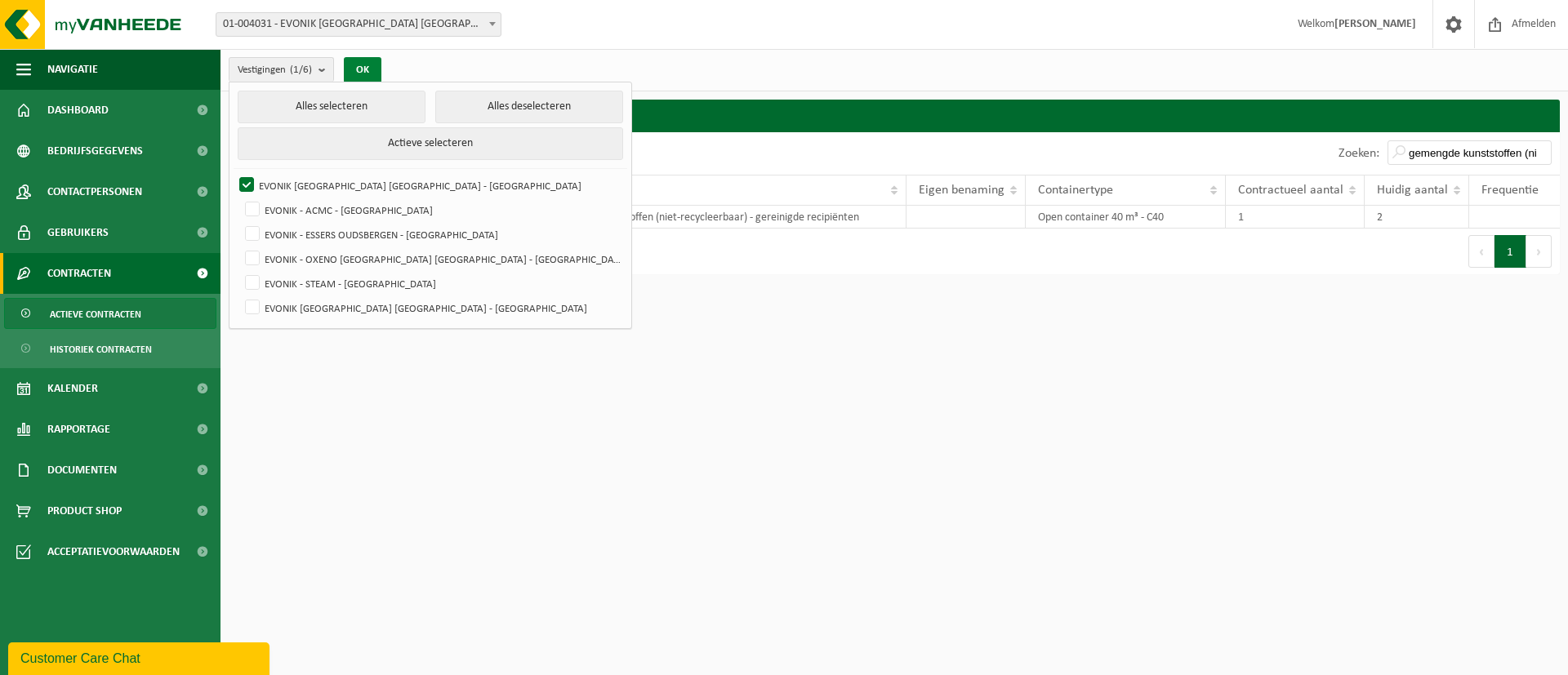
click at [362, 75] on button "OK" at bounding box center [363, 69] width 37 height 26
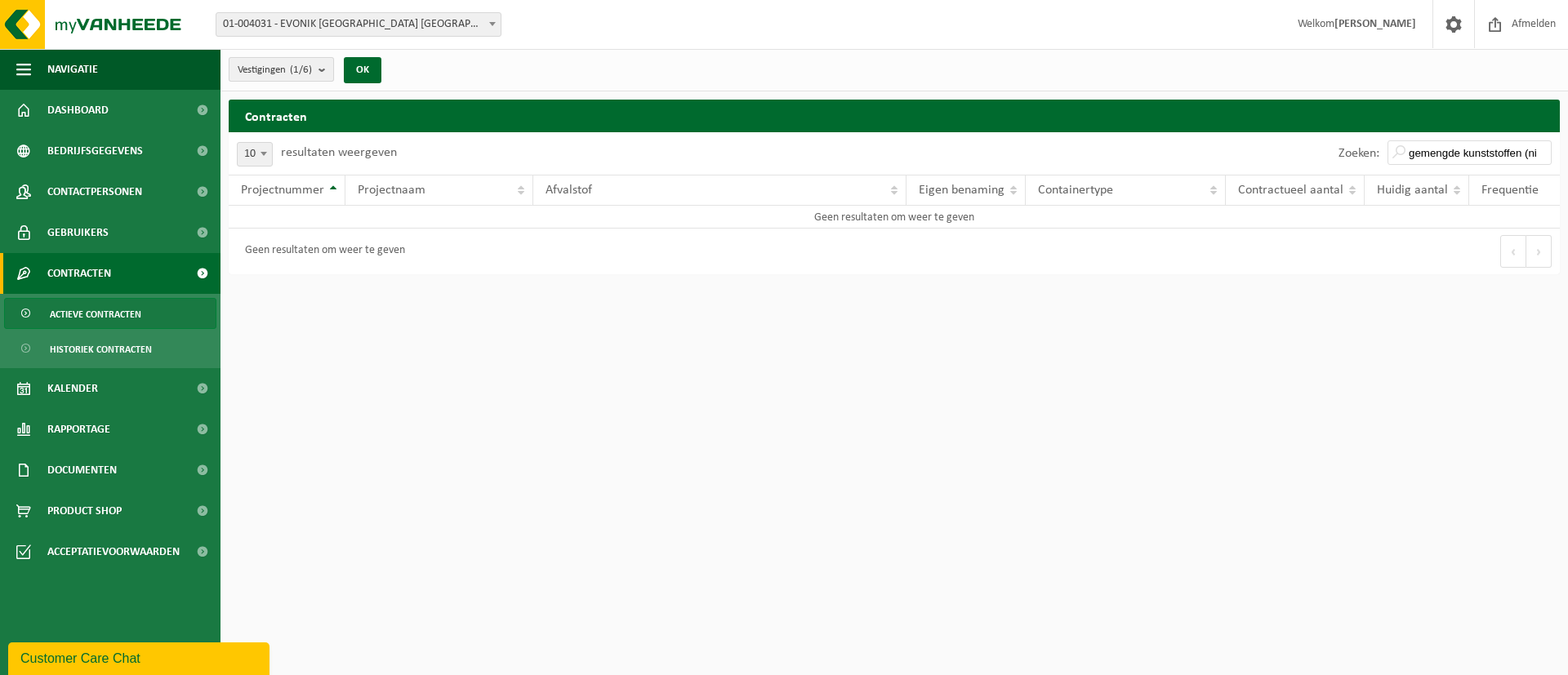
click at [328, 71] on b "submit" at bounding box center [326, 69] width 15 height 23
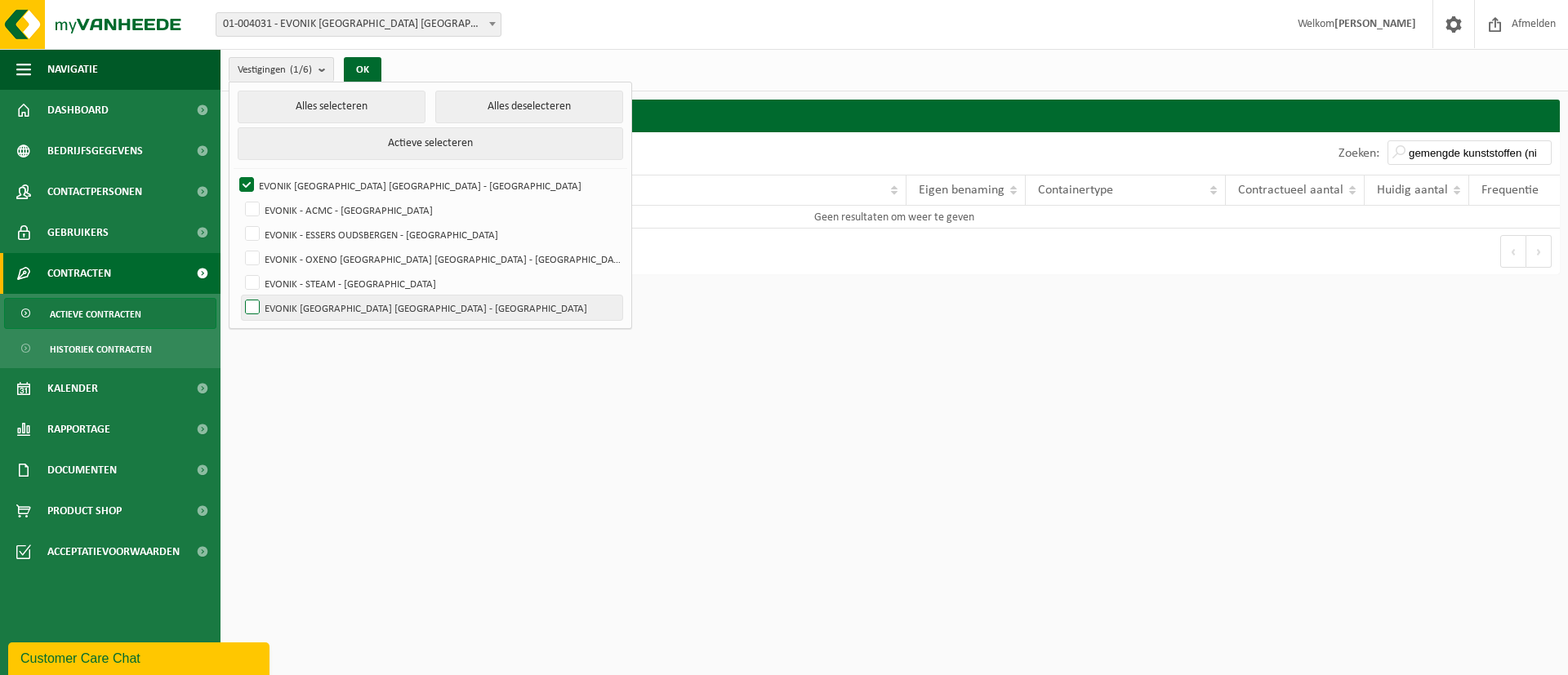
click at [253, 296] on label "EVONIK [GEOGRAPHIC_DATA] [GEOGRAPHIC_DATA] - [GEOGRAPHIC_DATA]" at bounding box center [432, 308] width 381 height 25
click at [239, 295] on input "EVONIK [GEOGRAPHIC_DATA] [GEOGRAPHIC_DATA] - [GEOGRAPHIC_DATA]" at bounding box center [238, 294] width 1 height 1
checkbox input "true"
click at [252, 179] on label "EVONIK [GEOGRAPHIC_DATA] [GEOGRAPHIC_DATA] - [GEOGRAPHIC_DATA]" at bounding box center [428, 186] width 385 height 25
click at [234, 173] on input "EVONIK [GEOGRAPHIC_DATA] [GEOGRAPHIC_DATA] - [GEOGRAPHIC_DATA]" at bounding box center [233, 173] width 1 height 1
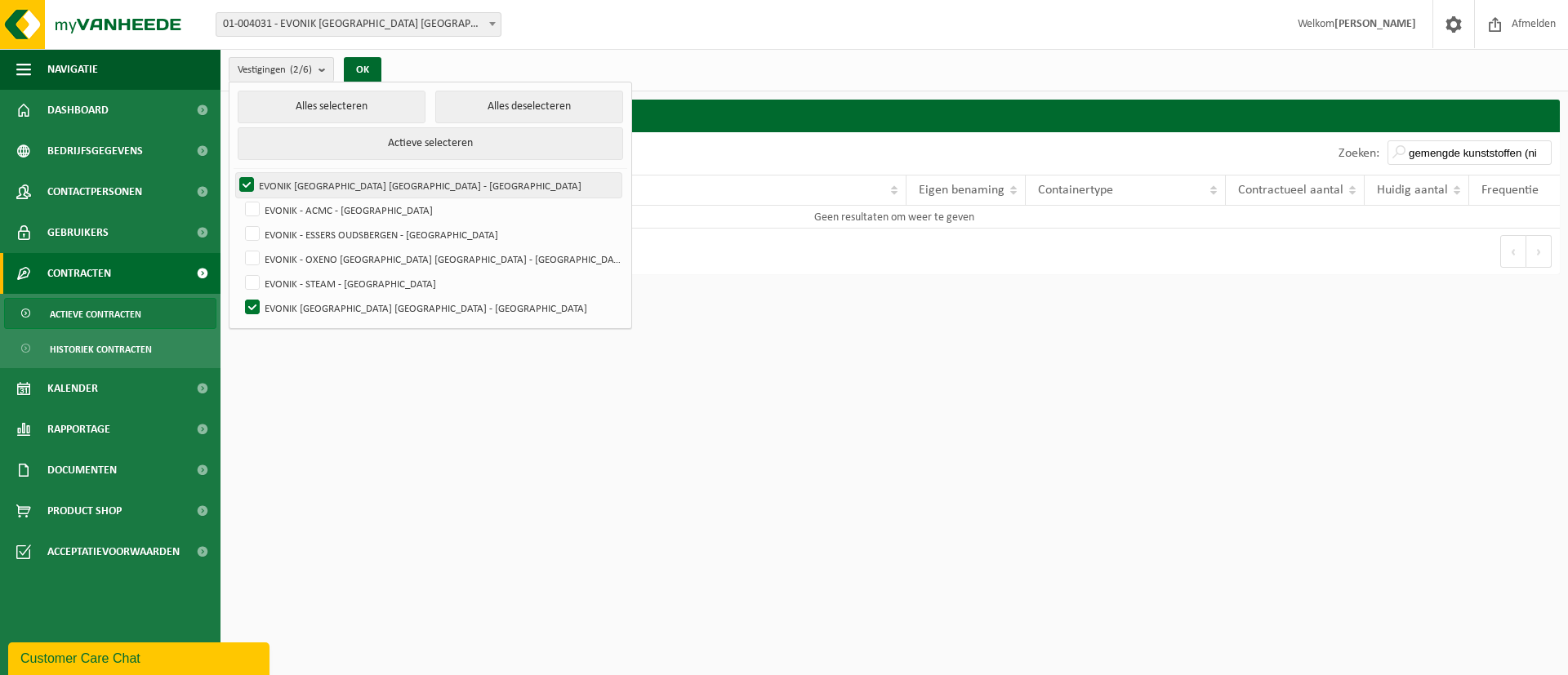
checkbox input "false"
click at [358, 58] on button "OK" at bounding box center [363, 69] width 37 height 26
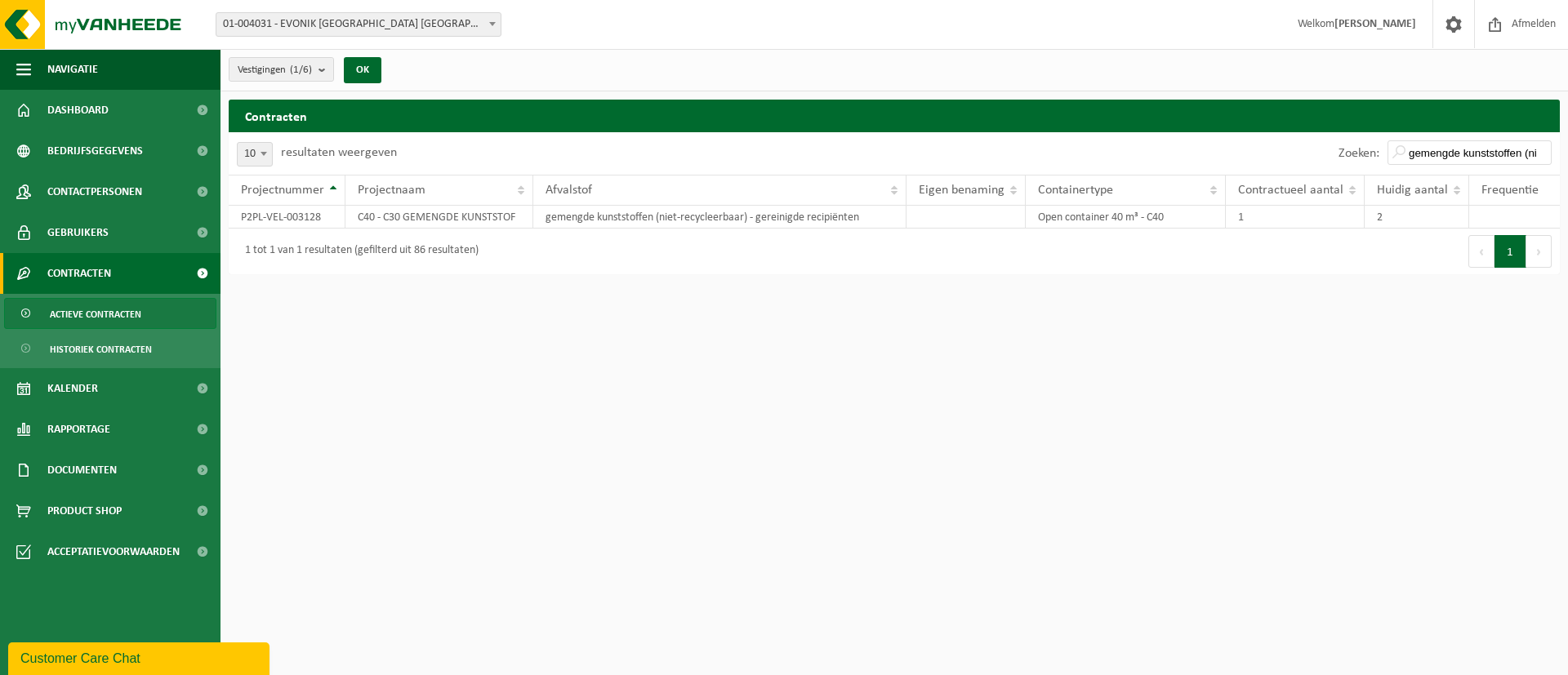
click at [681, 391] on html "Vestiging: 01-004031 - EVONIK [GEOGRAPHIC_DATA] [GEOGRAPHIC_DATA] - [GEOGRAPHIC…" at bounding box center [784, 337] width 1568 height 675
